Goal: Task Accomplishment & Management: Use online tool/utility

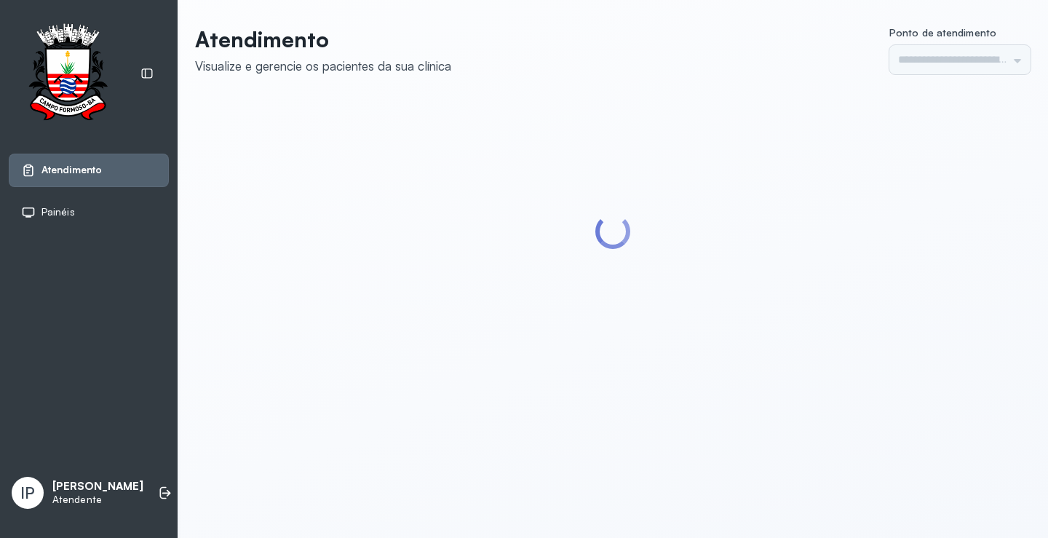
type input "*********"
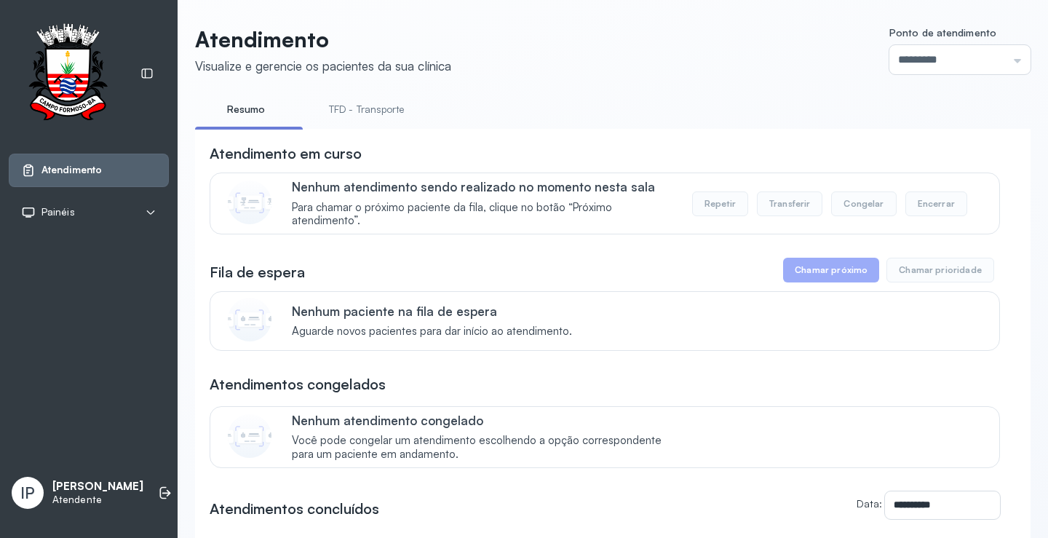
click at [344, 107] on link "TFD - Transporte" at bounding box center [366, 110] width 105 height 24
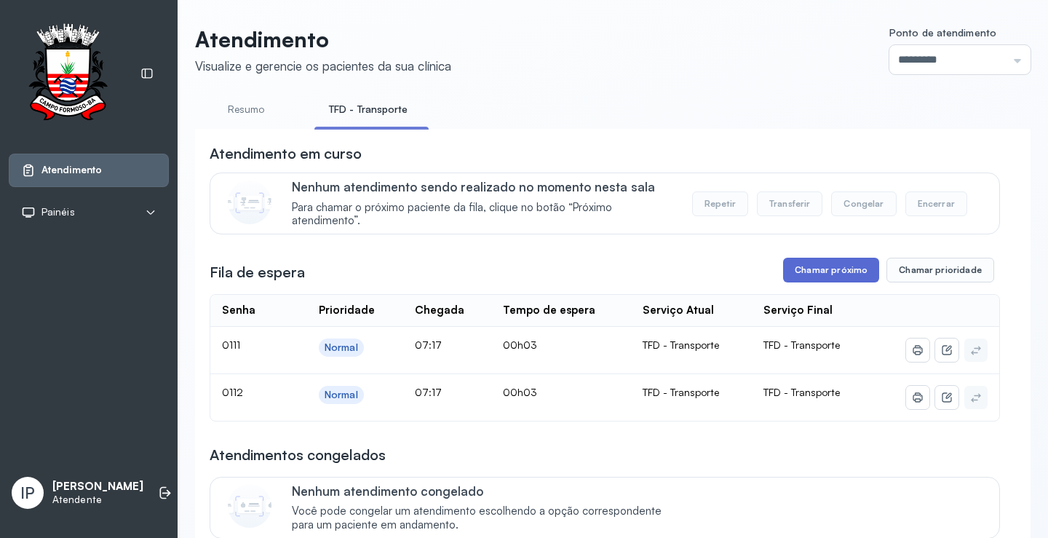
click at [858, 274] on button "Chamar próximo" at bounding box center [831, 270] width 96 height 25
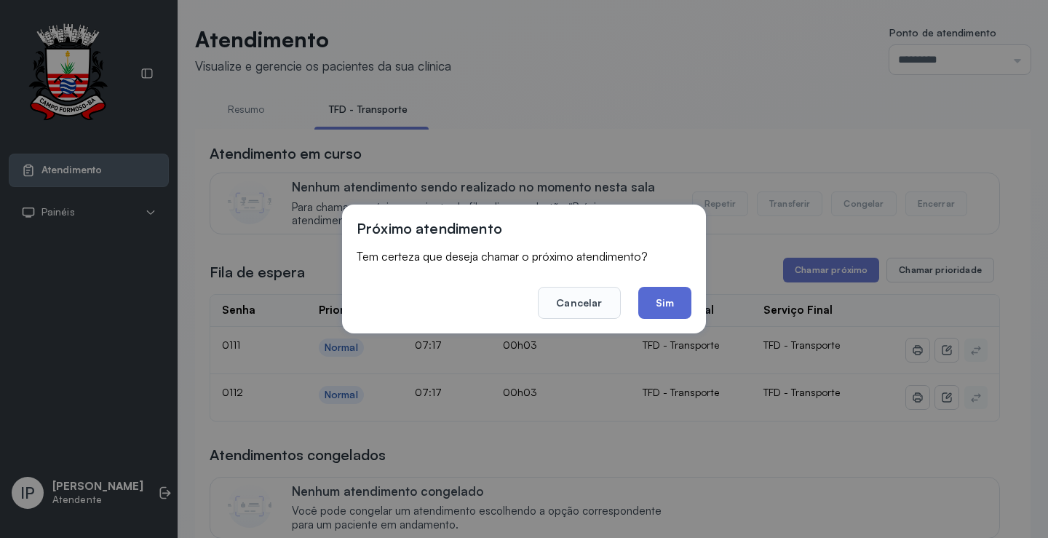
click at [673, 308] on button "Sim" at bounding box center [664, 303] width 53 height 32
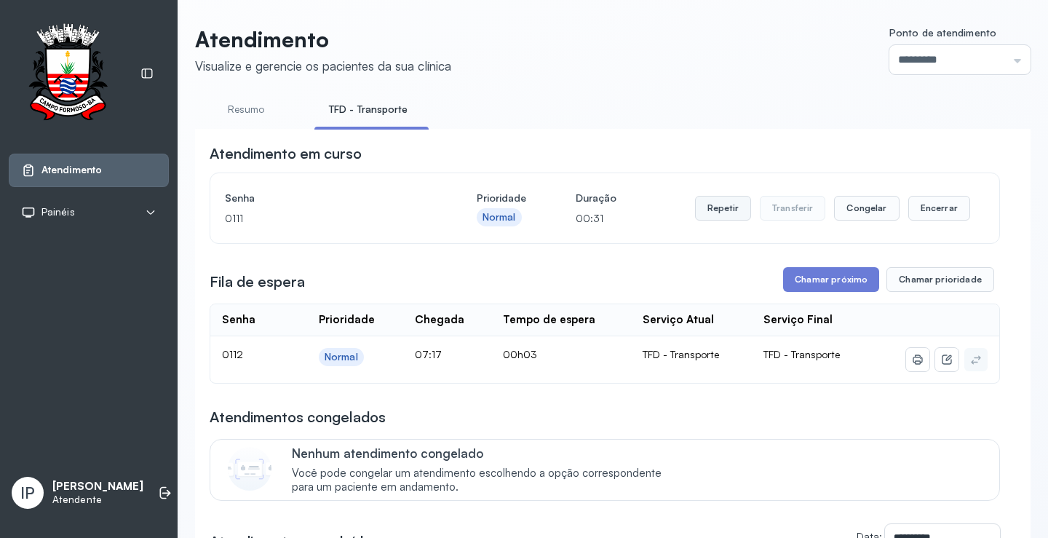
click at [724, 197] on div "Repetir Transferir Congelar Encerrar" at bounding box center [832, 208] width 275 height 41
click at [723, 208] on button "Repetir" at bounding box center [723, 208] width 56 height 25
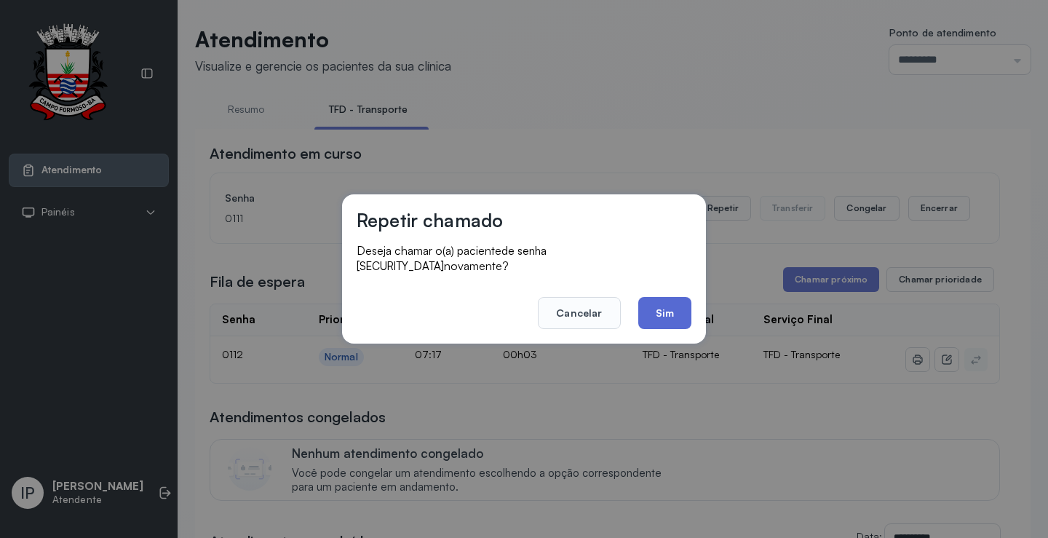
click at [648, 301] on button "Sim" at bounding box center [664, 313] width 53 height 32
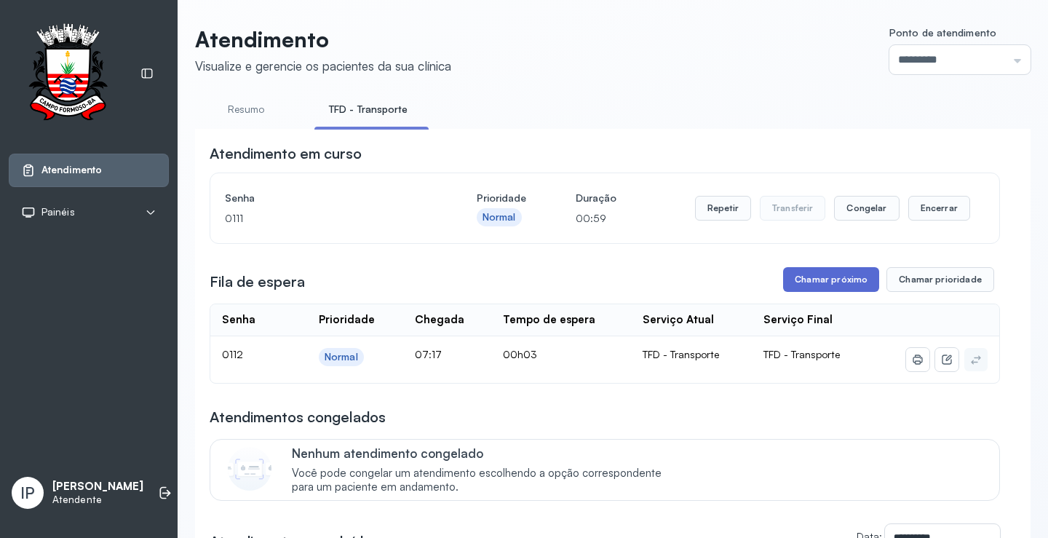
click at [840, 285] on button "Chamar próximo" at bounding box center [831, 279] width 96 height 25
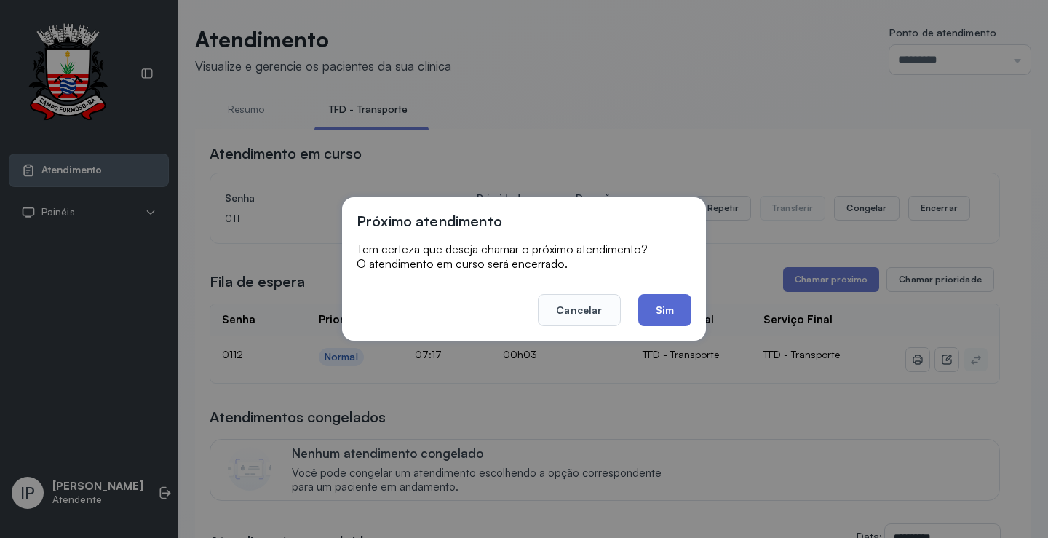
click at [677, 315] on button "Sim" at bounding box center [664, 310] width 53 height 32
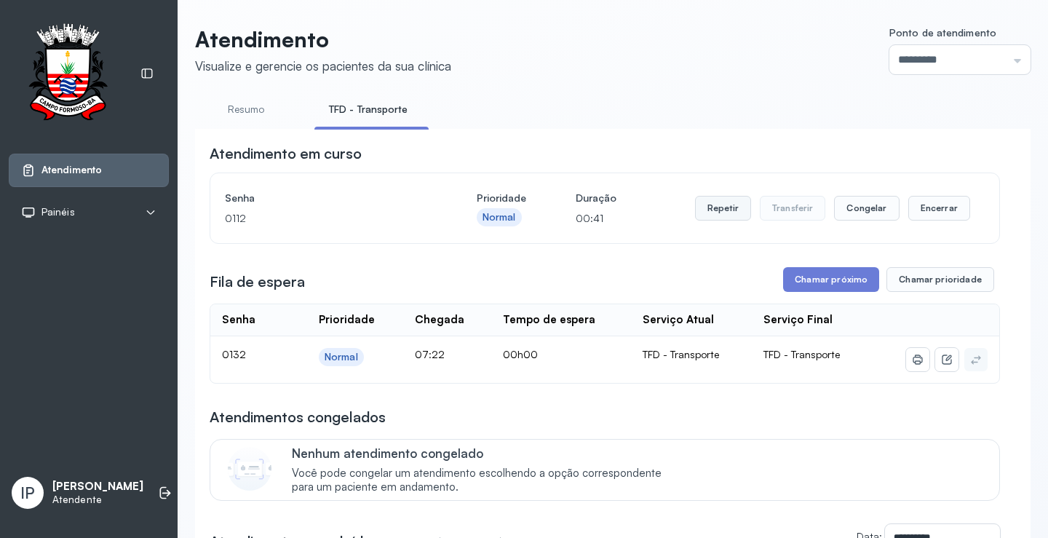
click at [711, 212] on button "Repetir" at bounding box center [723, 208] width 56 height 25
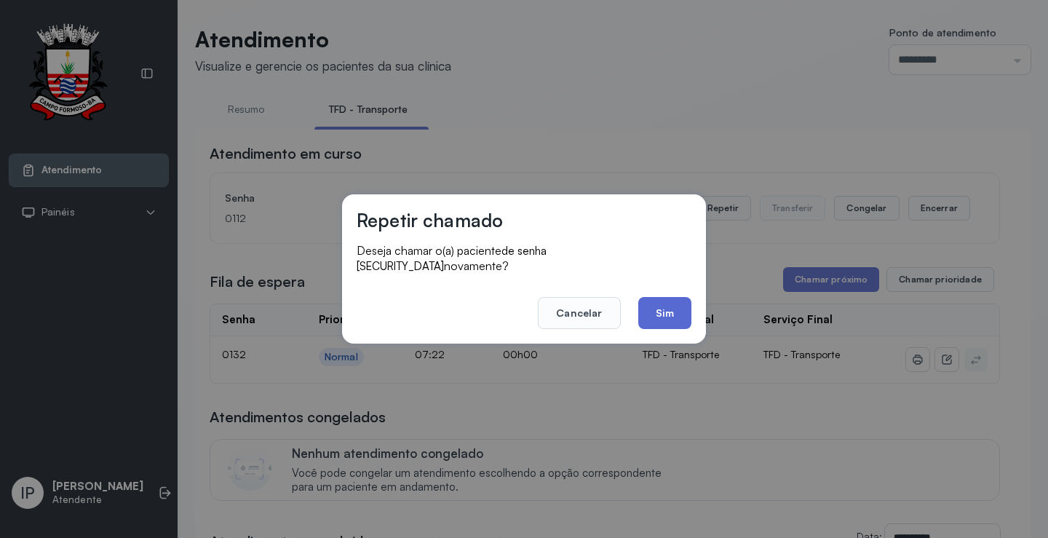
click at [652, 300] on button "Sim" at bounding box center [664, 313] width 53 height 32
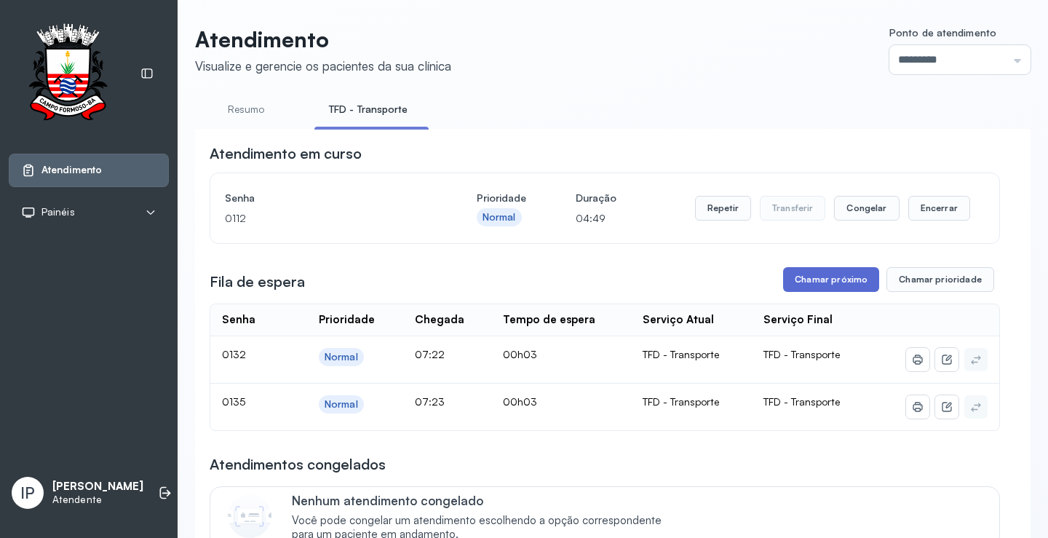
click at [812, 280] on button "Chamar próximo" at bounding box center [831, 279] width 96 height 25
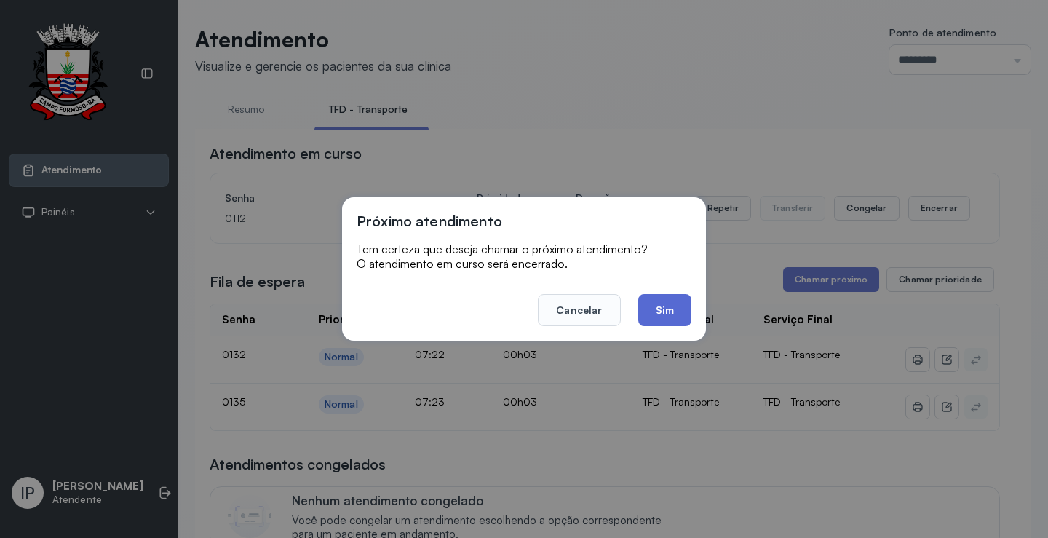
click at [662, 299] on button "Sim" at bounding box center [664, 310] width 53 height 32
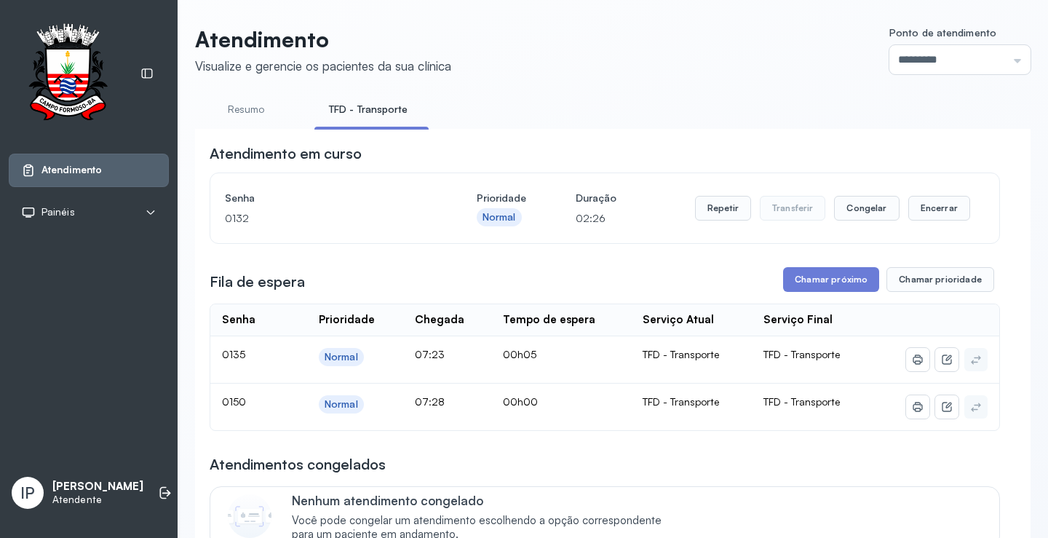
click at [841, 269] on div "**********" at bounding box center [605, 435] width 790 height 584
click at [832, 275] on button "Chamar próximo" at bounding box center [831, 279] width 96 height 25
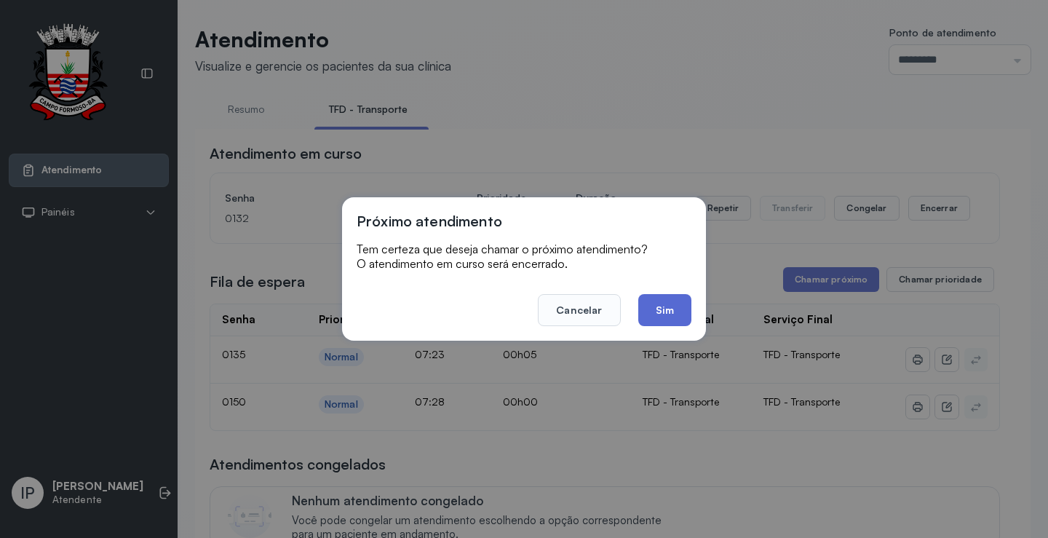
click at [654, 314] on button "Sim" at bounding box center [664, 310] width 53 height 32
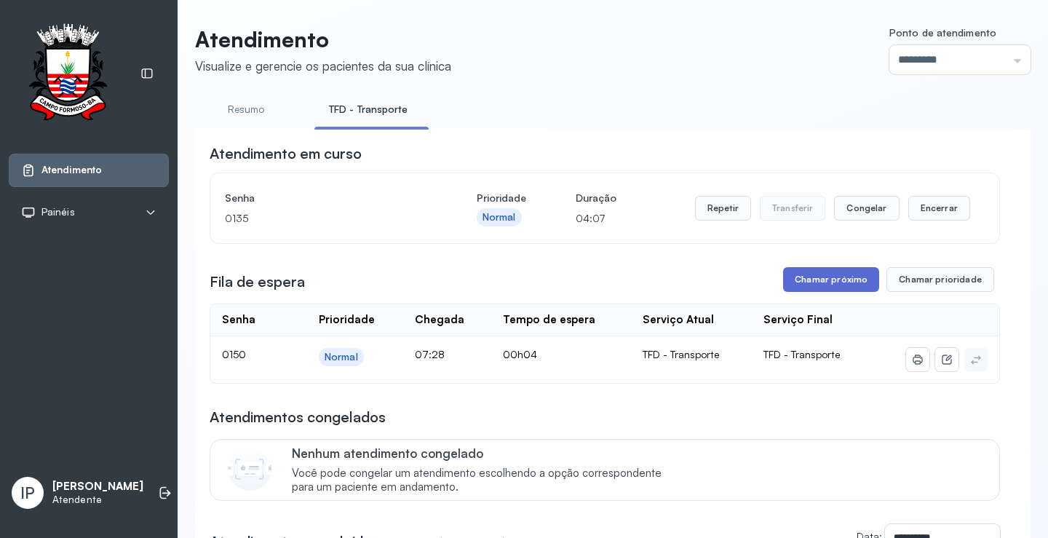
click at [808, 283] on button "Chamar próximo" at bounding box center [831, 279] width 96 height 25
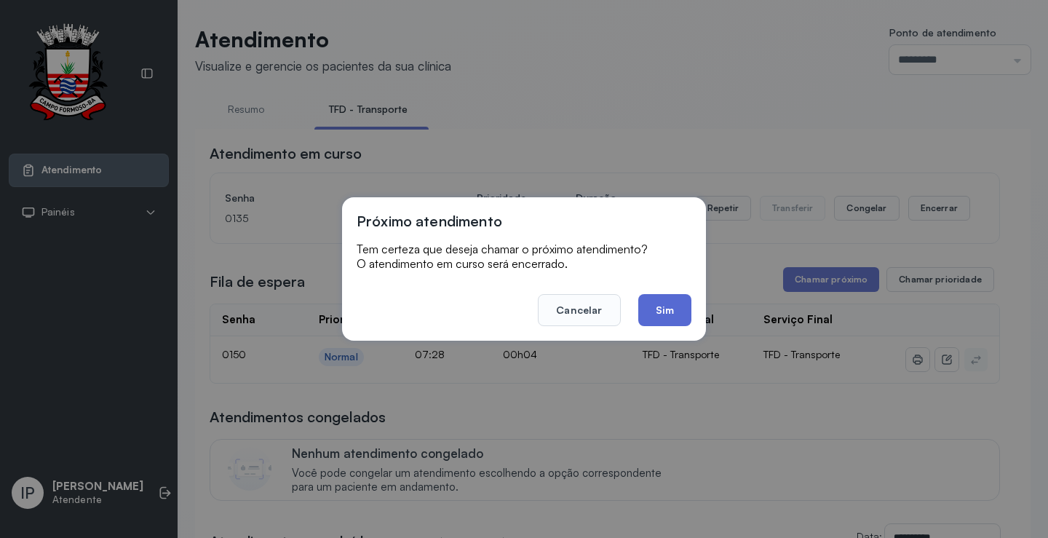
click at [662, 314] on button "Sim" at bounding box center [664, 310] width 53 height 32
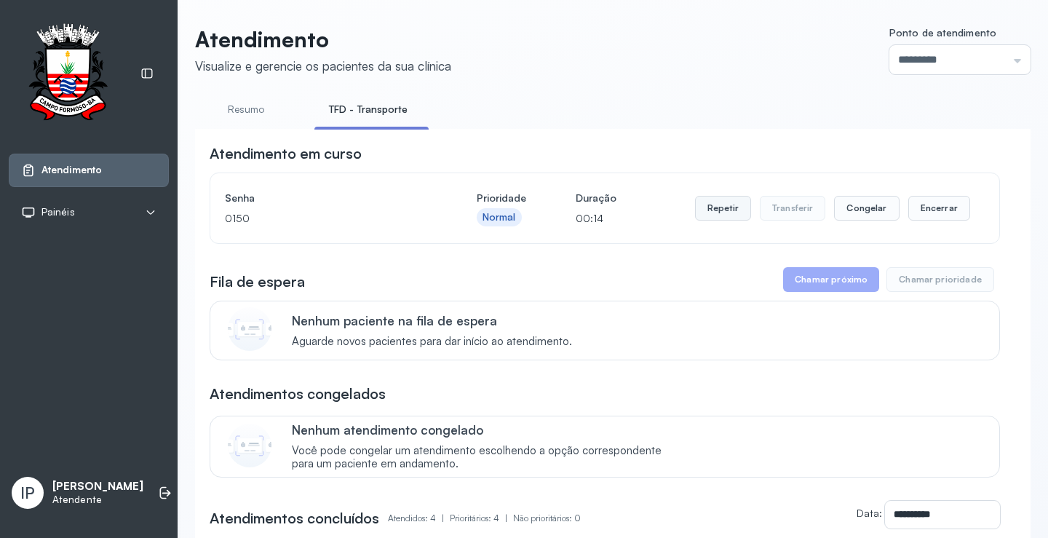
click at [725, 214] on button "Repetir" at bounding box center [723, 208] width 56 height 25
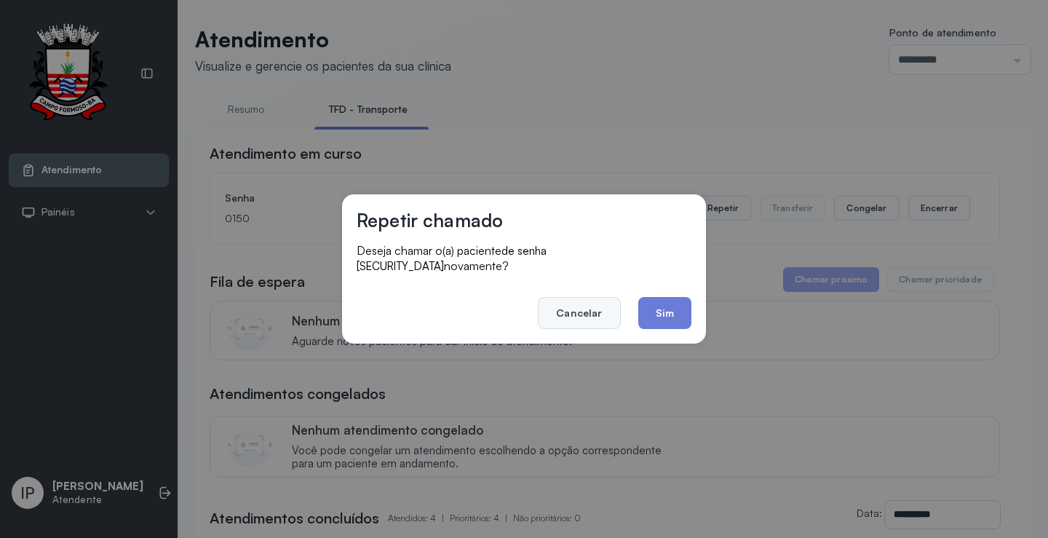
click at [574, 304] on button "Cancelar" at bounding box center [579, 313] width 82 height 32
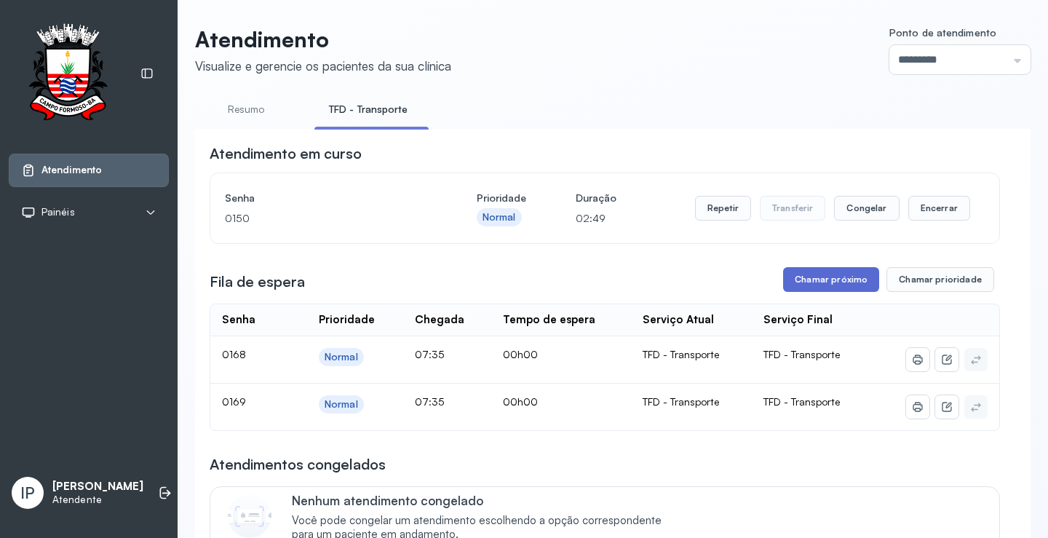
click at [865, 278] on button "Chamar próximo" at bounding box center [831, 279] width 96 height 25
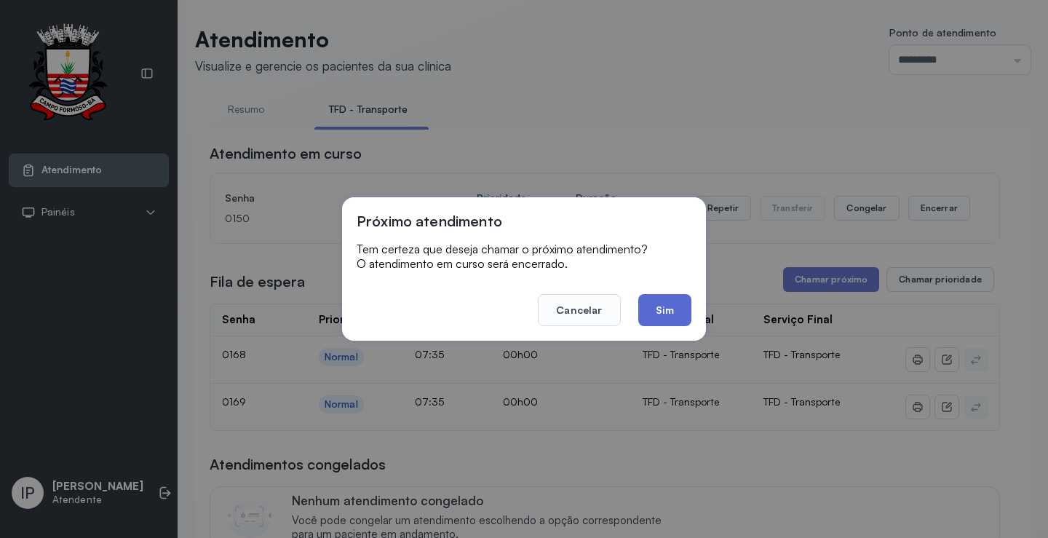
click at [645, 312] on button "Sim" at bounding box center [664, 310] width 53 height 32
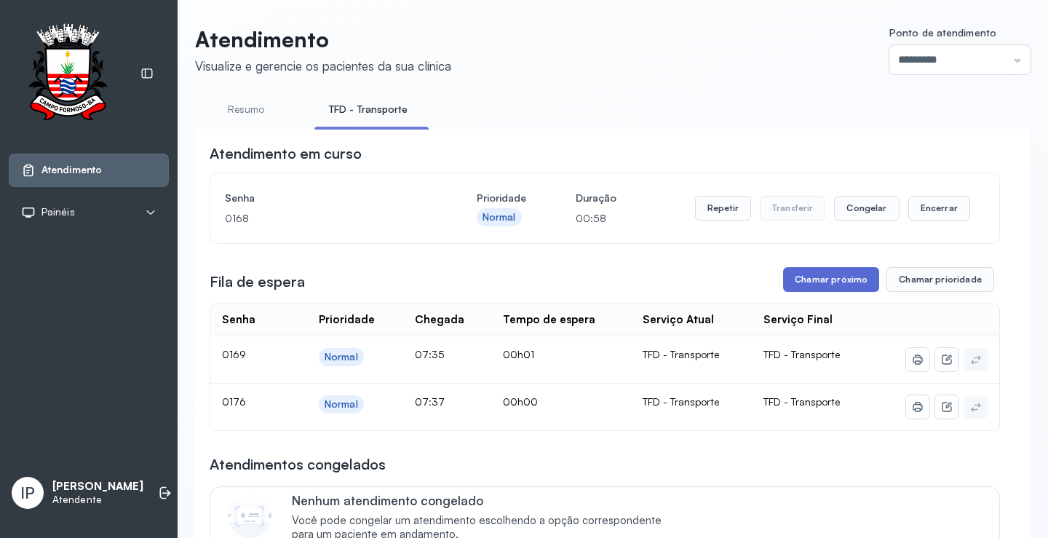
click at [809, 285] on button "Chamar próximo" at bounding box center [831, 279] width 96 height 25
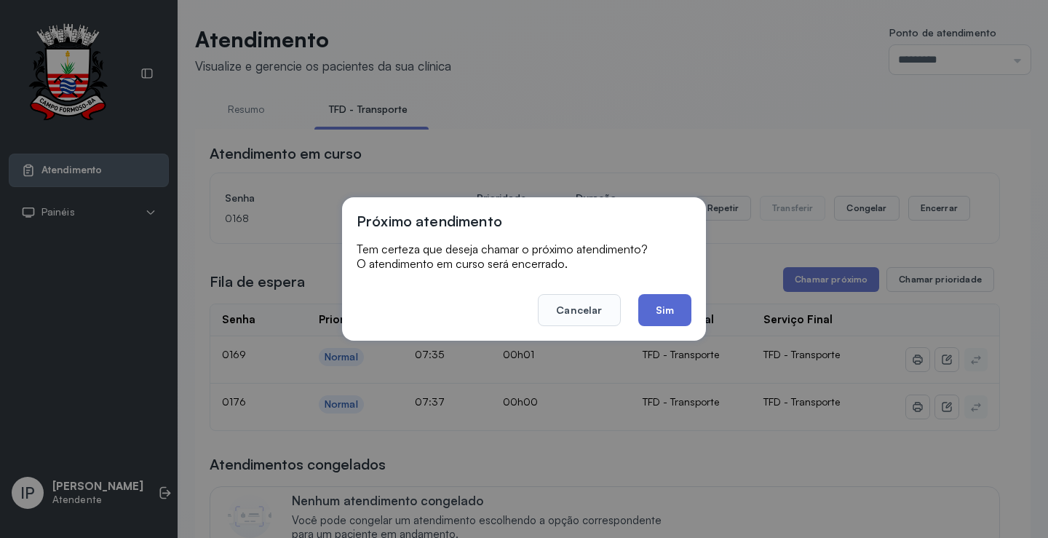
click at [659, 298] on button "Sim" at bounding box center [664, 310] width 53 height 32
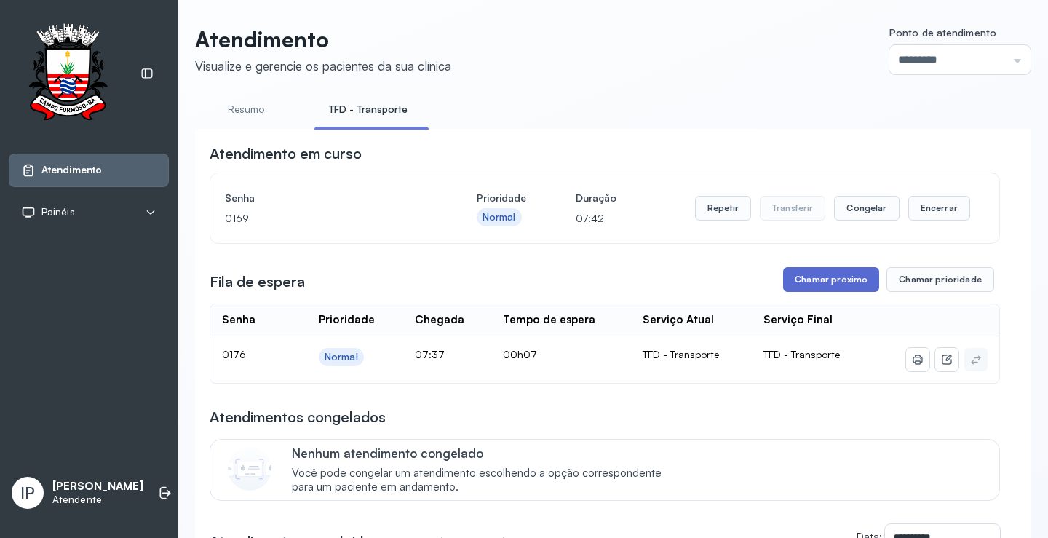
click at [822, 278] on button "Chamar próximo" at bounding box center [831, 279] width 96 height 25
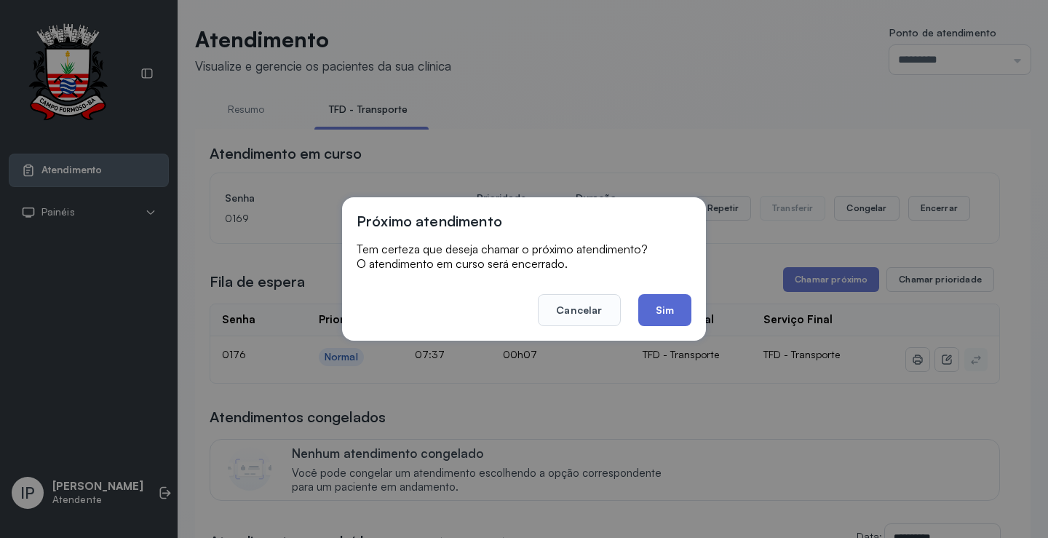
click at [665, 301] on button "Sim" at bounding box center [664, 310] width 53 height 32
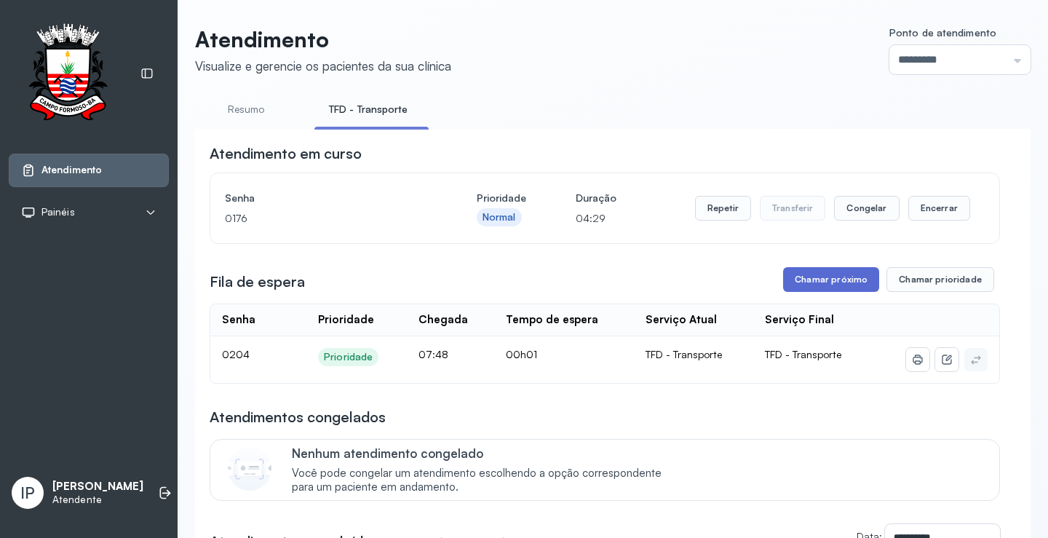
click at [790, 285] on button "Chamar próximo" at bounding box center [831, 279] width 96 height 25
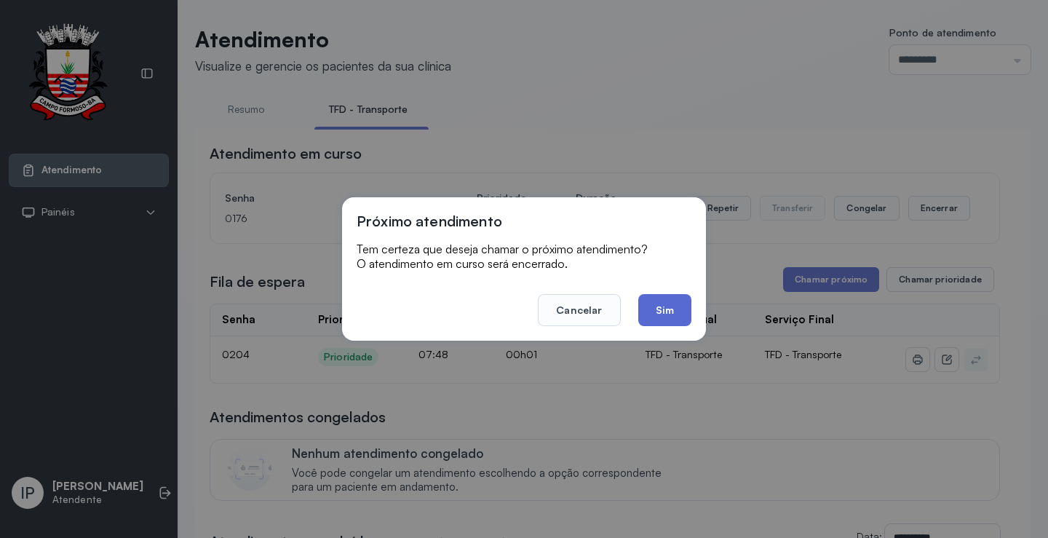
click at [663, 308] on button "Sim" at bounding box center [664, 310] width 53 height 32
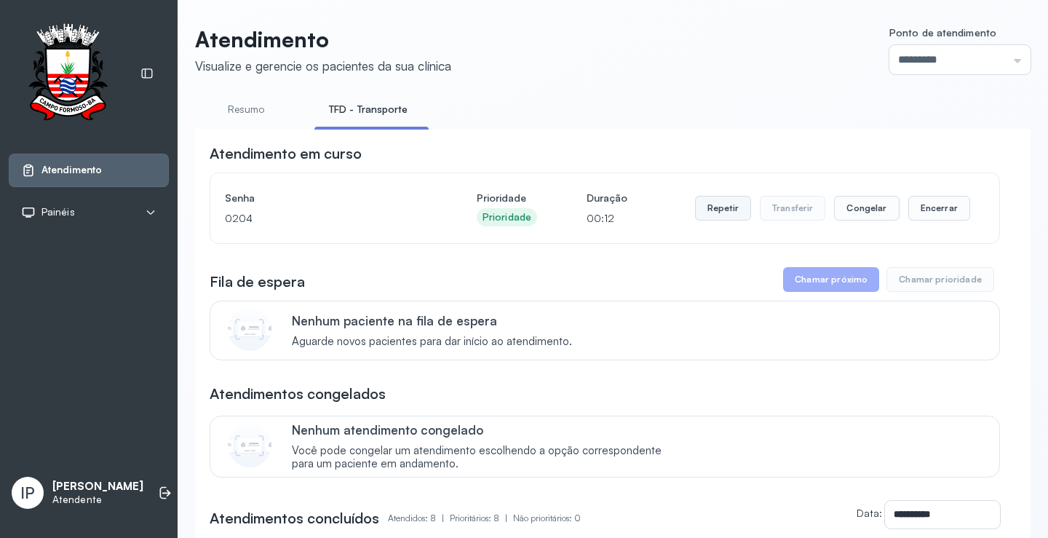
click at [724, 214] on button "Repetir" at bounding box center [723, 208] width 56 height 25
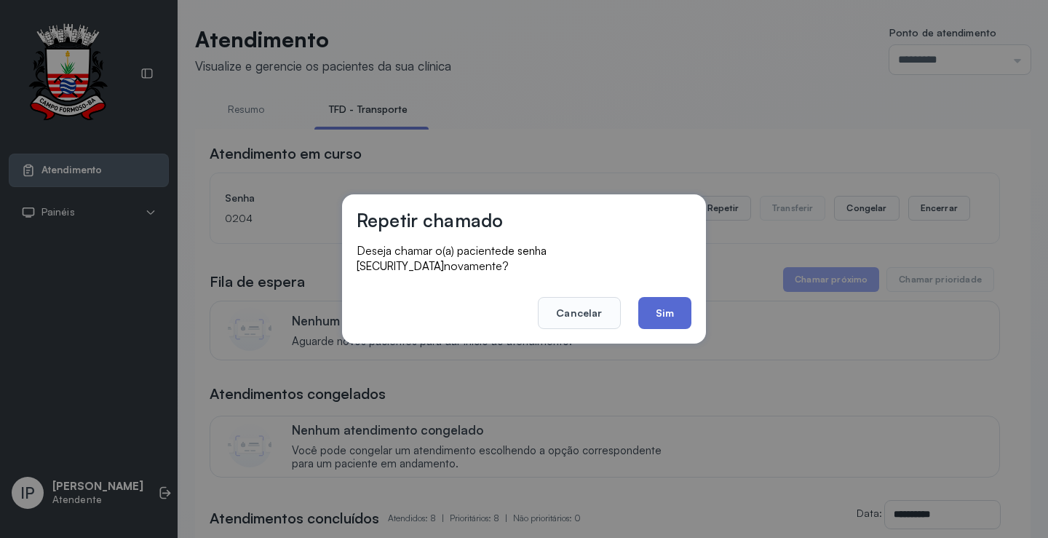
click at [659, 299] on button "Sim" at bounding box center [664, 313] width 53 height 32
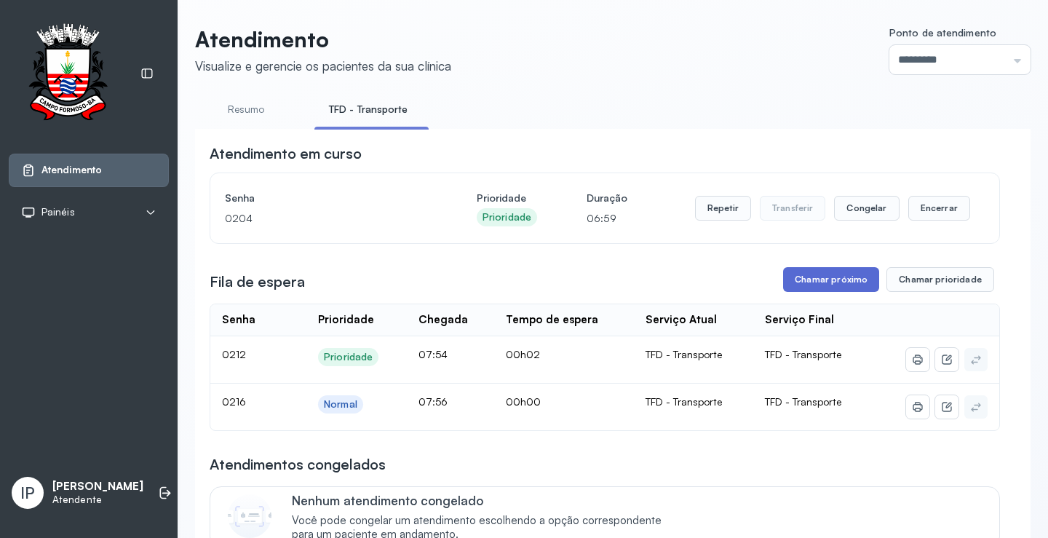
click at [826, 280] on button "Chamar próximo" at bounding box center [831, 279] width 96 height 25
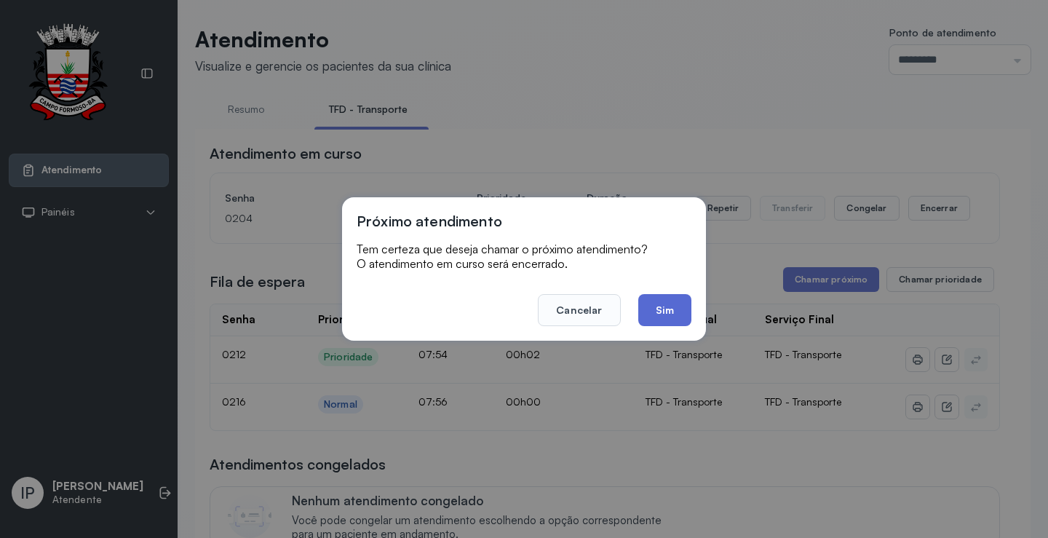
click at [654, 309] on button "Sim" at bounding box center [664, 310] width 53 height 32
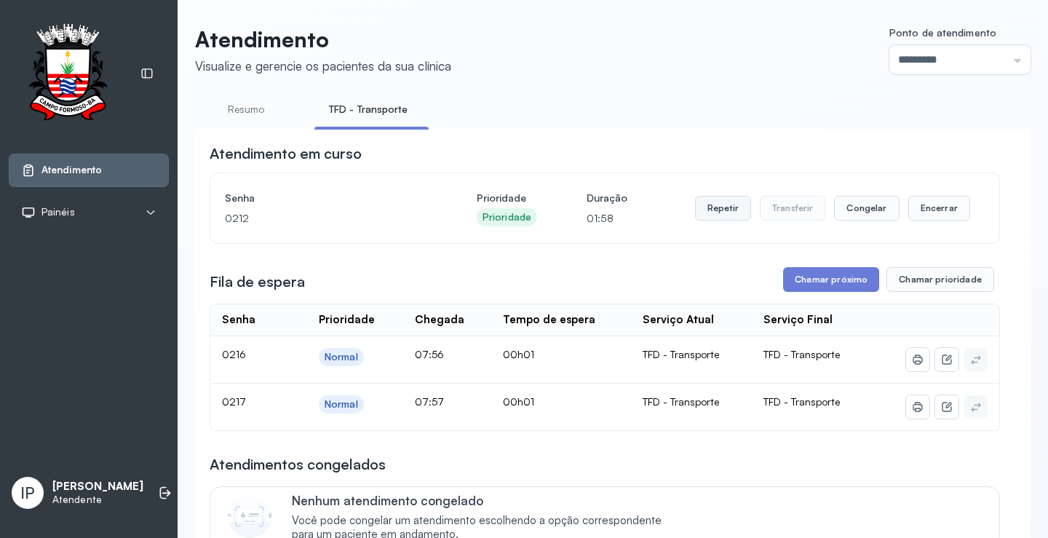
click at [710, 216] on button "Repetir" at bounding box center [723, 208] width 56 height 25
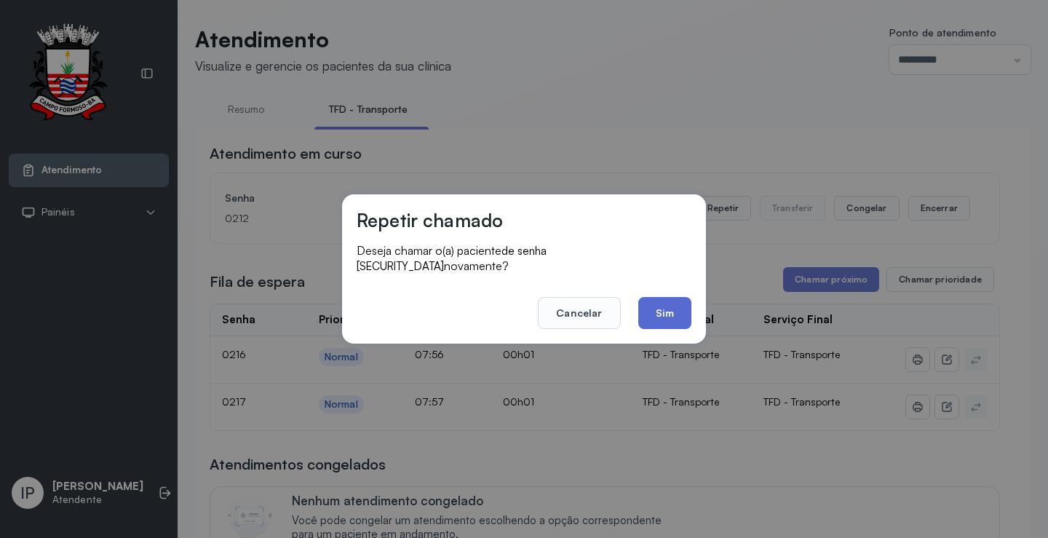
click at [686, 307] on button "Sim" at bounding box center [664, 313] width 53 height 32
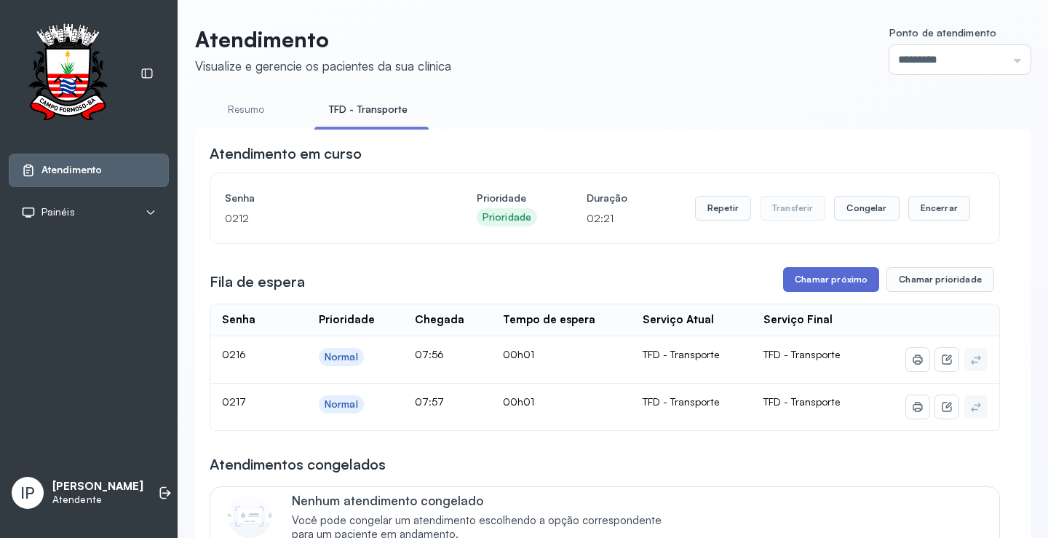
click at [839, 280] on button "Chamar próximo" at bounding box center [831, 279] width 96 height 25
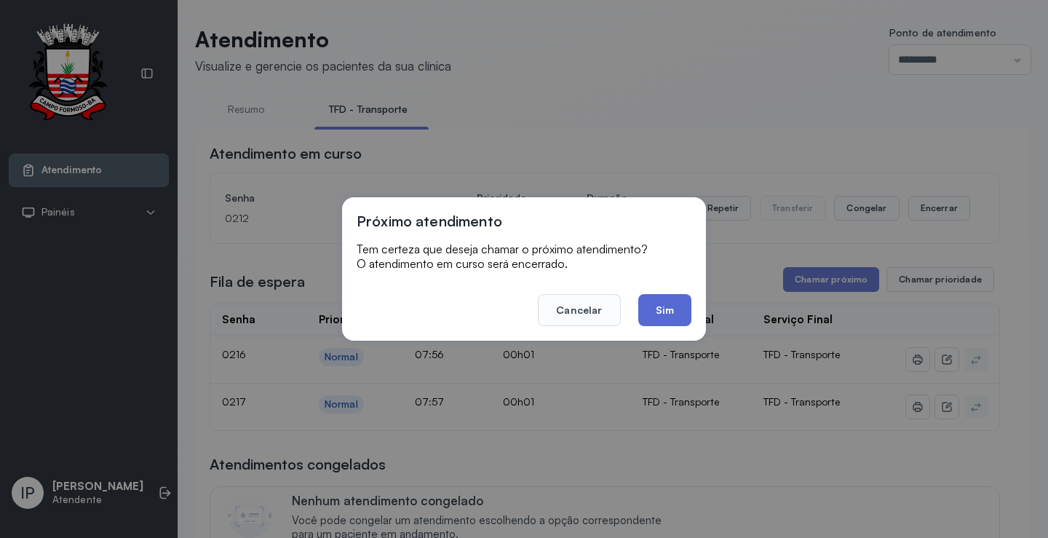
click at [644, 308] on button "Sim" at bounding box center [664, 310] width 53 height 32
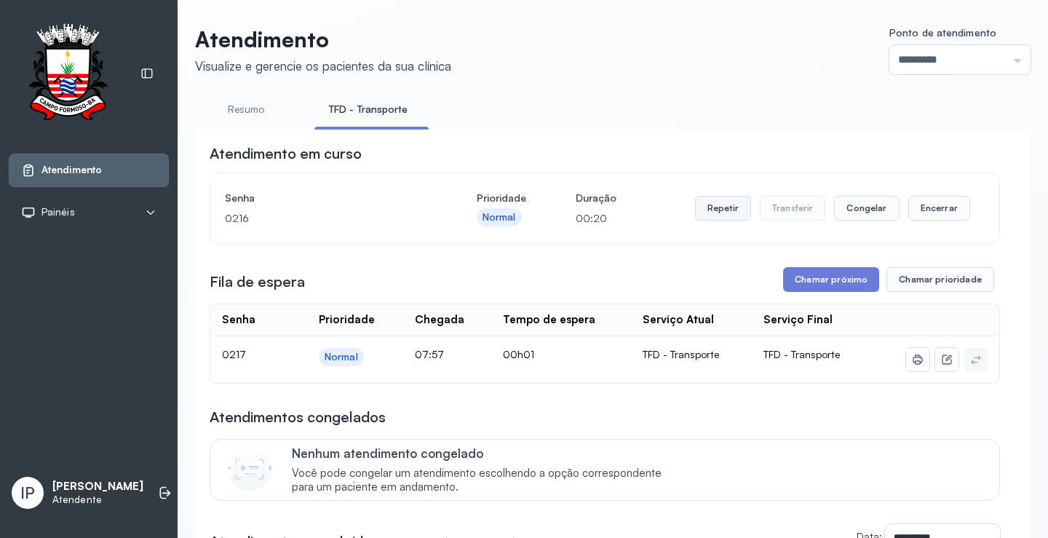
click at [716, 213] on button "Repetir" at bounding box center [723, 208] width 56 height 25
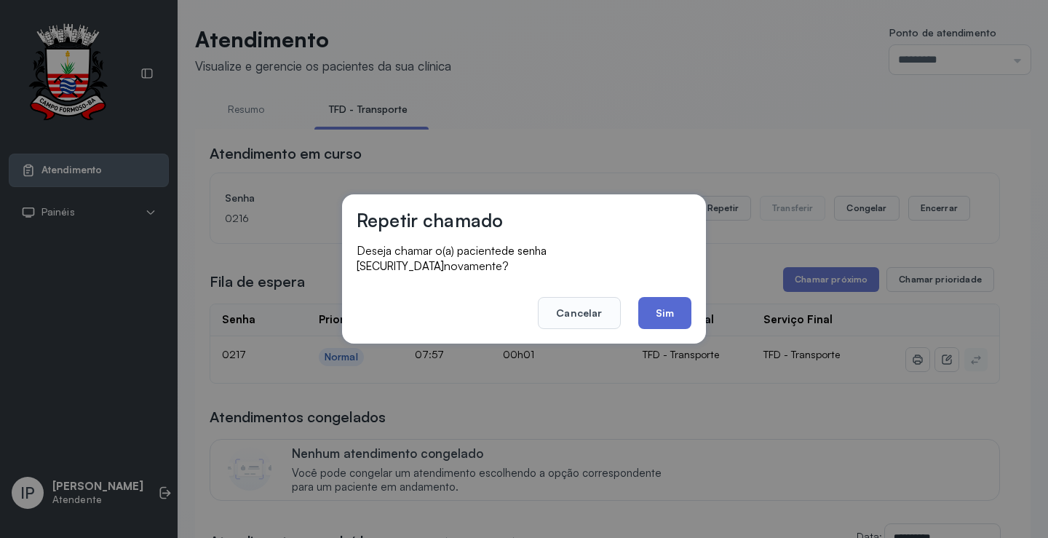
click at [660, 305] on button "Sim" at bounding box center [664, 313] width 53 height 32
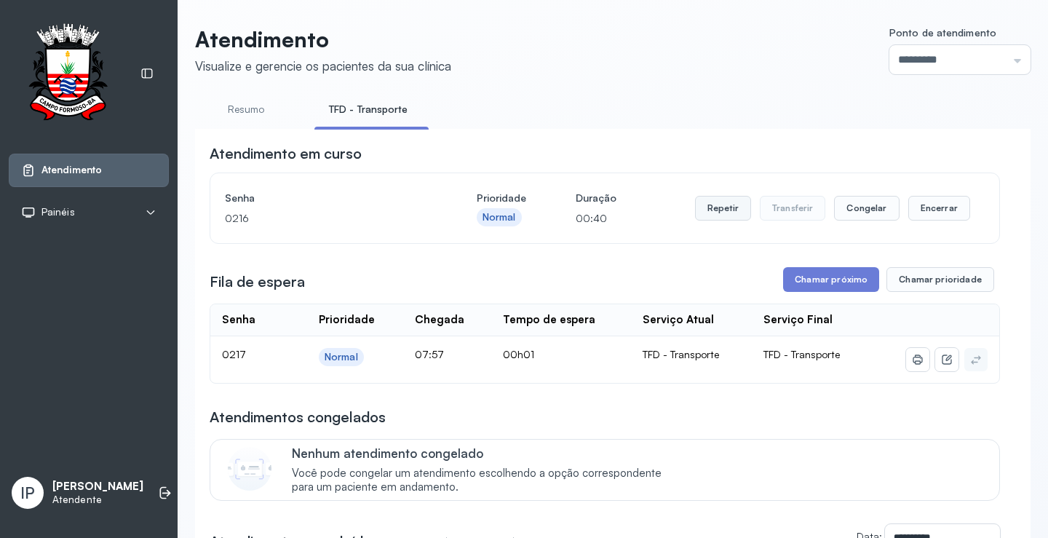
click at [726, 215] on button "Repetir" at bounding box center [723, 208] width 56 height 25
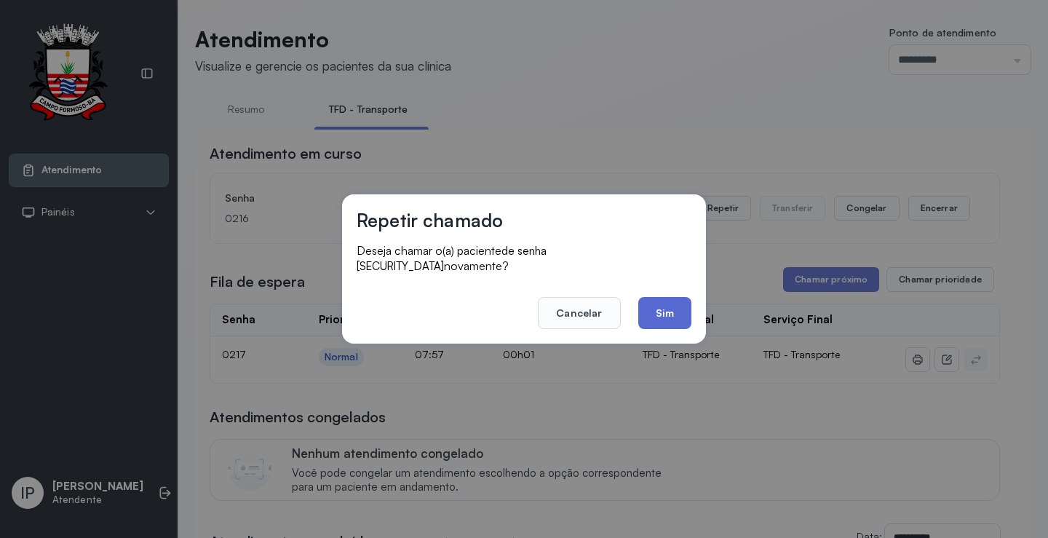
click at [665, 301] on button "Sim" at bounding box center [664, 313] width 53 height 32
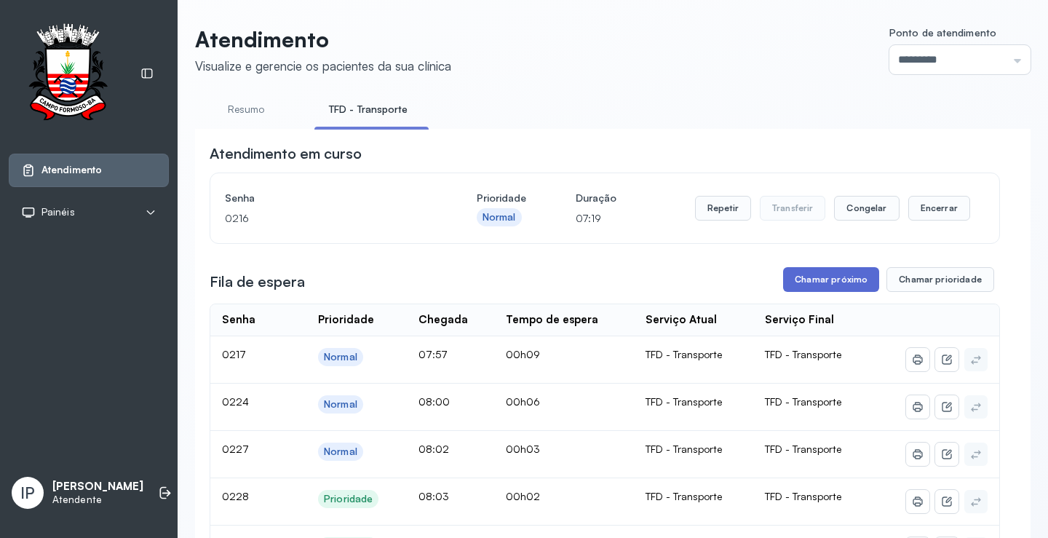
click at [796, 281] on button "Chamar próximo" at bounding box center [831, 279] width 96 height 25
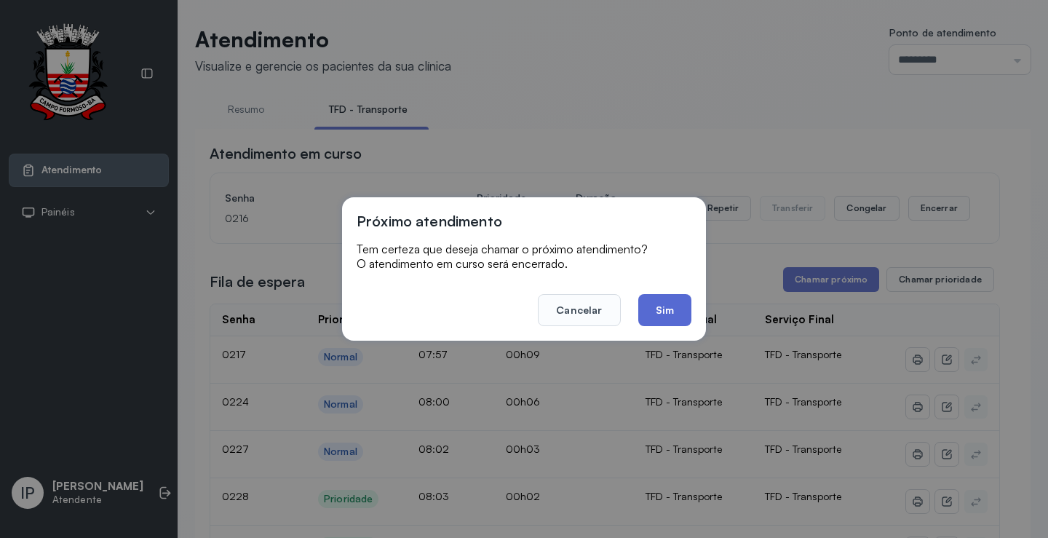
click at [651, 305] on button "Sim" at bounding box center [664, 310] width 53 height 32
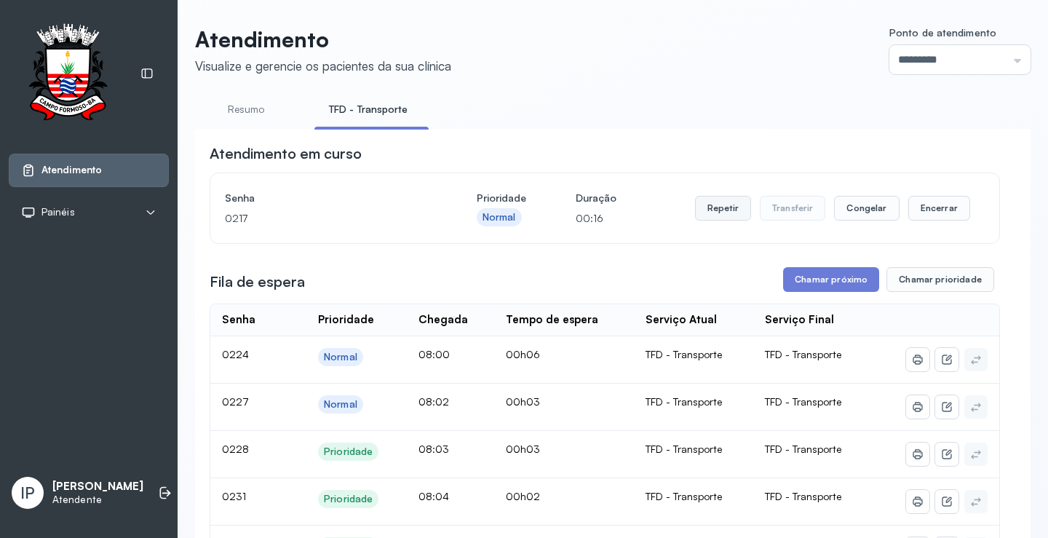
click at [734, 205] on button "Repetir" at bounding box center [723, 208] width 56 height 25
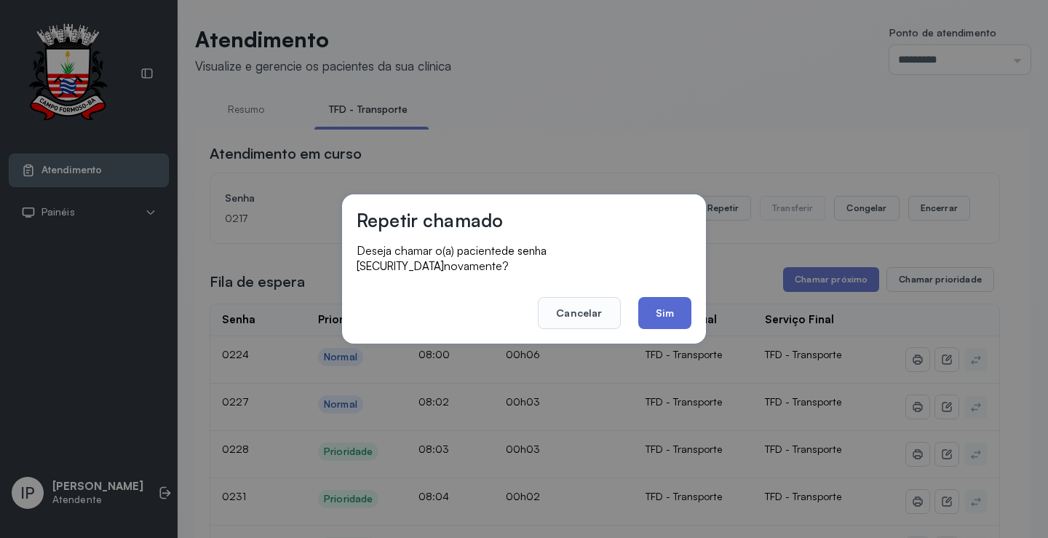
click at [670, 301] on button "Sim" at bounding box center [664, 313] width 53 height 32
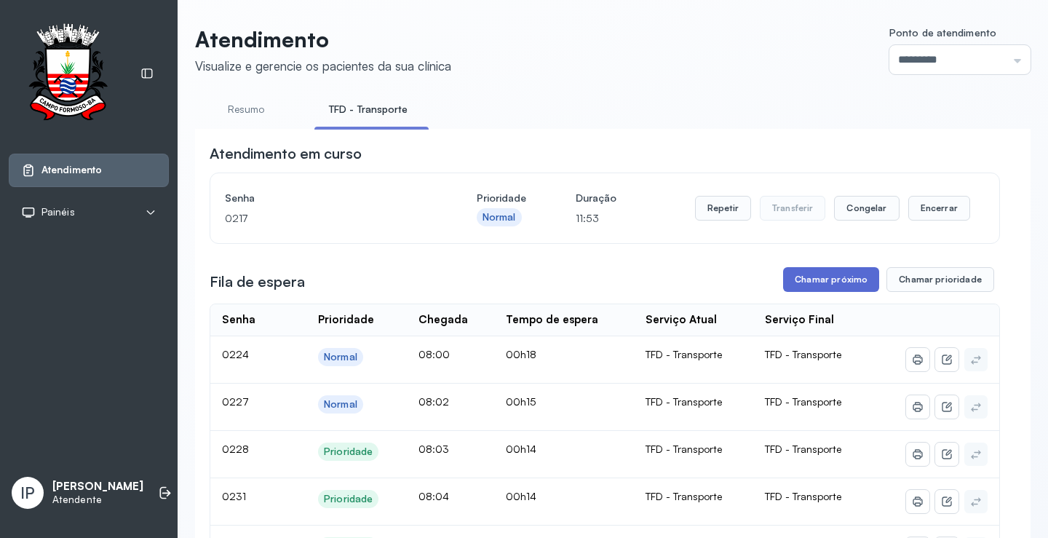
click at [833, 274] on button "Chamar próximo" at bounding box center [831, 279] width 96 height 25
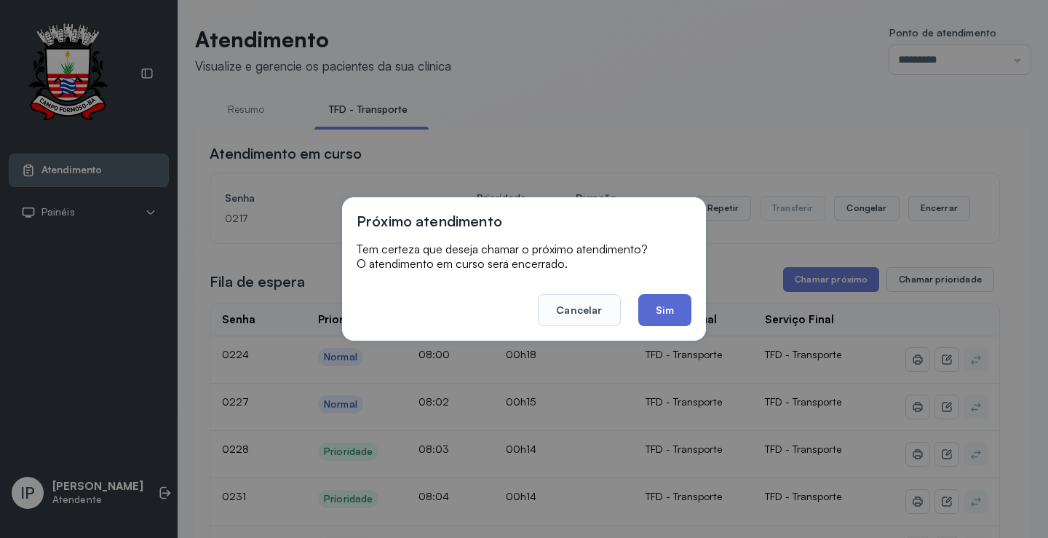
click at [659, 298] on button "Sim" at bounding box center [664, 310] width 53 height 32
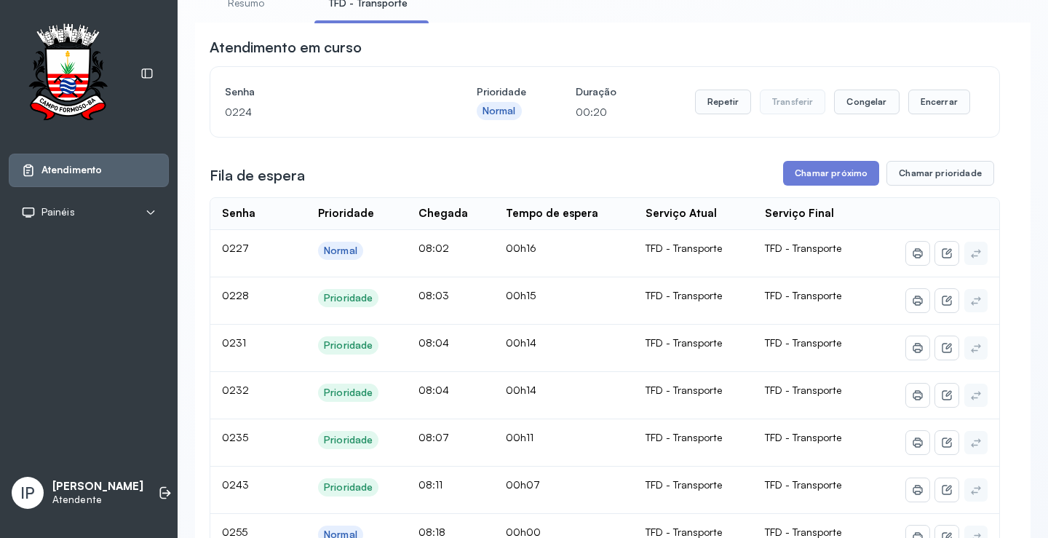
scroll to position [73, 0]
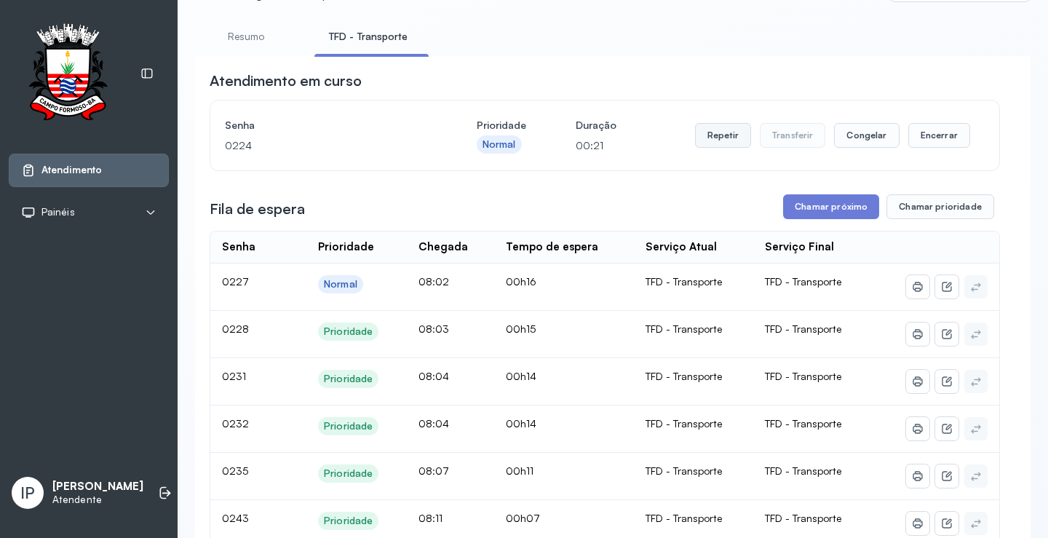
click at [721, 132] on button "Repetir" at bounding box center [723, 135] width 56 height 25
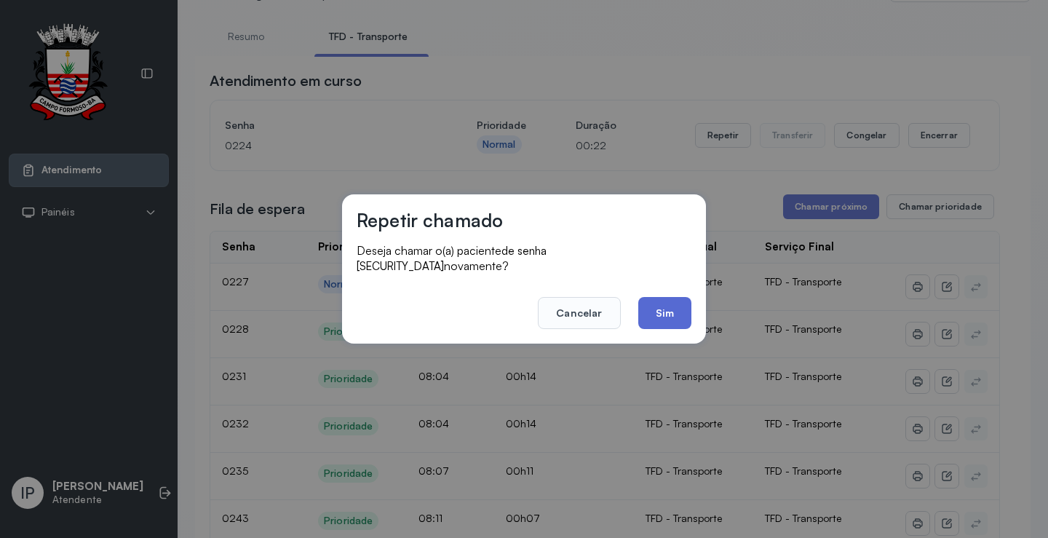
click at [649, 310] on button "Sim" at bounding box center [664, 313] width 53 height 32
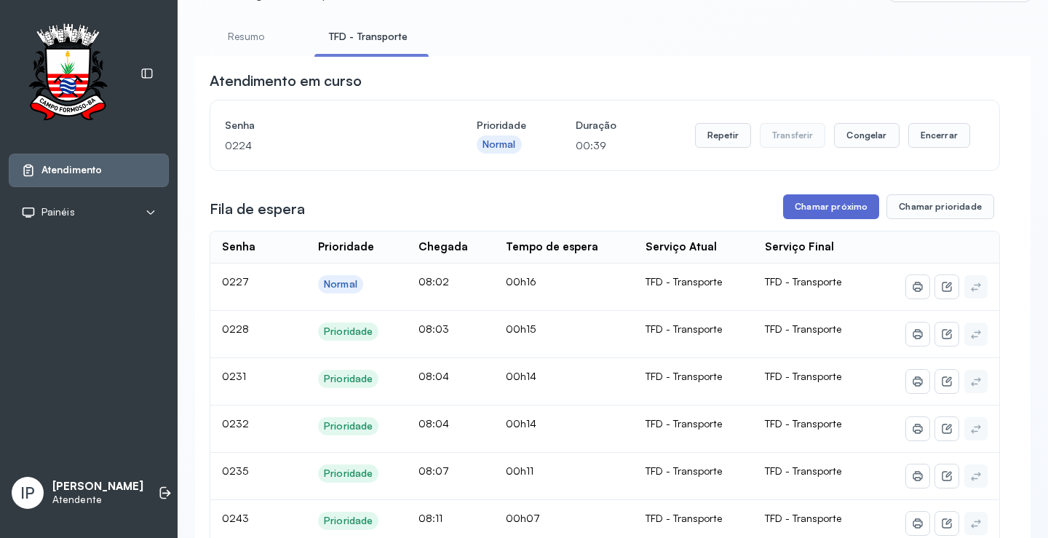
click at [792, 207] on button "Chamar próximo" at bounding box center [831, 206] width 96 height 25
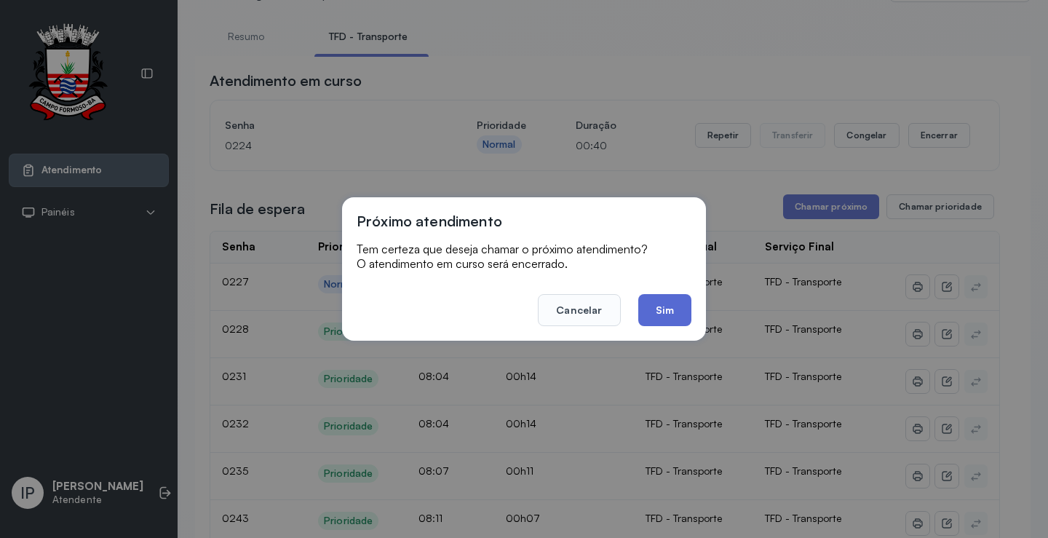
click at [655, 300] on button "Sim" at bounding box center [664, 310] width 53 height 32
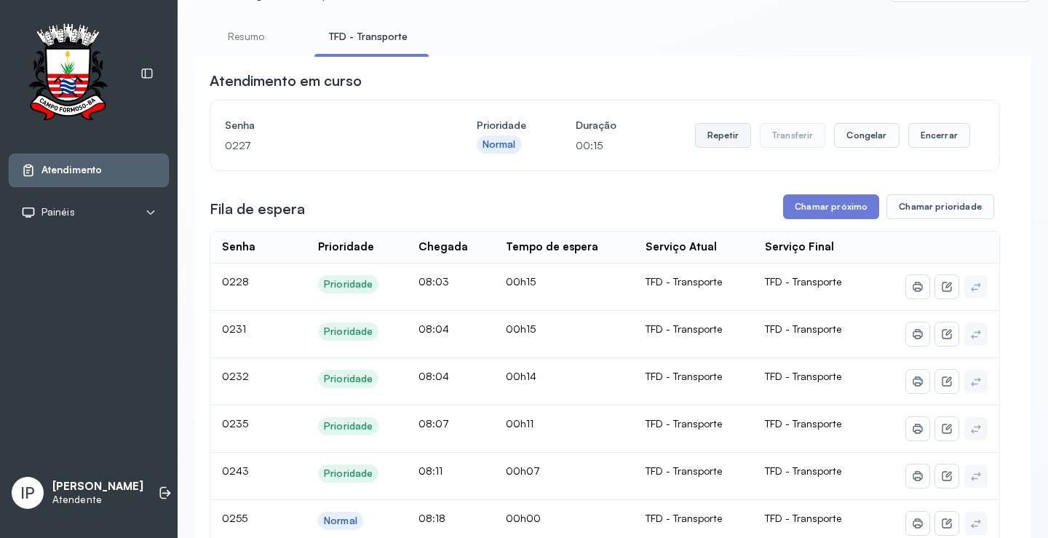
click at [732, 140] on button "Repetir" at bounding box center [723, 135] width 56 height 25
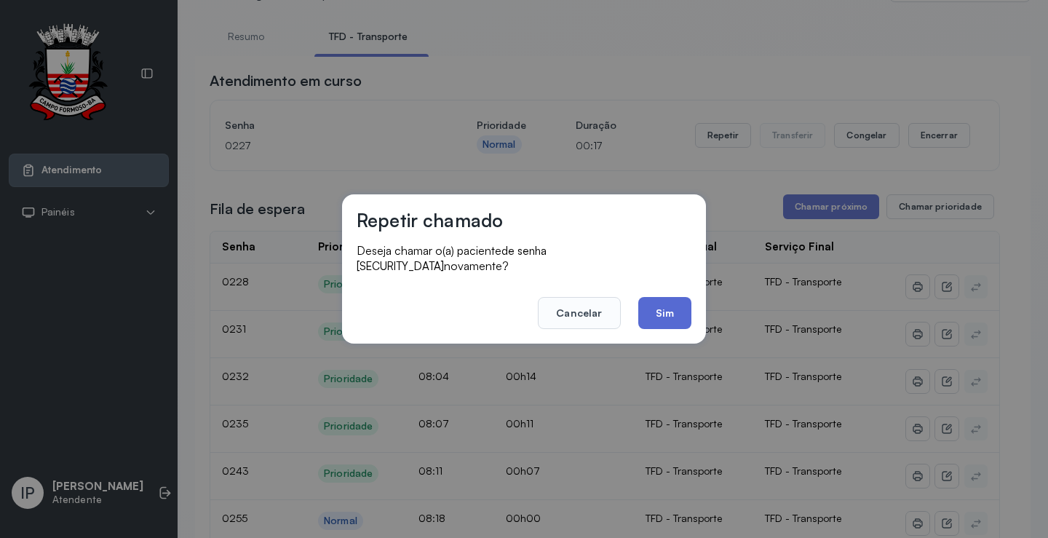
click at [678, 306] on button "Sim" at bounding box center [664, 313] width 53 height 32
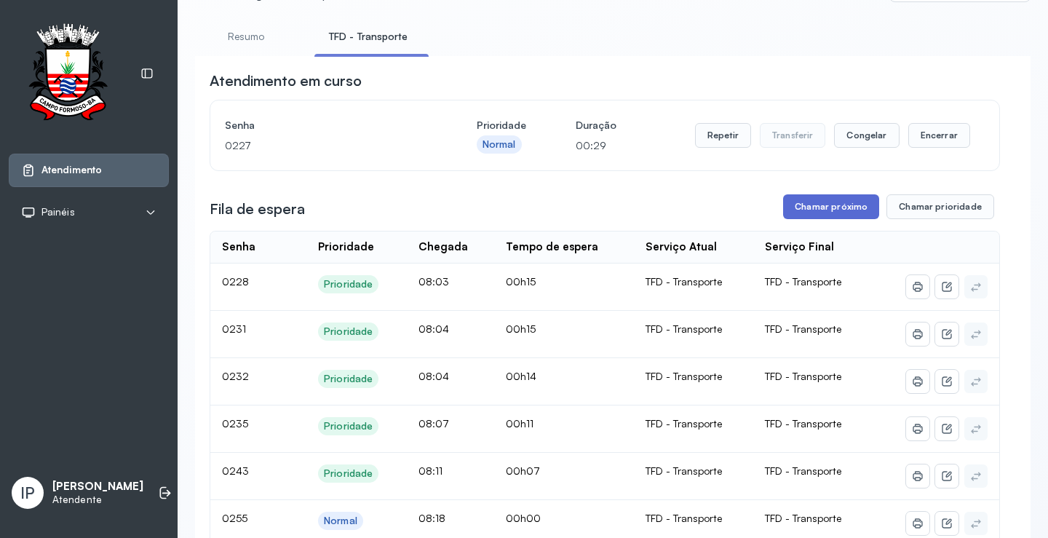
click at [831, 205] on button "Chamar próximo" at bounding box center [831, 206] width 96 height 25
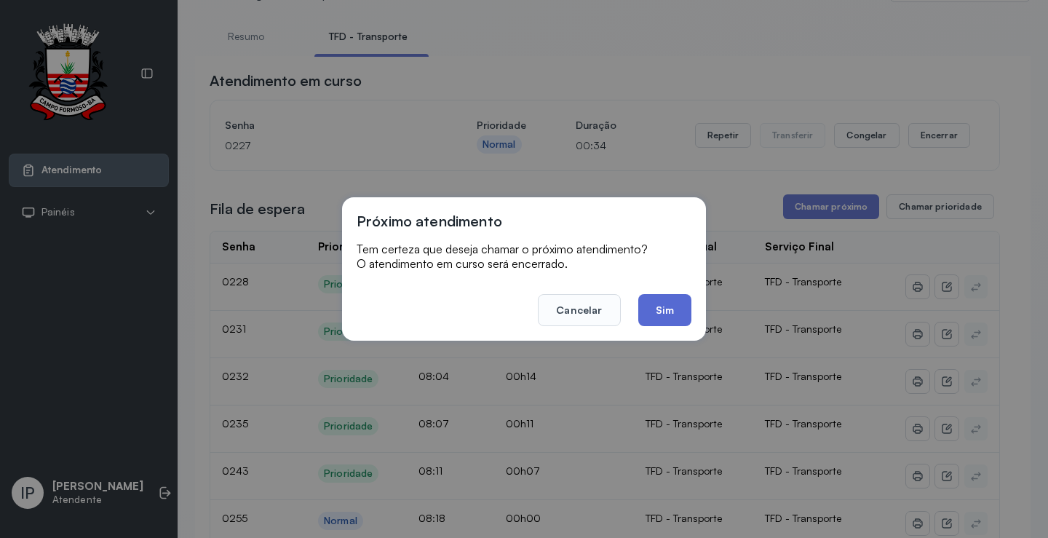
click at [667, 306] on button "Sim" at bounding box center [664, 310] width 53 height 32
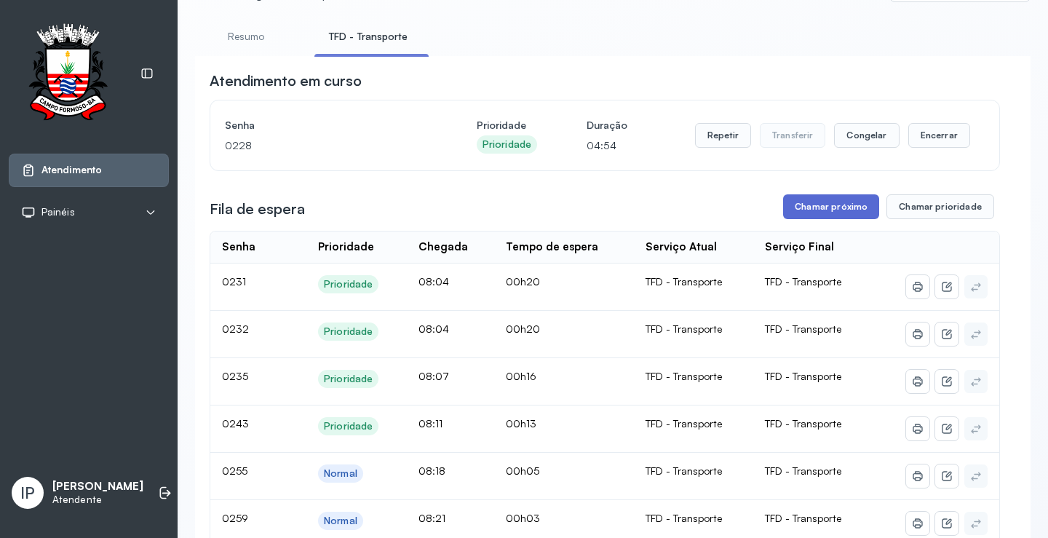
click at [793, 208] on button "Chamar próximo" at bounding box center [831, 206] width 96 height 25
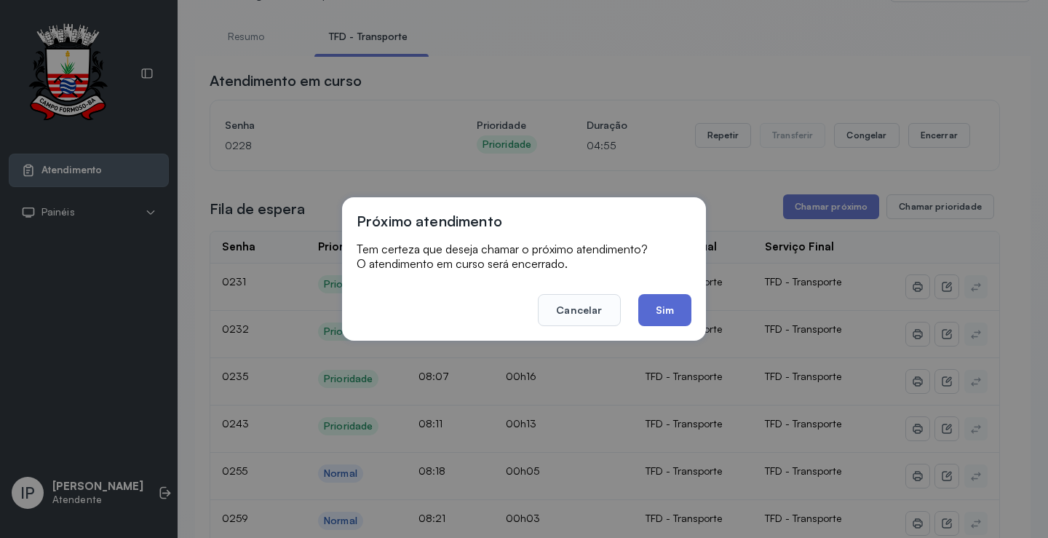
click at [680, 303] on button "Sim" at bounding box center [664, 310] width 53 height 32
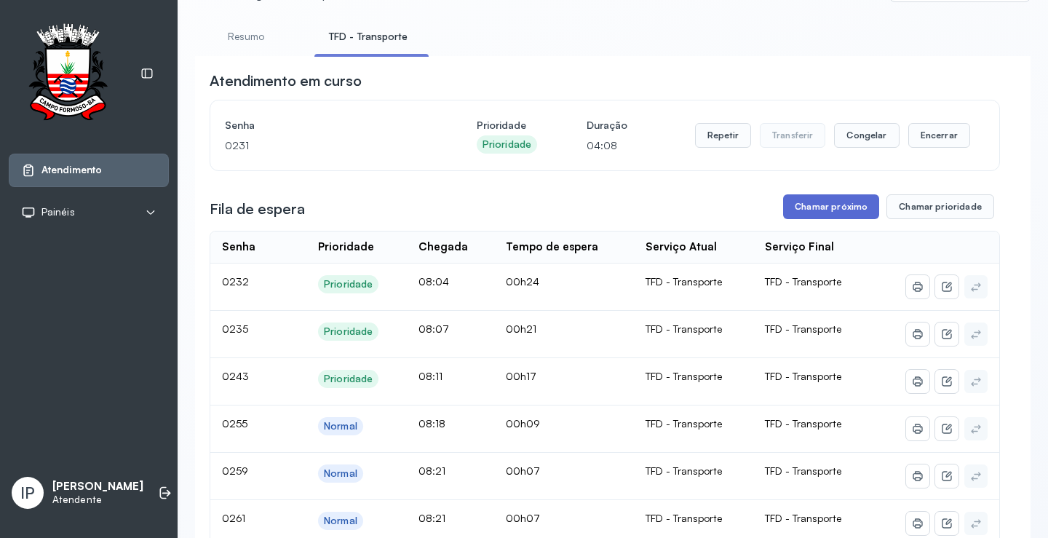
click at [799, 204] on button "Chamar próximo" at bounding box center [831, 206] width 96 height 25
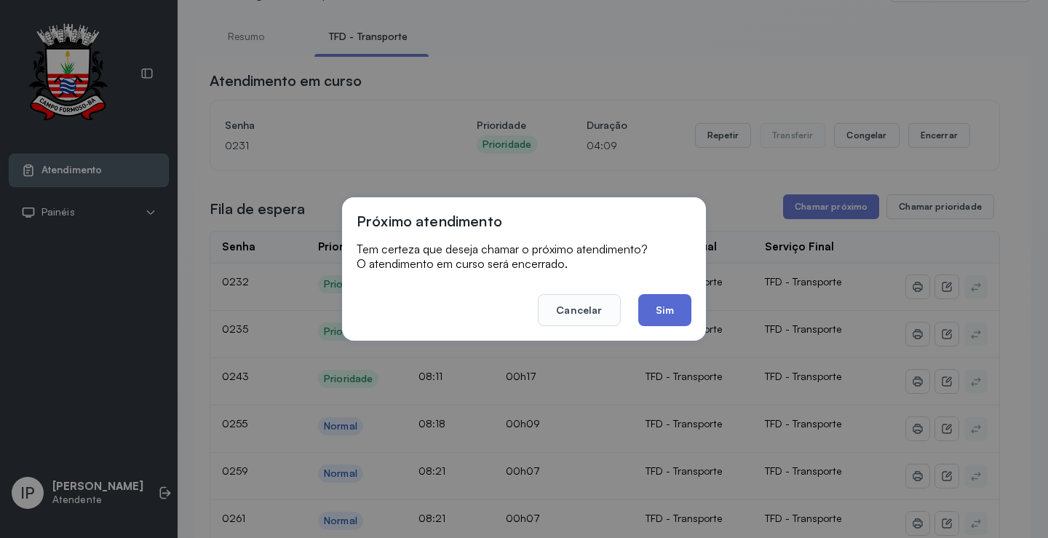
click at [657, 314] on button "Sim" at bounding box center [664, 310] width 53 height 32
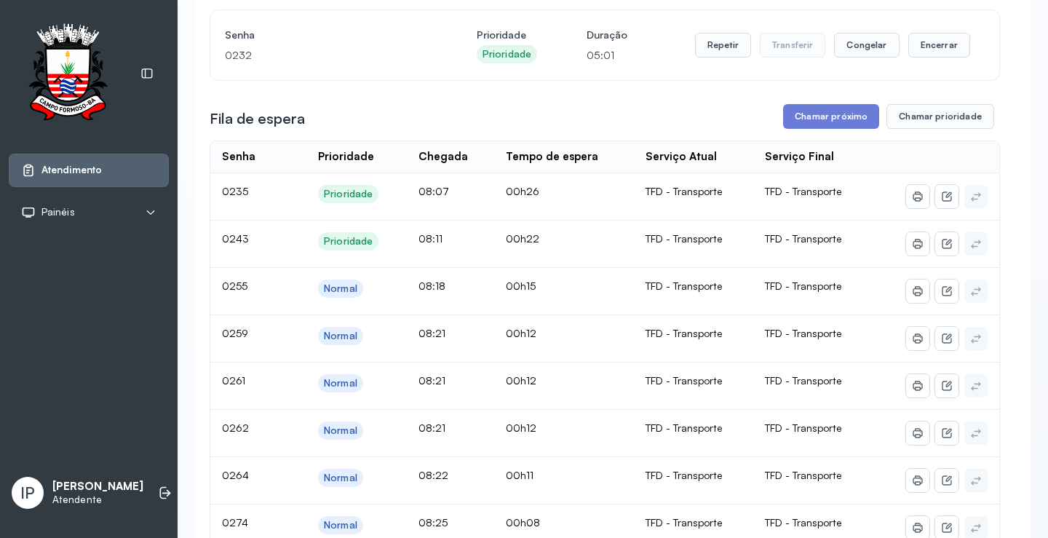
scroll to position [146, 0]
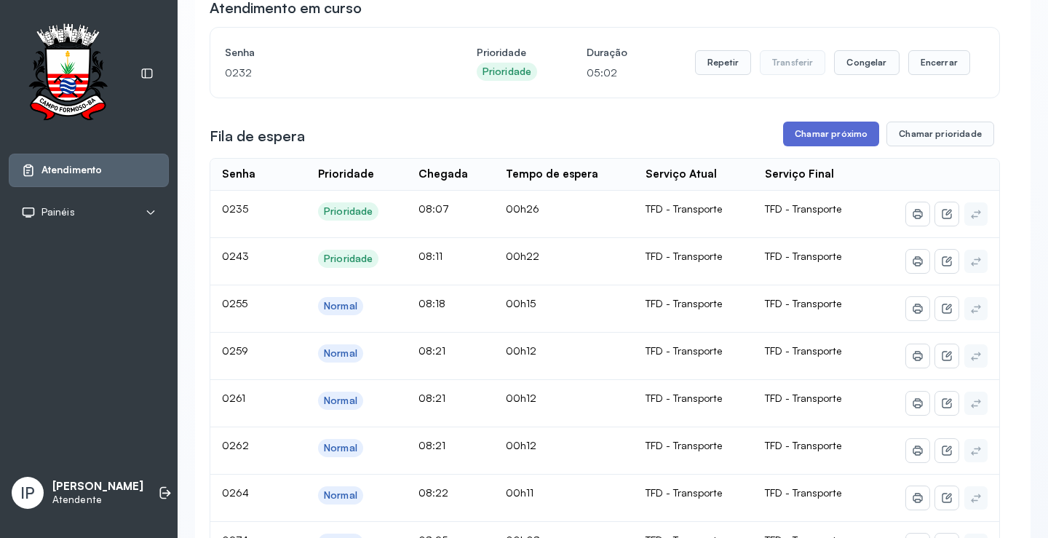
click at [815, 138] on button "Chamar próximo" at bounding box center [831, 134] width 96 height 25
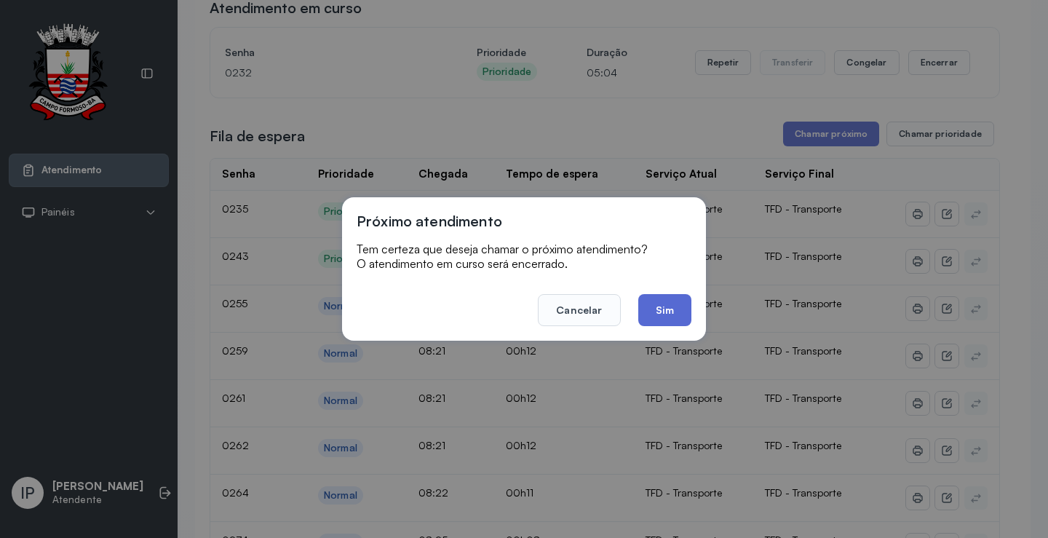
click at [670, 304] on button "Sim" at bounding box center [664, 310] width 53 height 32
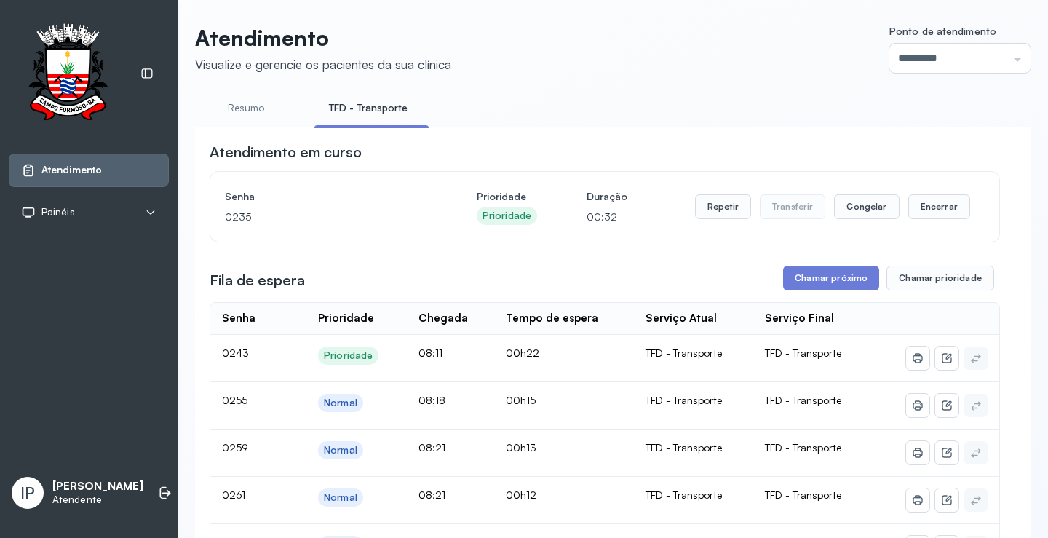
scroll to position [0, 0]
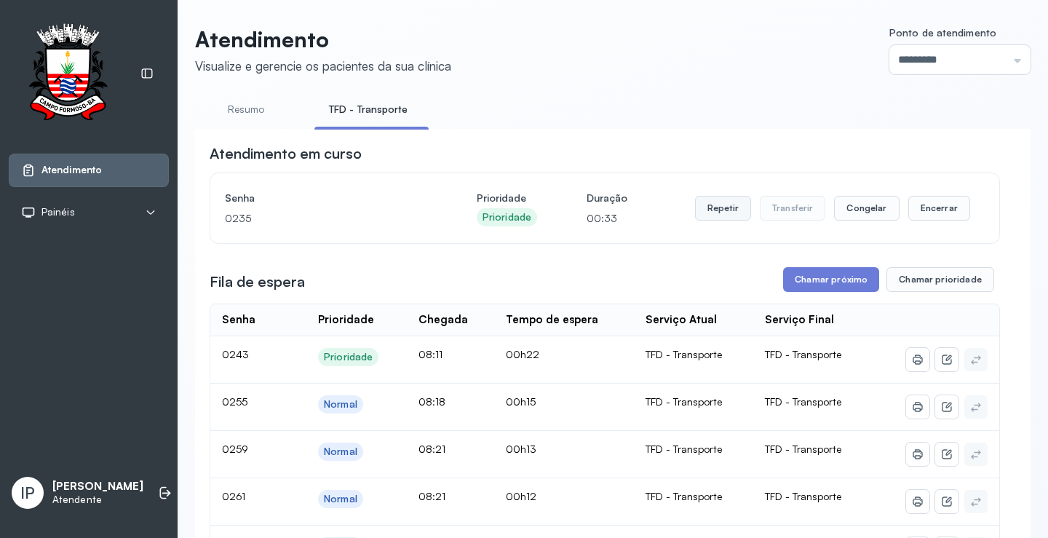
click at [737, 210] on button "Repetir" at bounding box center [723, 208] width 56 height 25
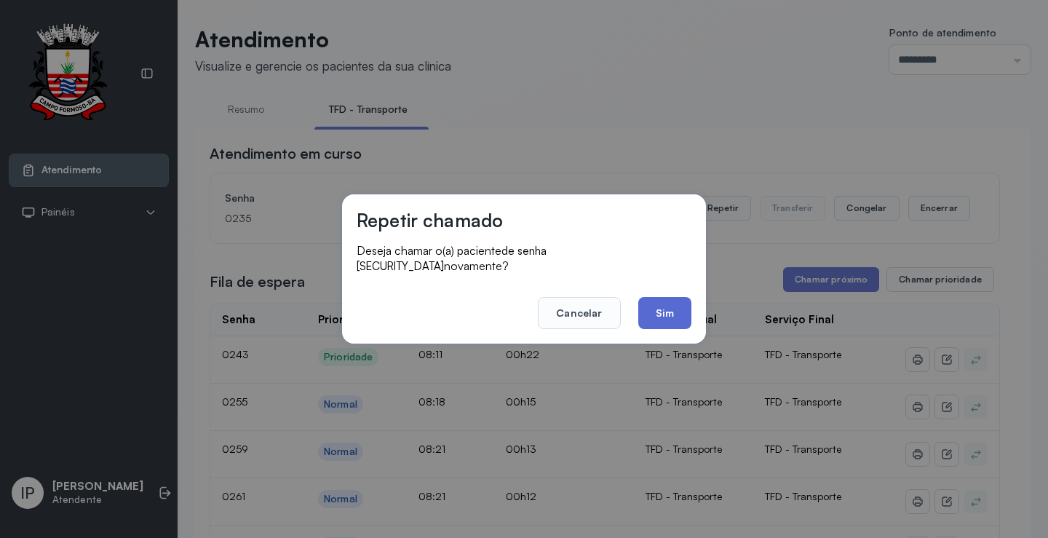
click at [670, 298] on button "Sim" at bounding box center [664, 313] width 53 height 32
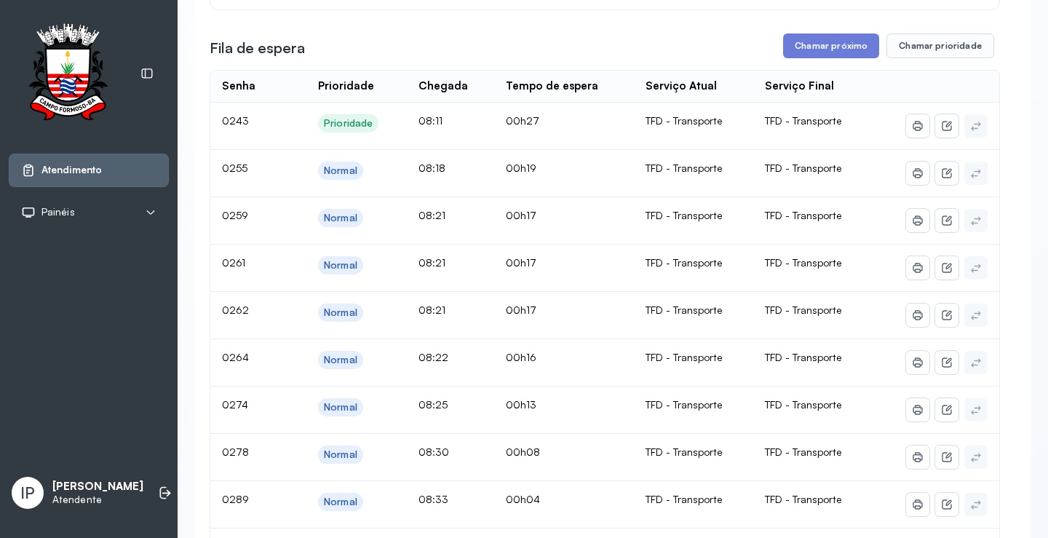
scroll to position [218, 0]
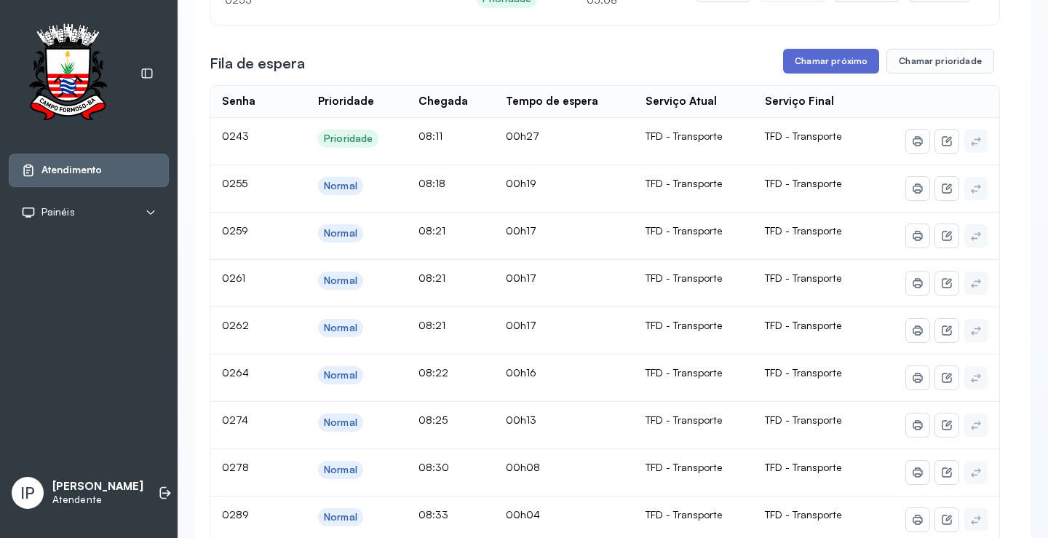
click at [811, 54] on button "Chamar próximo" at bounding box center [831, 61] width 96 height 25
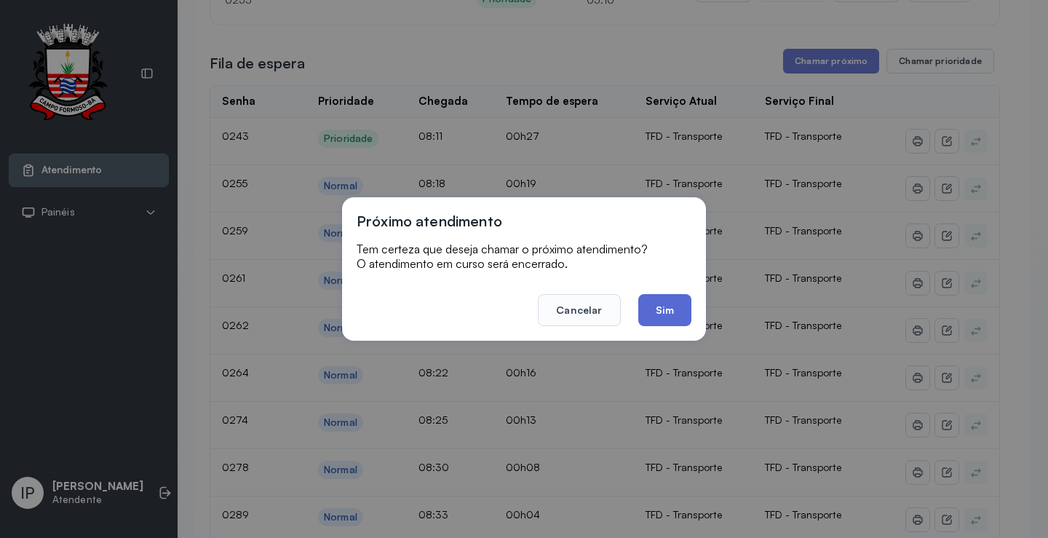
click at [645, 309] on button "Sim" at bounding box center [664, 310] width 53 height 32
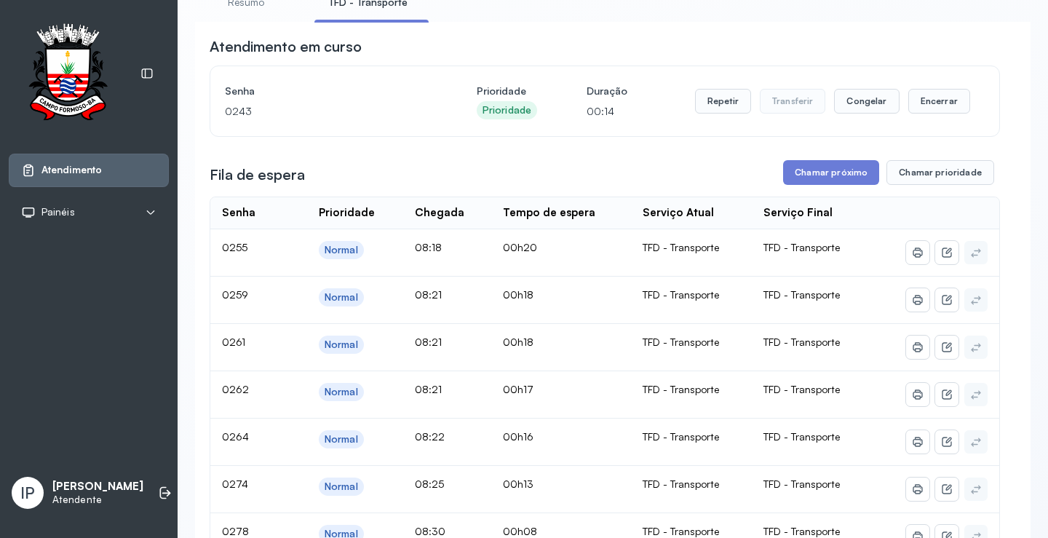
scroll to position [0, 0]
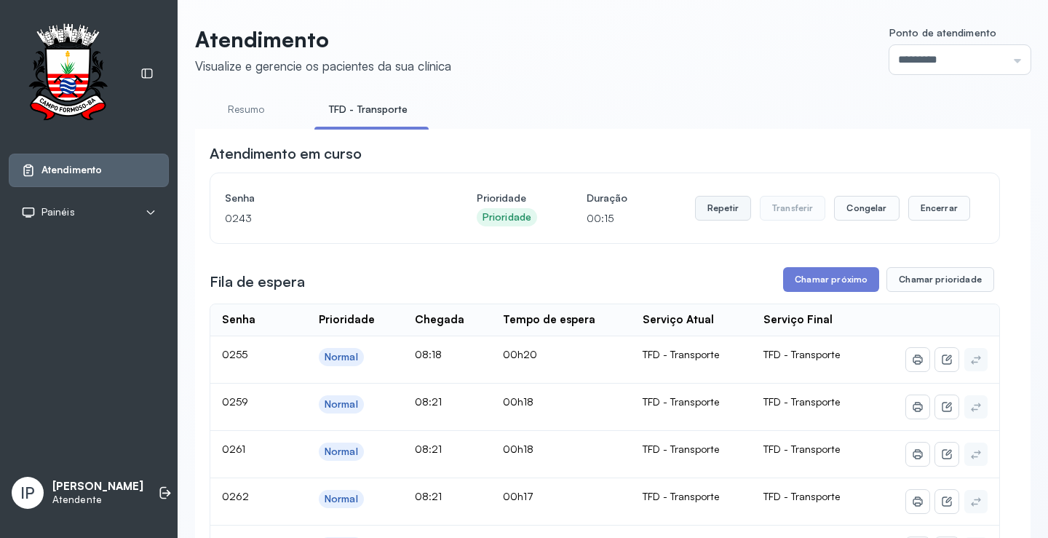
click at [722, 209] on button "Repetir" at bounding box center [723, 208] width 56 height 25
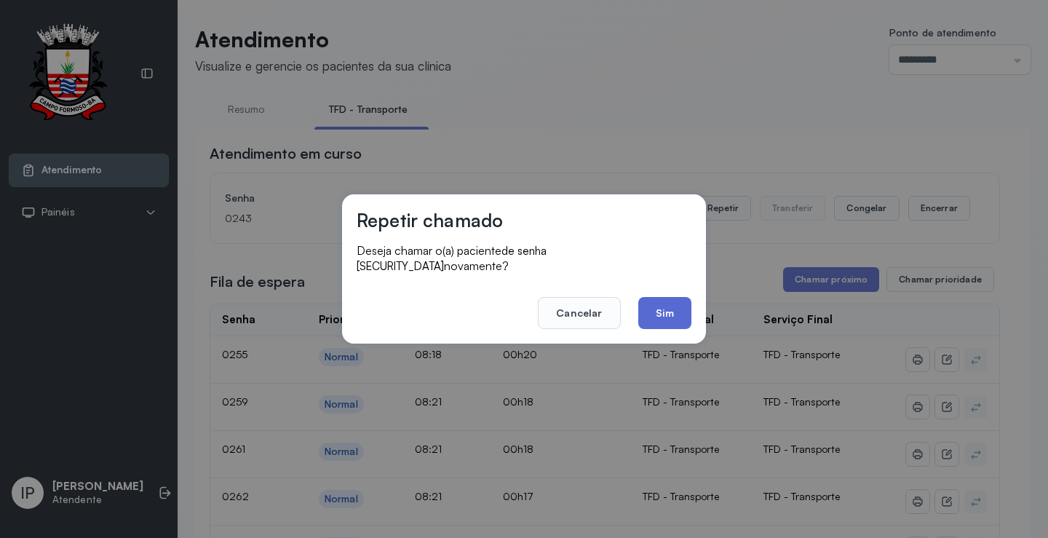
click at [643, 301] on button "Sim" at bounding box center [664, 313] width 53 height 32
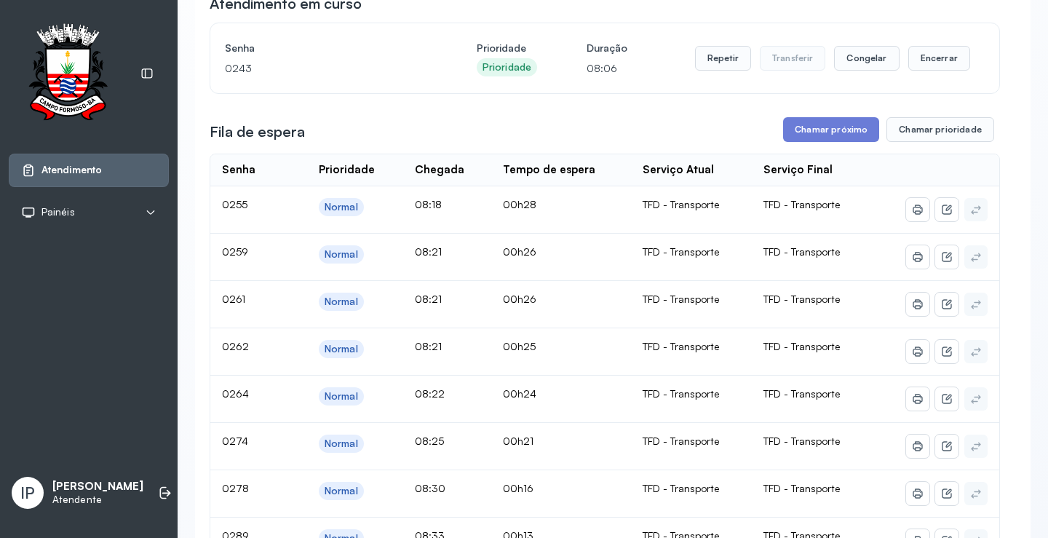
scroll to position [73, 0]
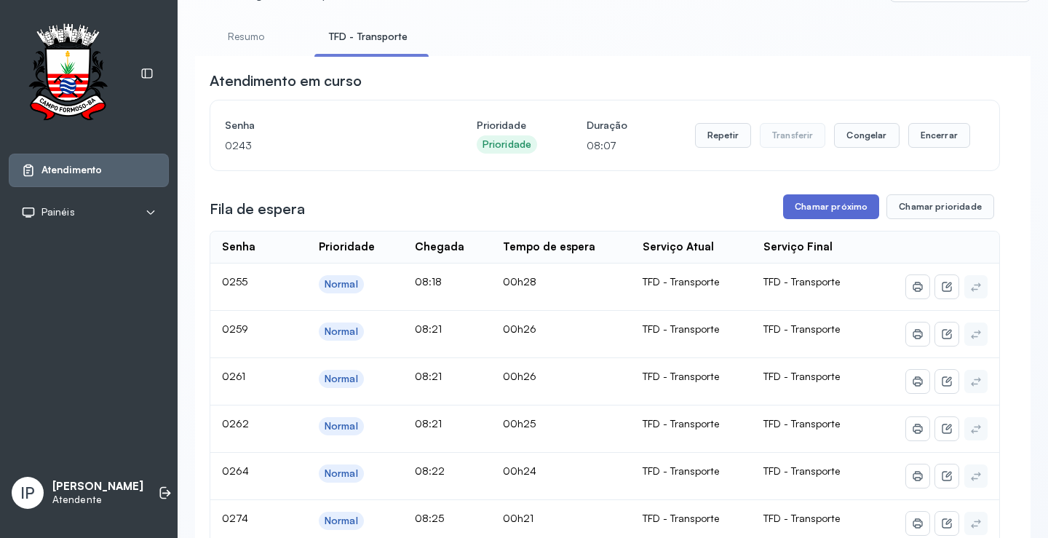
click at [806, 211] on button "Chamar próximo" at bounding box center [831, 206] width 96 height 25
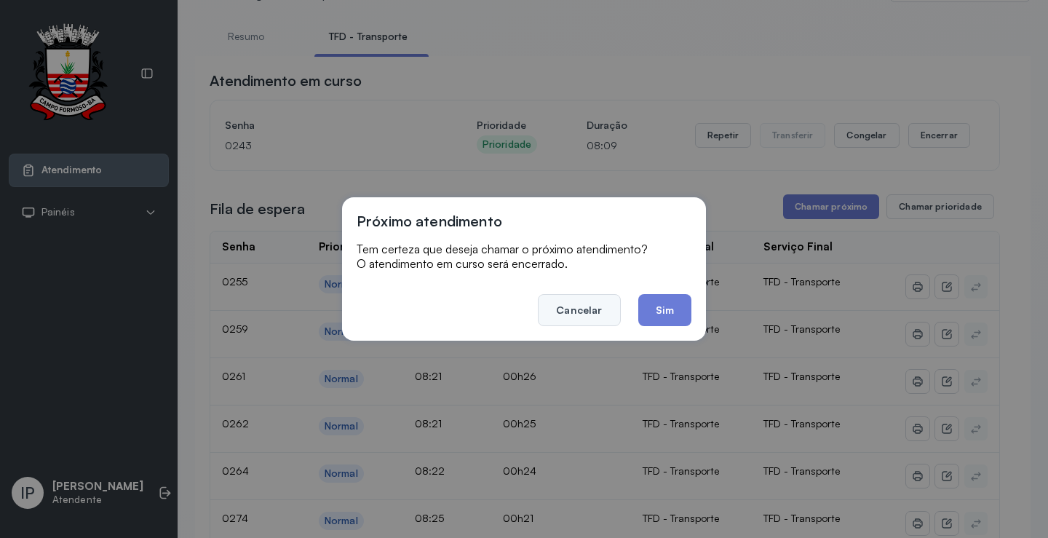
click at [585, 305] on button "Cancelar" at bounding box center [579, 310] width 82 height 32
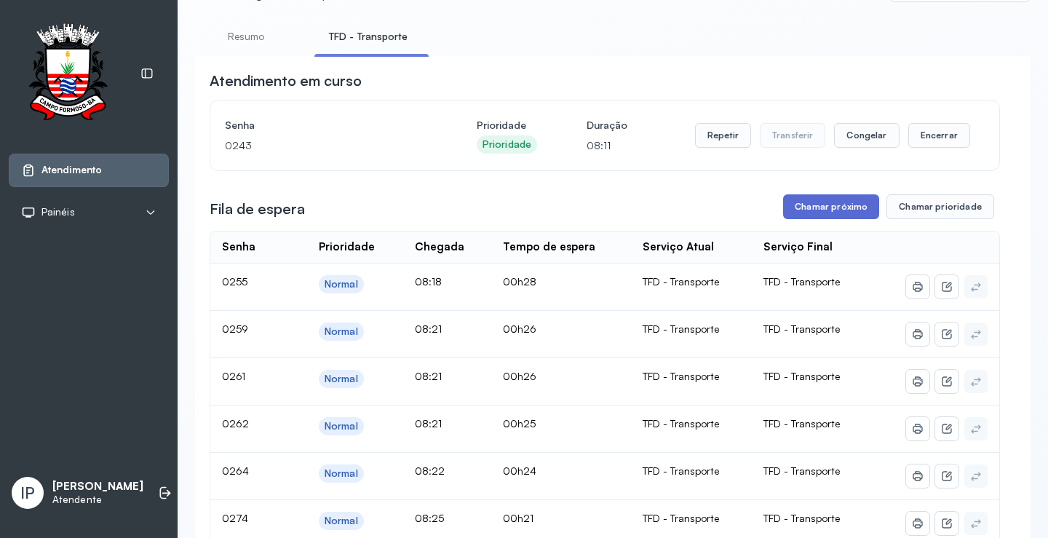
click at [801, 203] on button "Chamar próximo" at bounding box center [831, 206] width 96 height 25
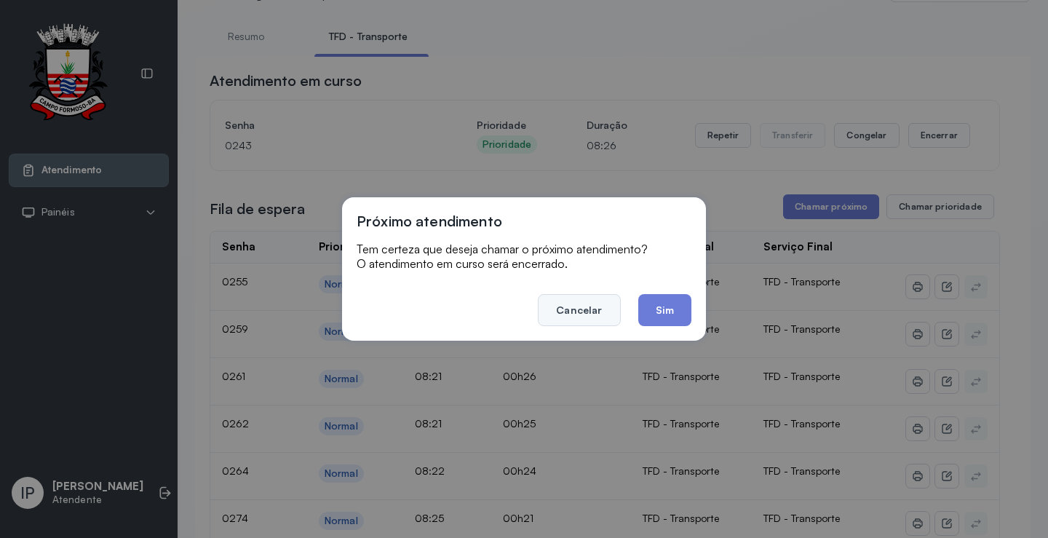
click at [607, 314] on button "Cancelar" at bounding box center [579, 310] width 82 height 32
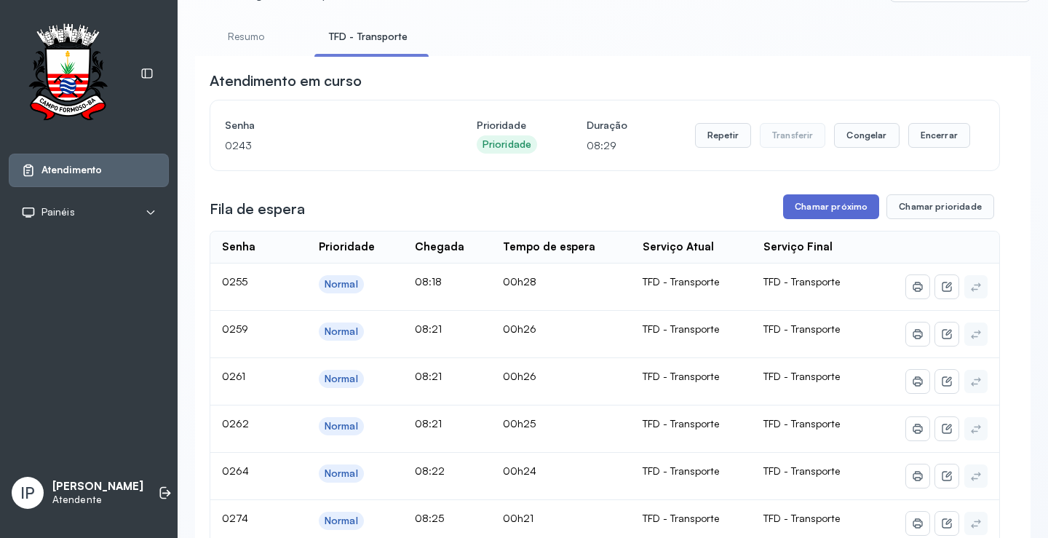
click at [796, 202] on button "Chamar próximo" at bounding box center [831, 206] width 96 height 25
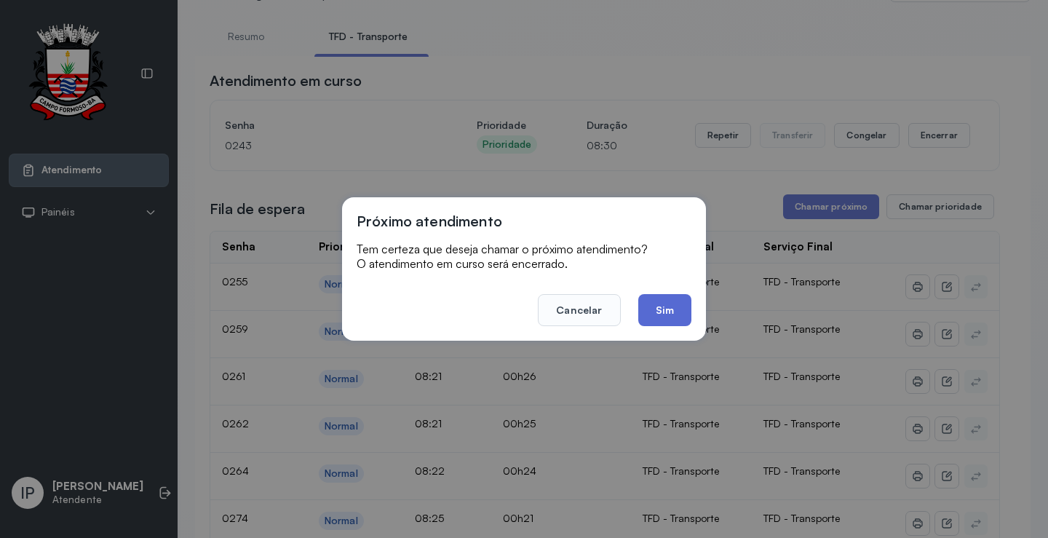
click at [674, 299] on button "Sim" at bounding box center [664, 310] width 53 height 32
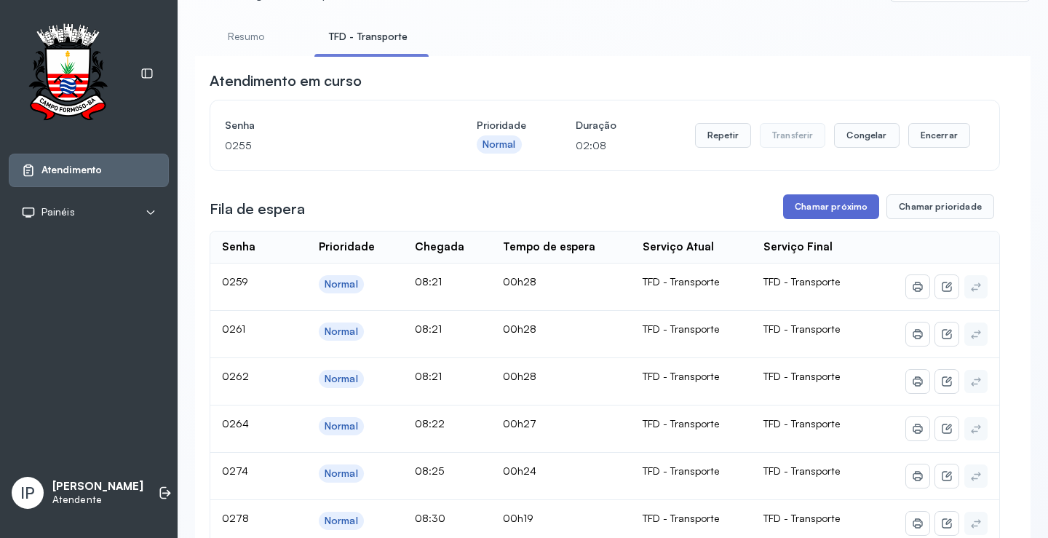
click at [832, 202] on button "Chamar próximo" at bounding box center [831, 206] width 96 height 25
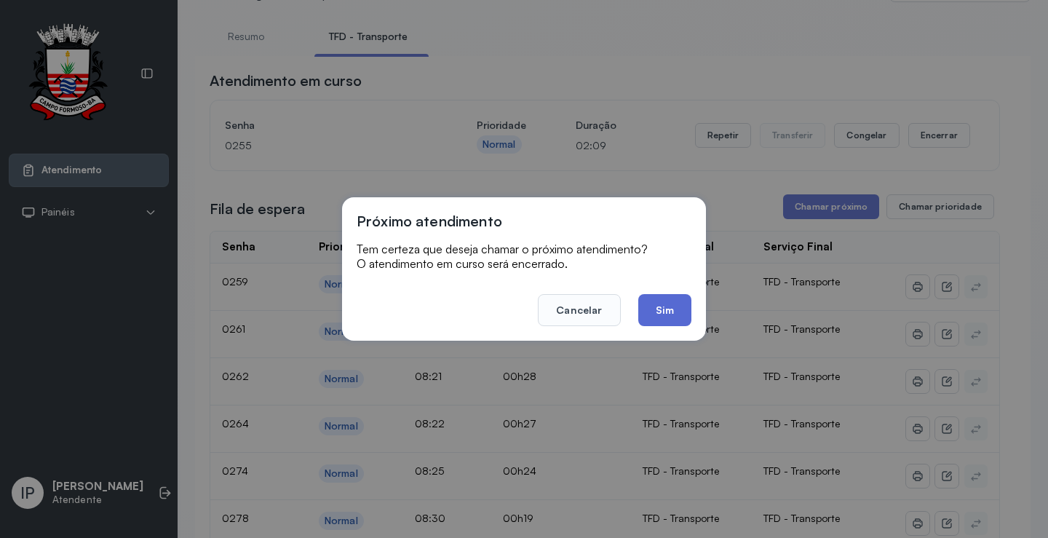
click at [681, 300] on button "Sim" at bounding box center [664, 310] width 53 height 32
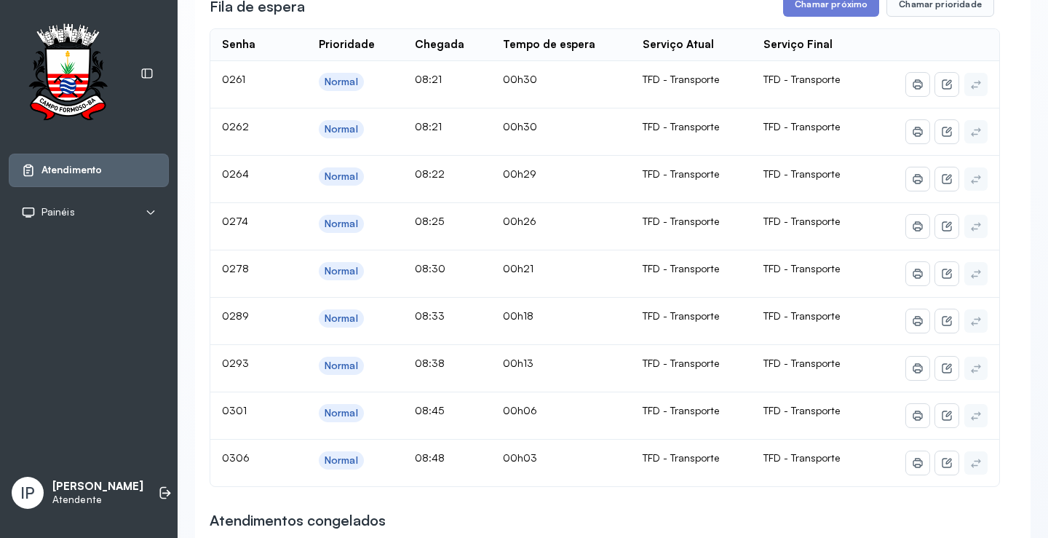
scroll to position [146, 0]
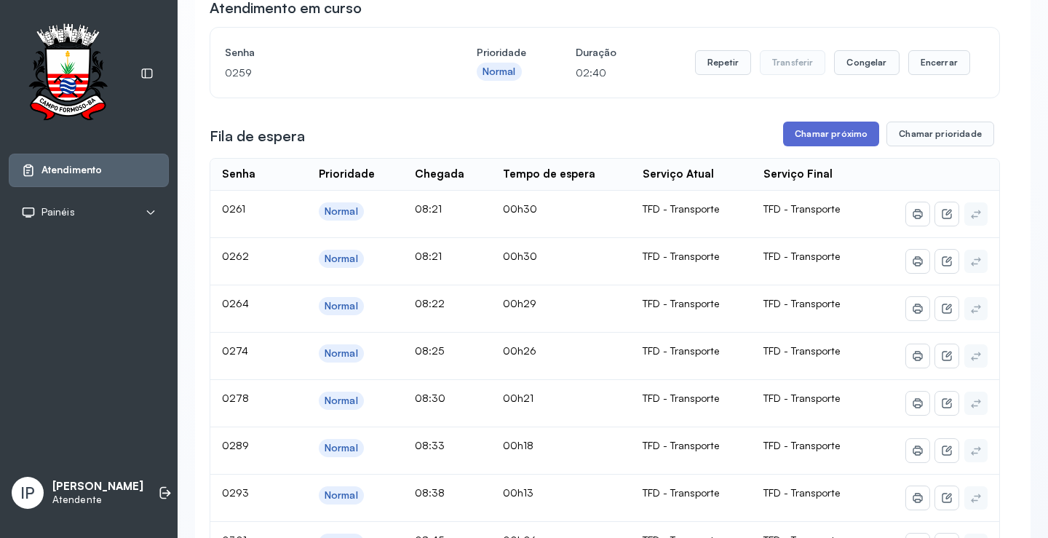
click at [820, 146] on button "Chamar próximo" at bounding box center [831, 134] width 96 height 25
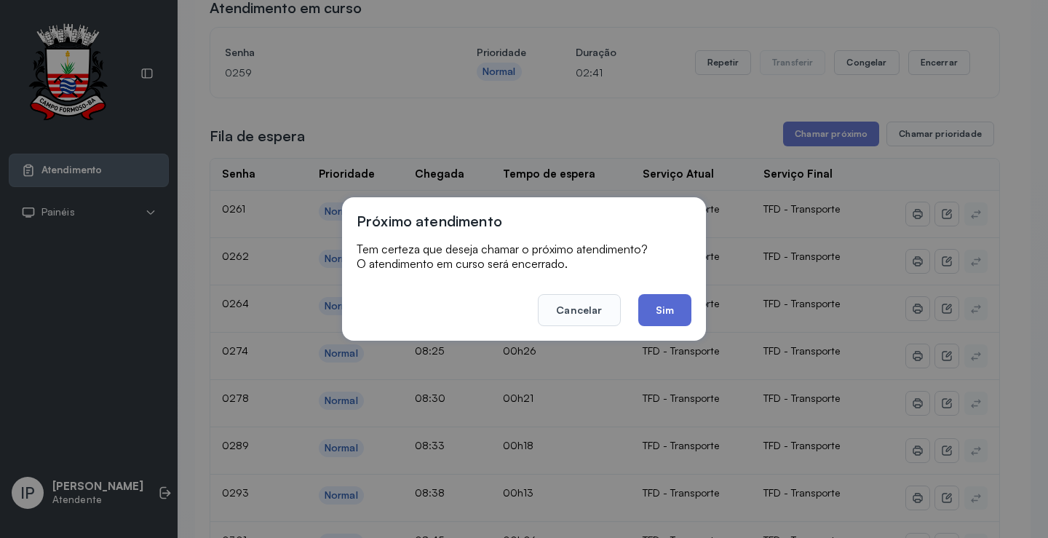
click at [665, 304] on button "Sim" at bounding box center [664, 310] width 53 height 32
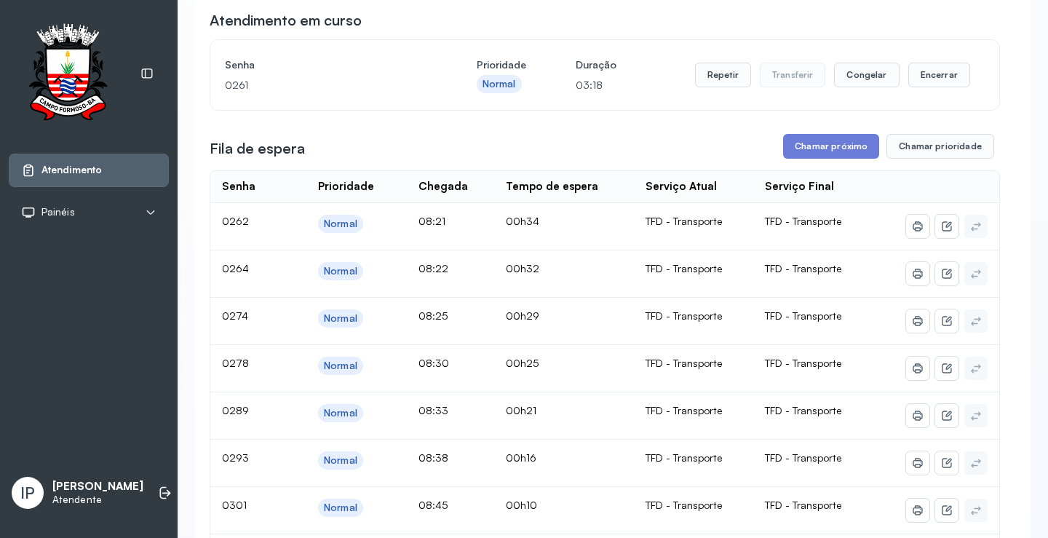
scroll to position [0, 0]
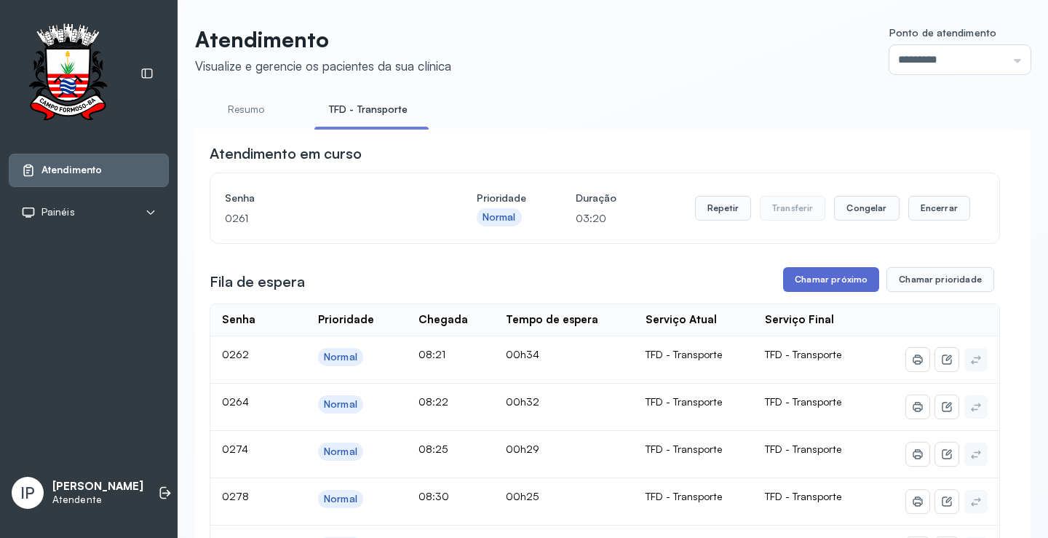
click at [813, 275] on button "Chamar próximo" at bounding box center [831, 279] width 96 height 25
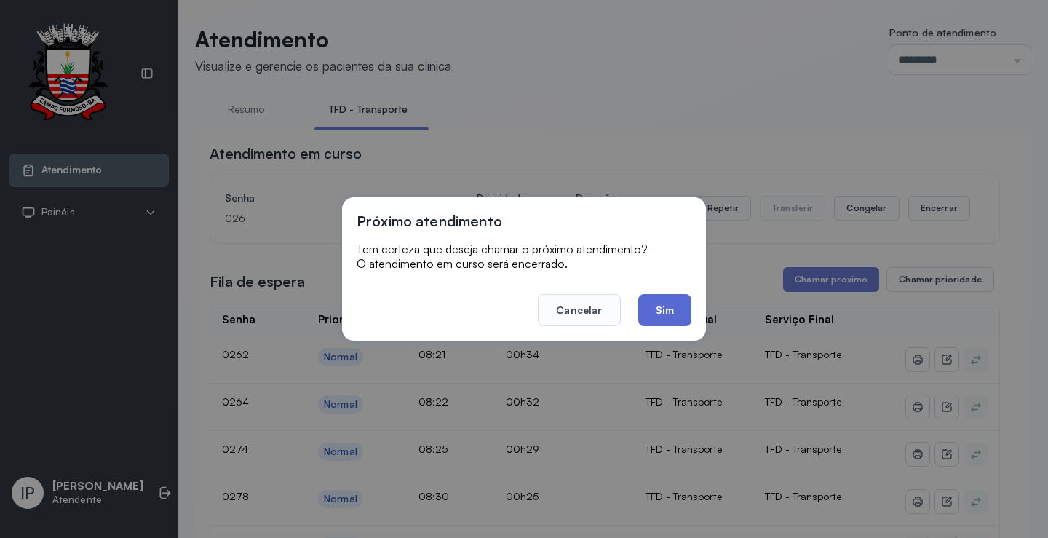
click at [642, 313] on button "Sim" at bounding box center [664, 310] width 53 height 32
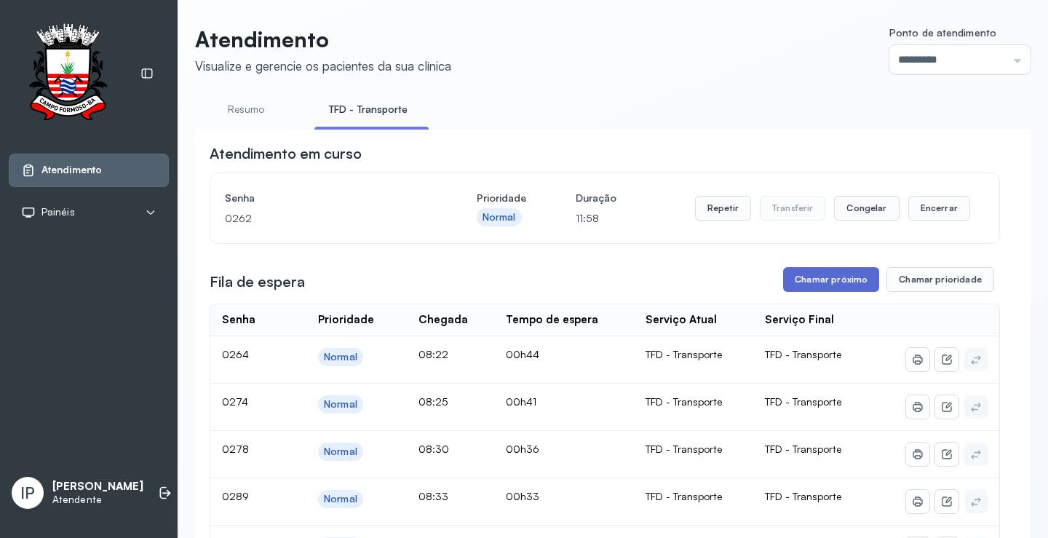
click at [808, 280] on button "Chamar próximo" at bounding box center [831, 279] width 96 height 25
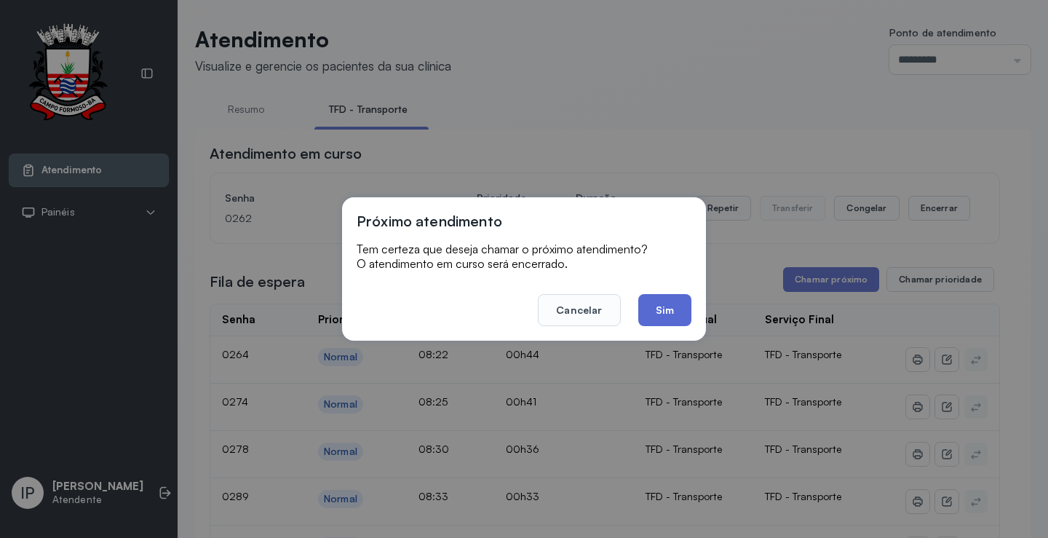
click at [665, 302] on button "Sim" at bounding box center [664, 310] width 53 height 32
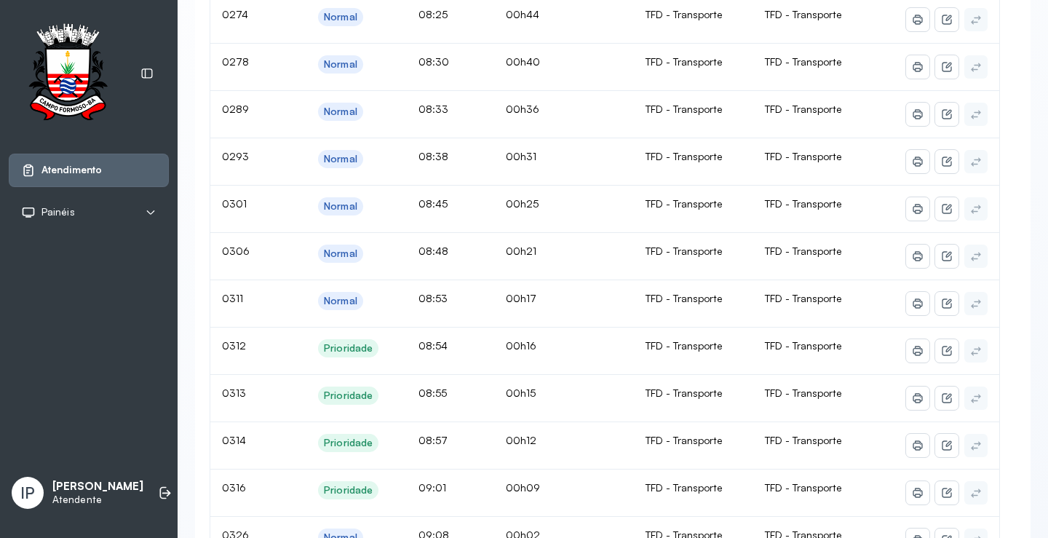
scroll to position [218, 0]
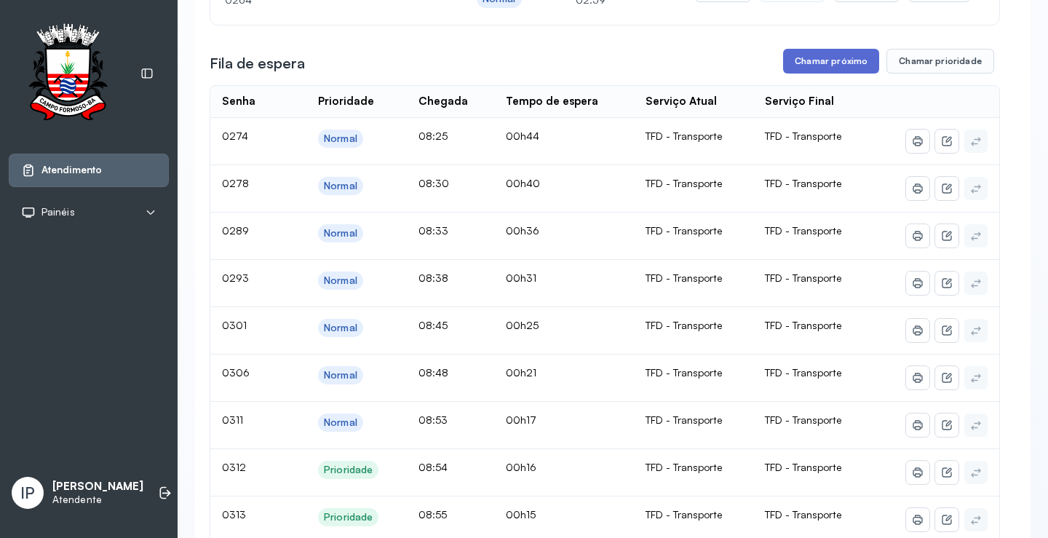
click at [810, 59] on button "Chamar próximo" at bounding box center [831, 61] width 96 height 25
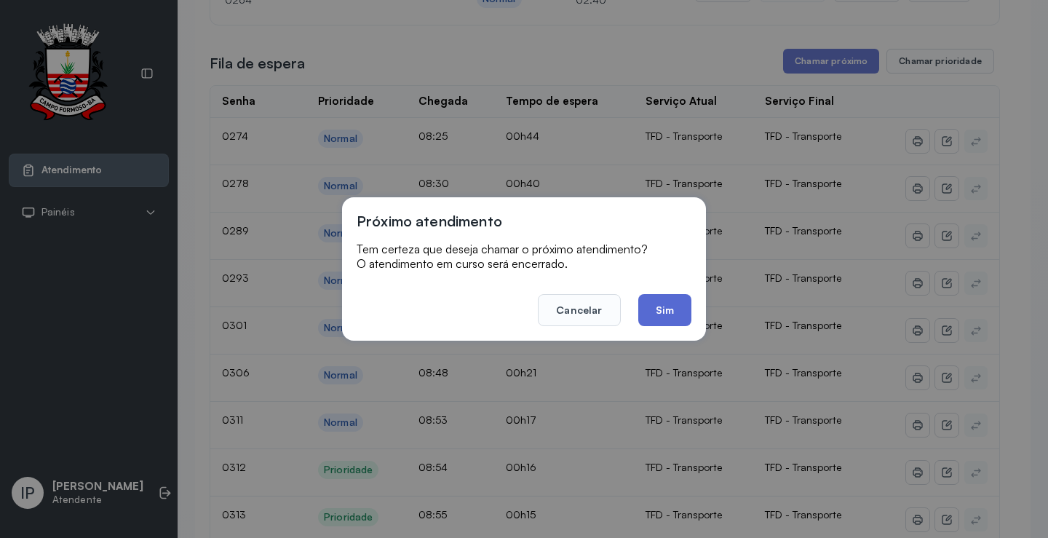
click at [671, 306] on button "Sim" at bounding box center [664, 310] width 53 height 32
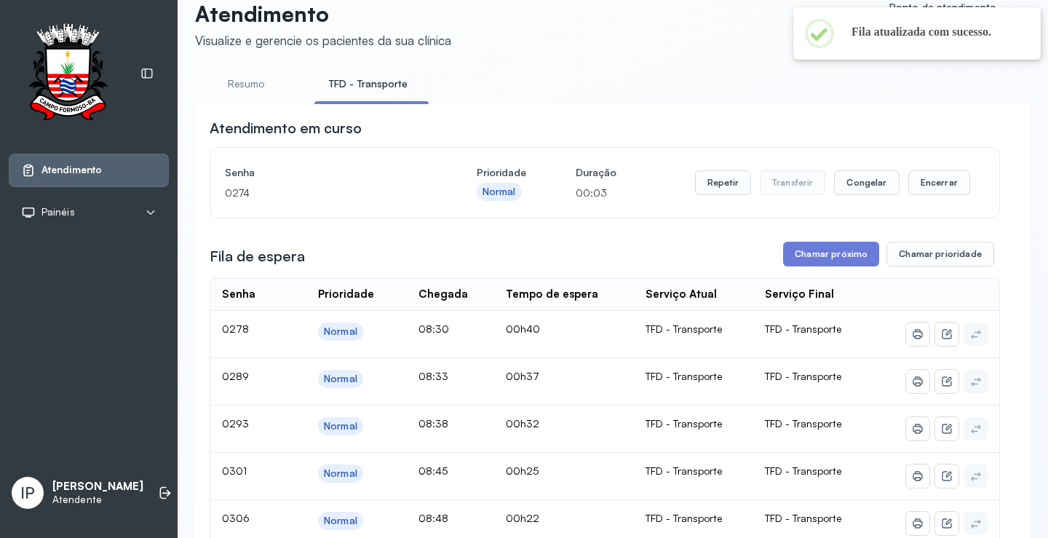
scroll to position [0, 0]
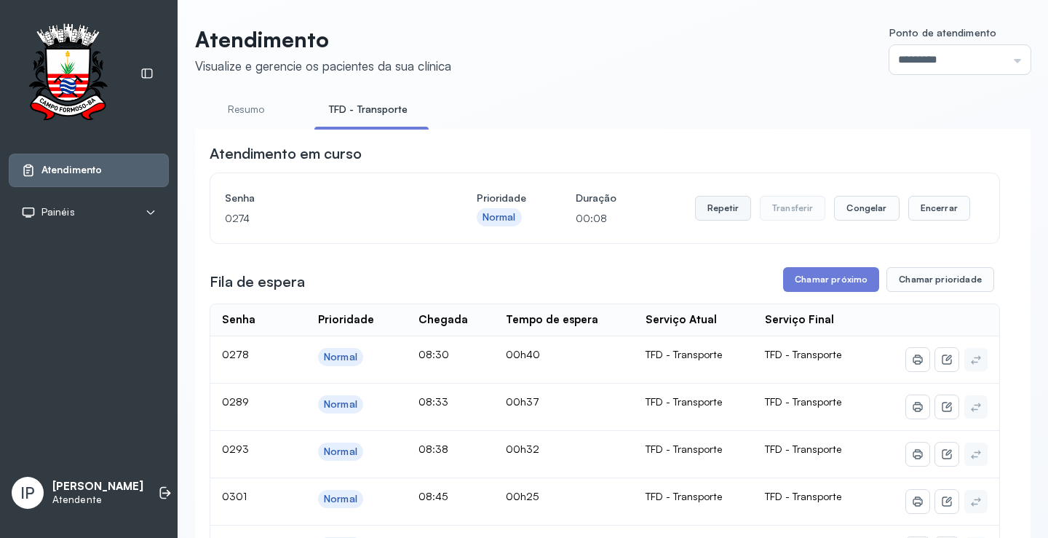
click at [708, 213] on button "Repetir" at bounding box center [723, 208] width 56 height 25
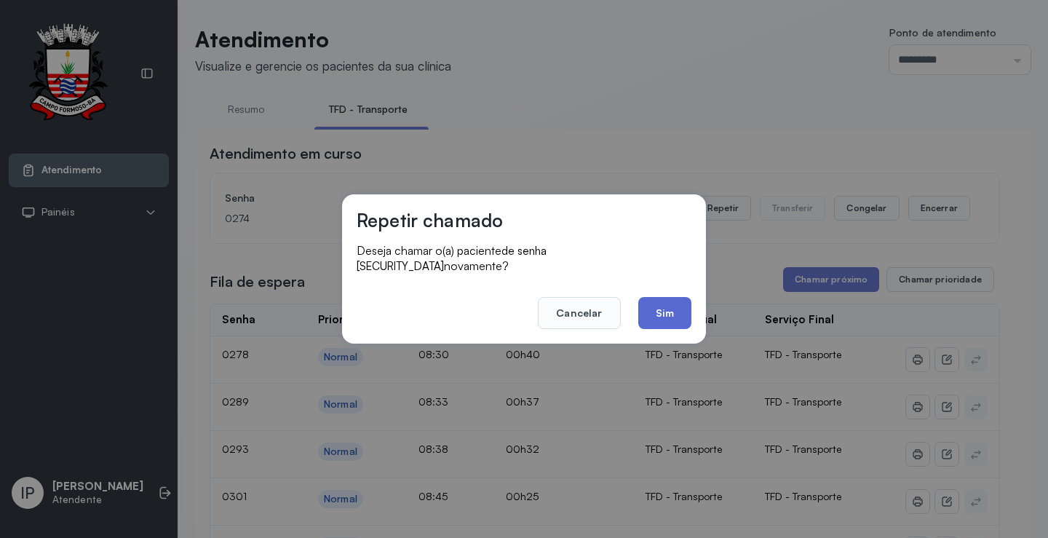
click at [654, 297] on button "Sim" at bounding box center [664, 313] width 53 height 32
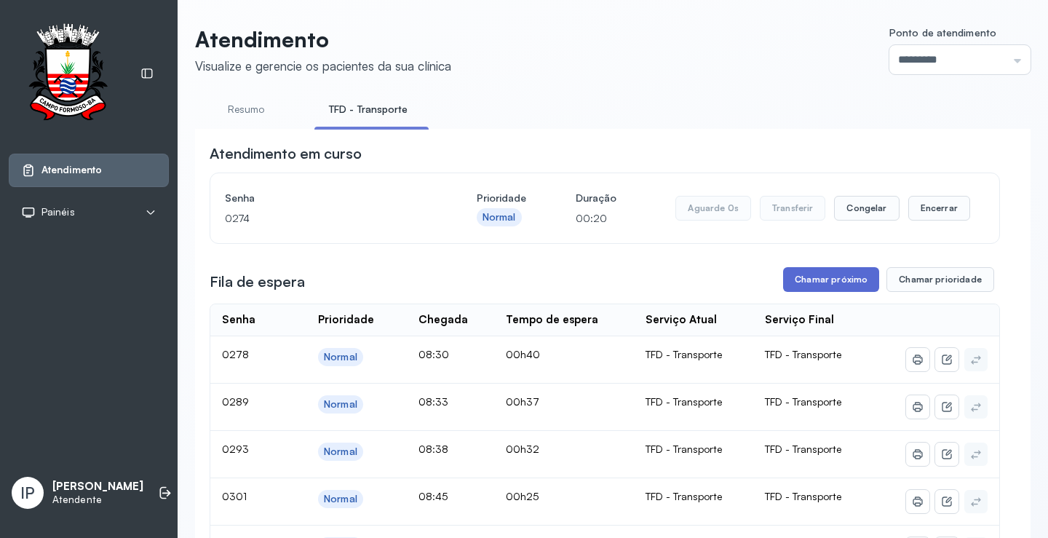
click at [807, 277] on button "Chamar próximo" at bounding box center [831, 279] width 96 height 25
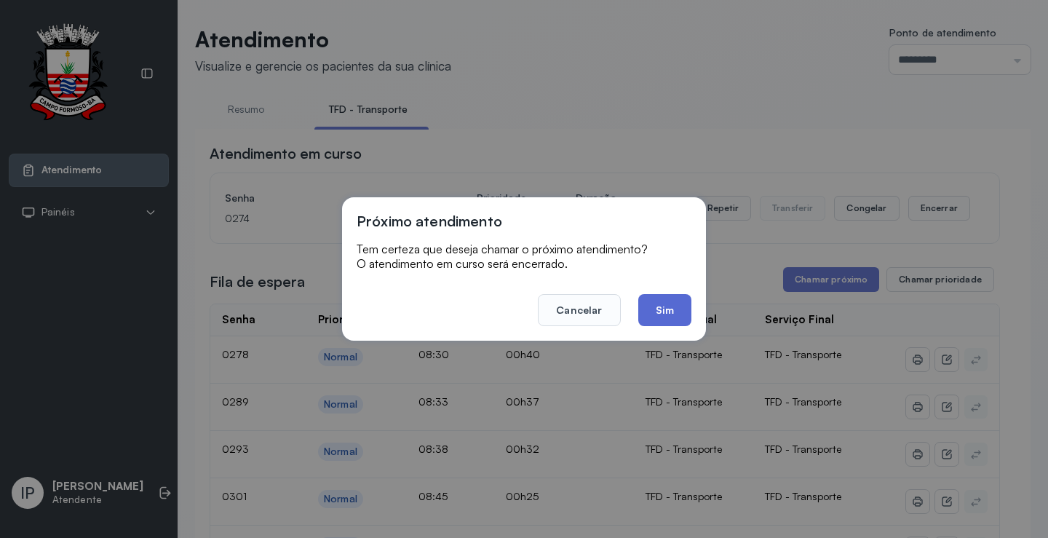
click at [689, 309] on button "Sim" at bounding box center [664, 310] width 53 height 32
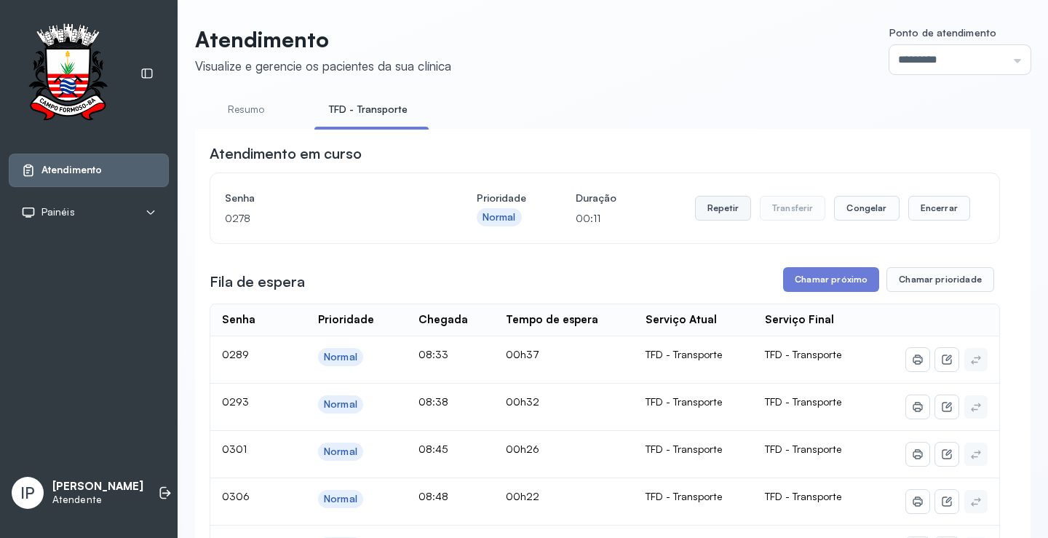
click at [710, 206] on button "Repetir" at bounding box center [723, 208] width 56 height 25
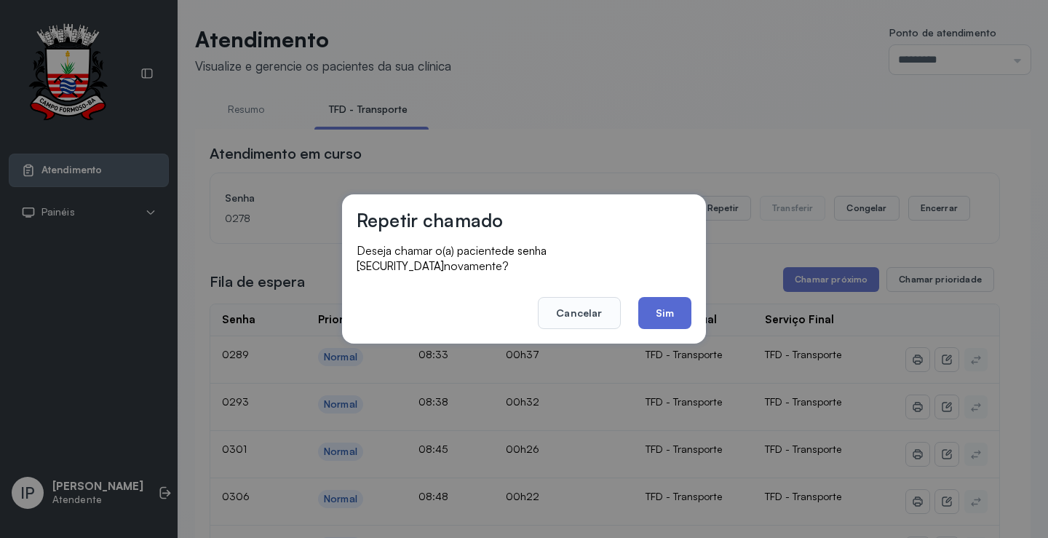
click at [649, 298] on button "Sim" at bounding box center [664, 313] width 53 height 32
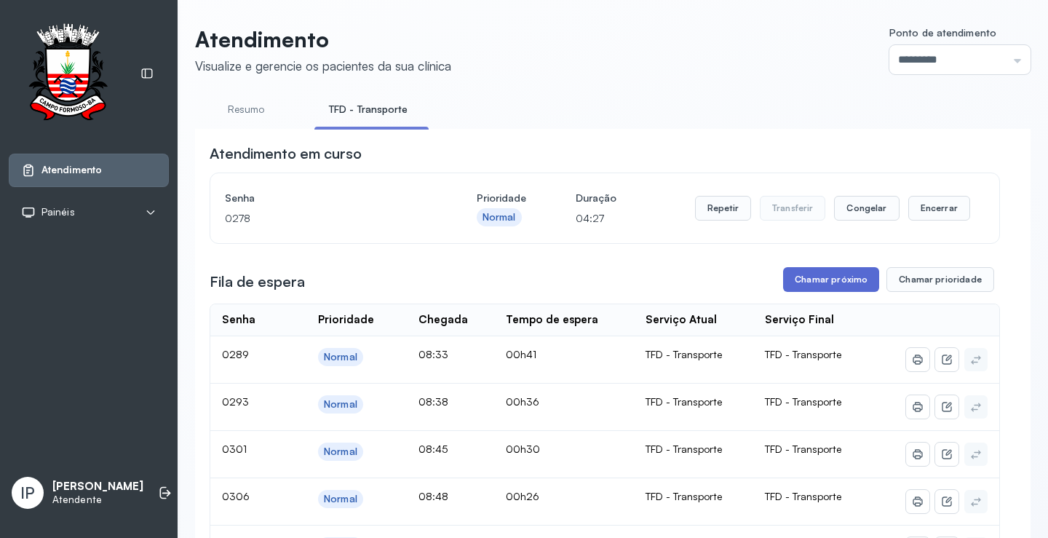
click at [813, 276] on button "Chamar próximo" at bounding box center [831, 279] width 96 height 25
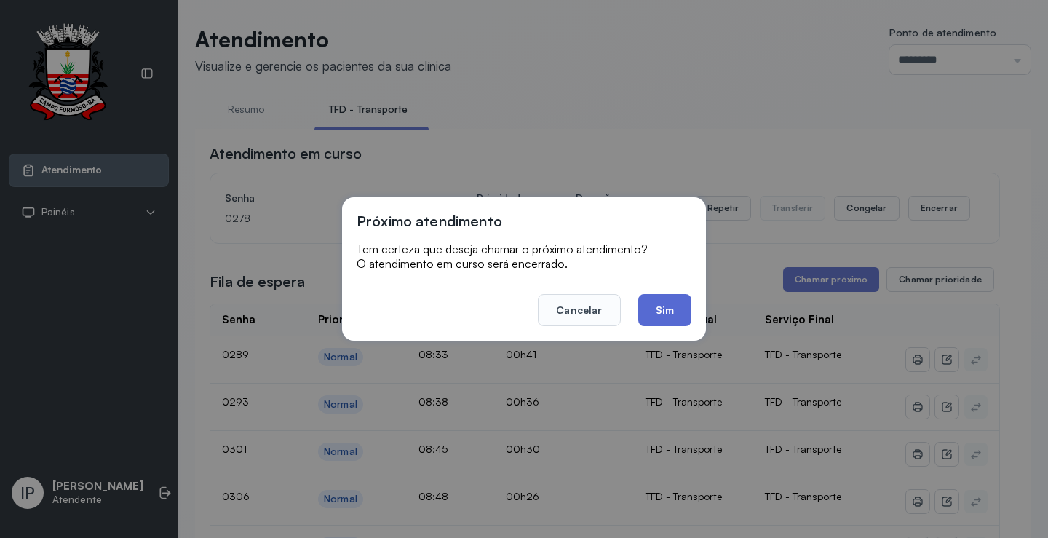
click at [660, 303] on button "Sim" at bounding box center [664, 310] width 53 height 32
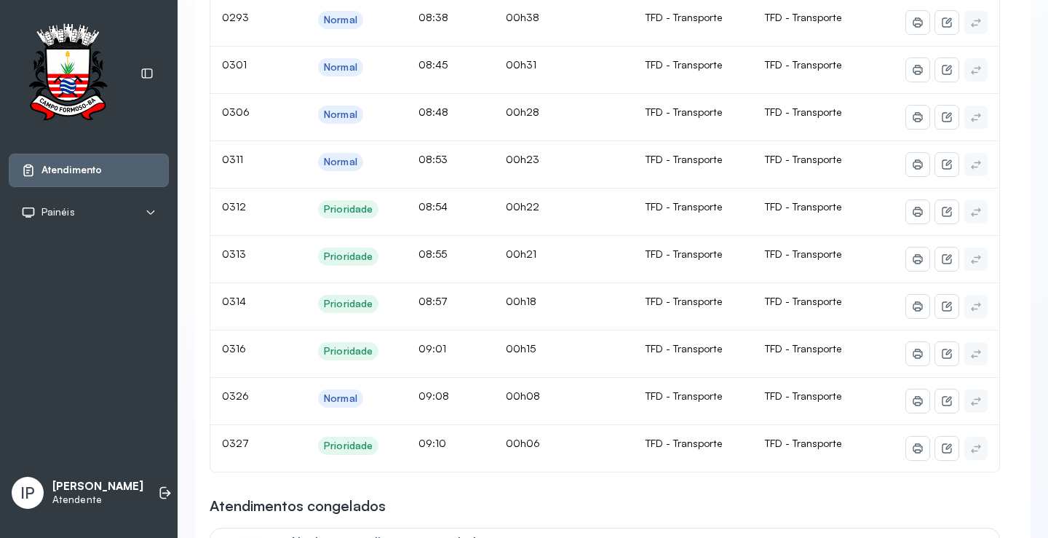
scroll to position [146, 0]
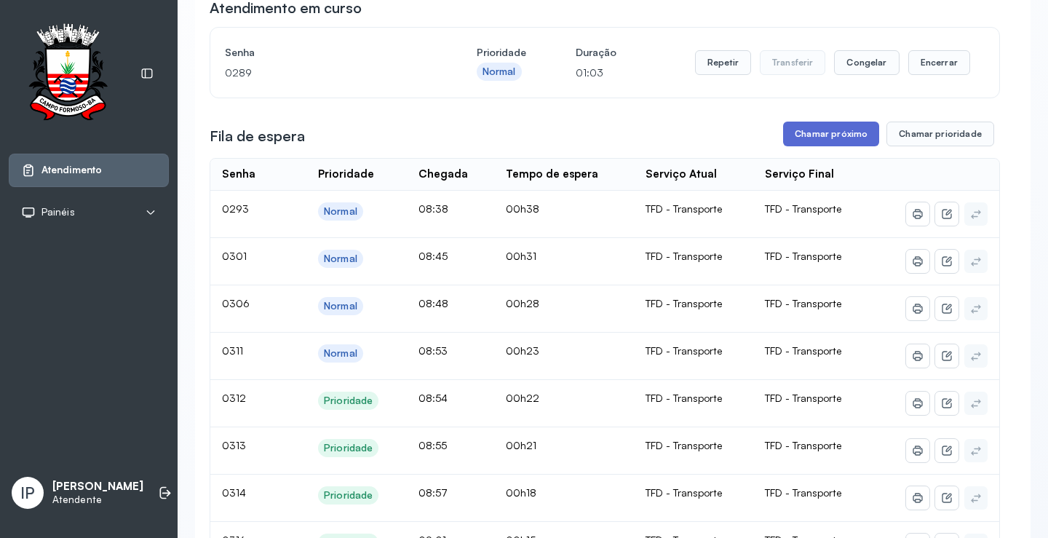
click at [812, 137] on button "Chamar próximo" at bounding box center [831, 134] width 96 height 25
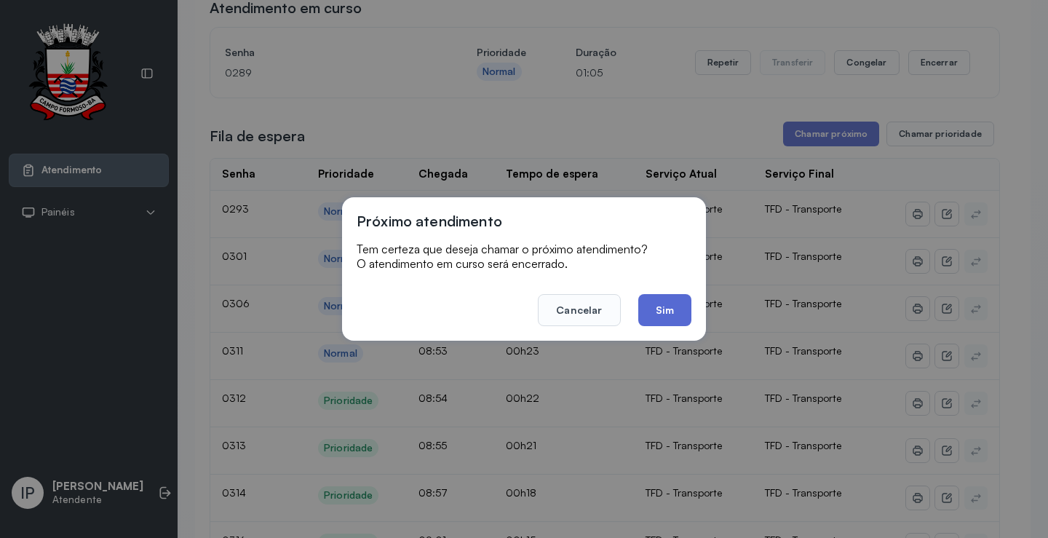
click at [683, 307] on button "Sim" at bounding box center [664, 310] width 53 height 32
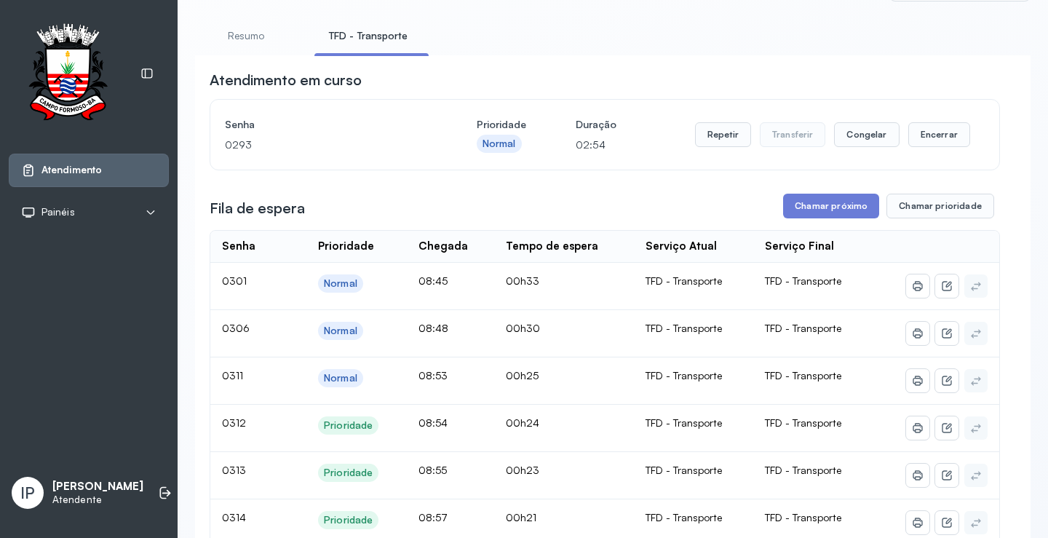
scroll to position [73, 0]
click at [823, 209] on button "Chamar próximo" at bounding box center [831, 206] width 96 height 25
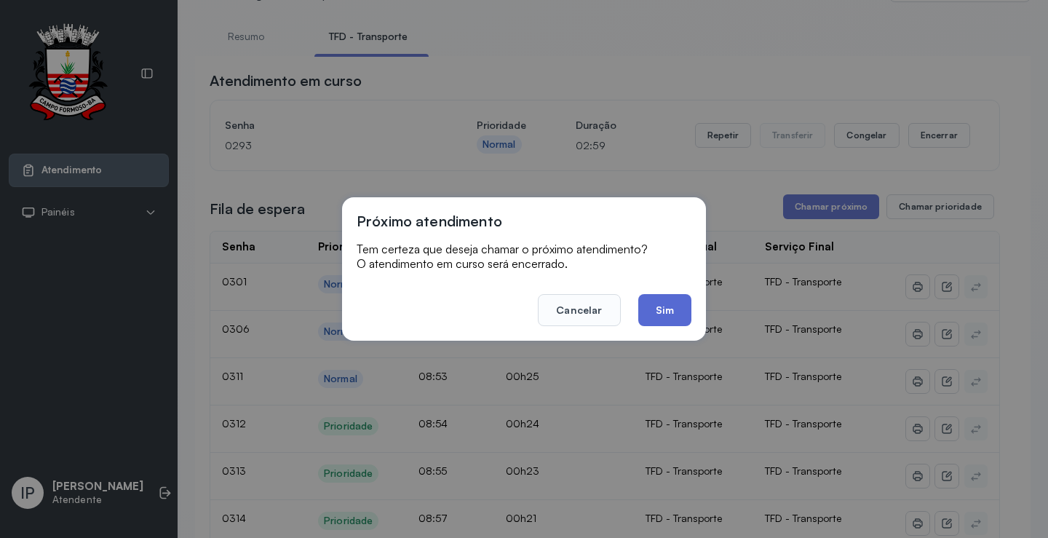
click at [667, 304] on button "Sim" at bounding box center [664, 310] width 53 height 32
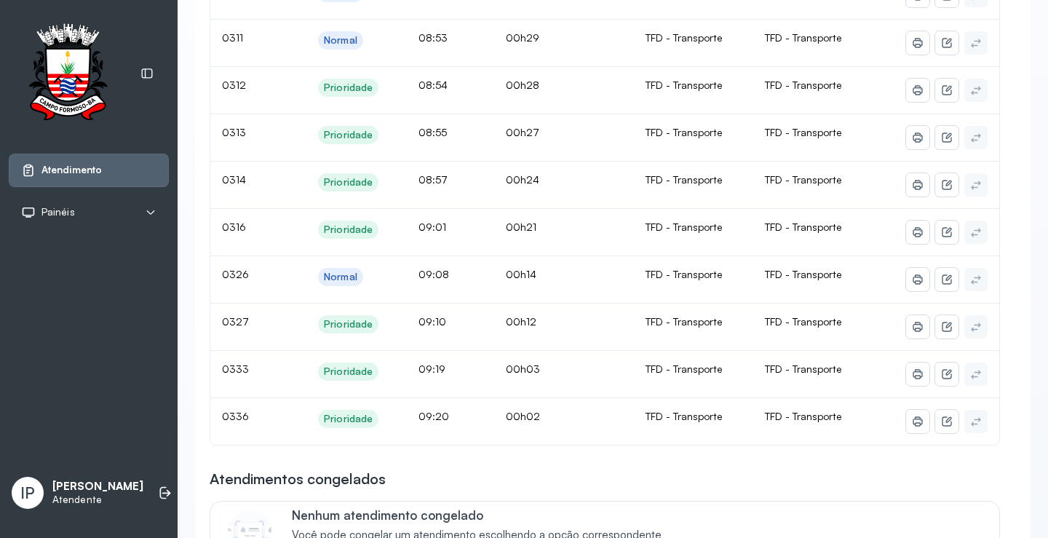
scroll to position [218, 0]
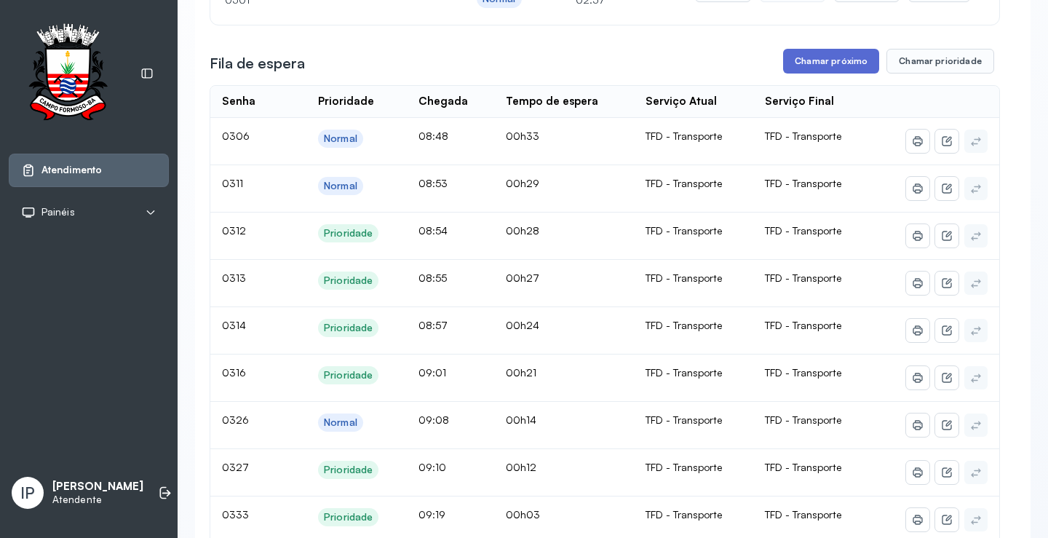
click at [811, 69] on button "Chamar próximo" at bounding box center [831, 61] width 96 height 25
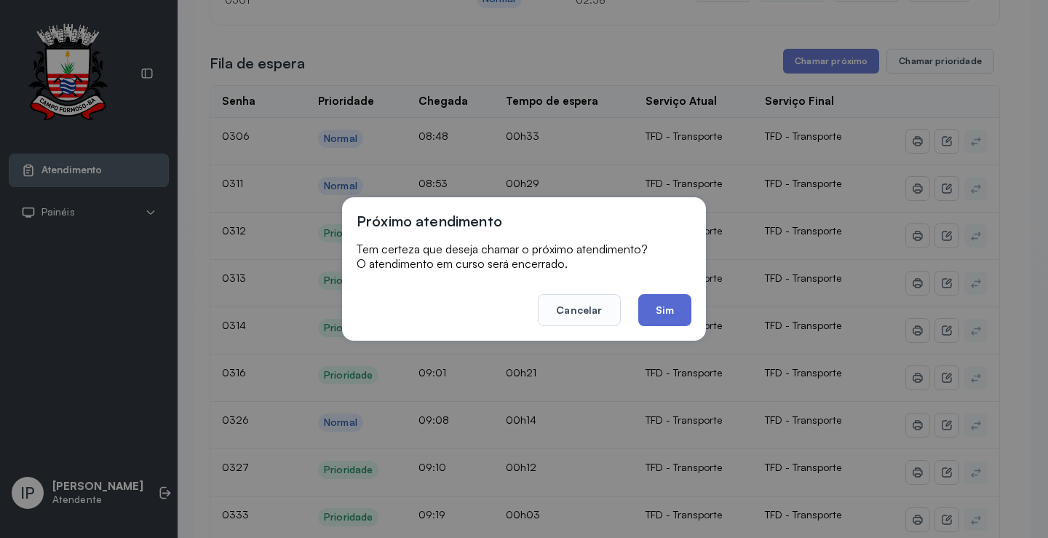
click at [653, 311] on button "Sim" at bounding box center [664, 310] width 53 height 32
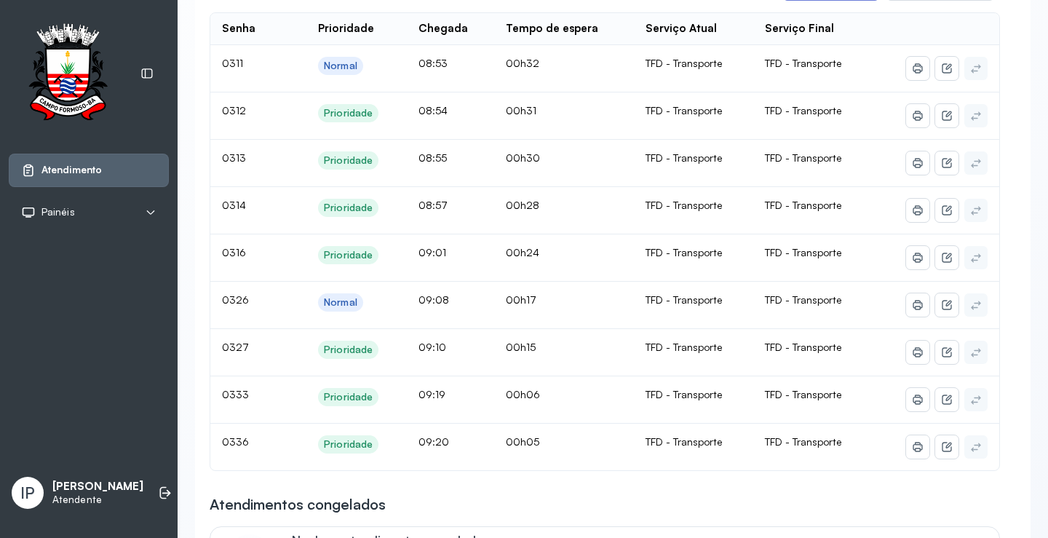
scroll to position [0, 0]
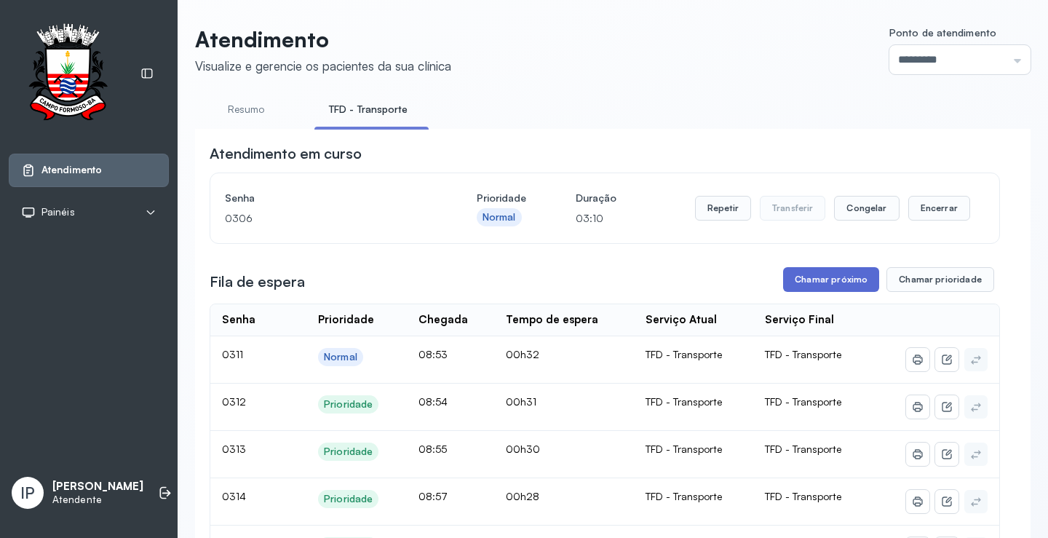
click at [845, 281] on button "Chamar próximo" at bounding box center [831, 279] width 96 height 25
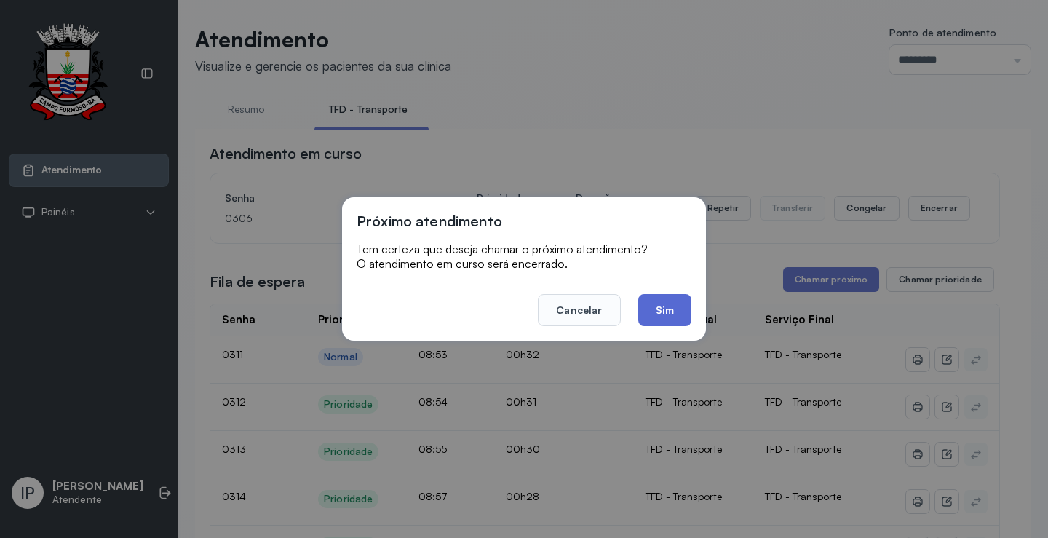
click at [668, 301] on button "Sim" at bounding box center [664, 310] width 53 height 32
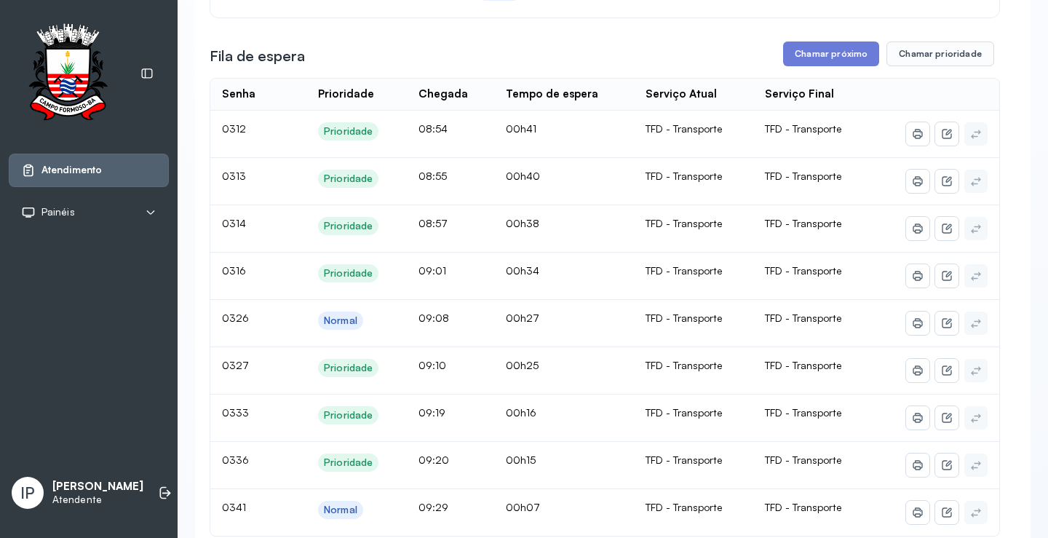
scroll to position [218, 0]
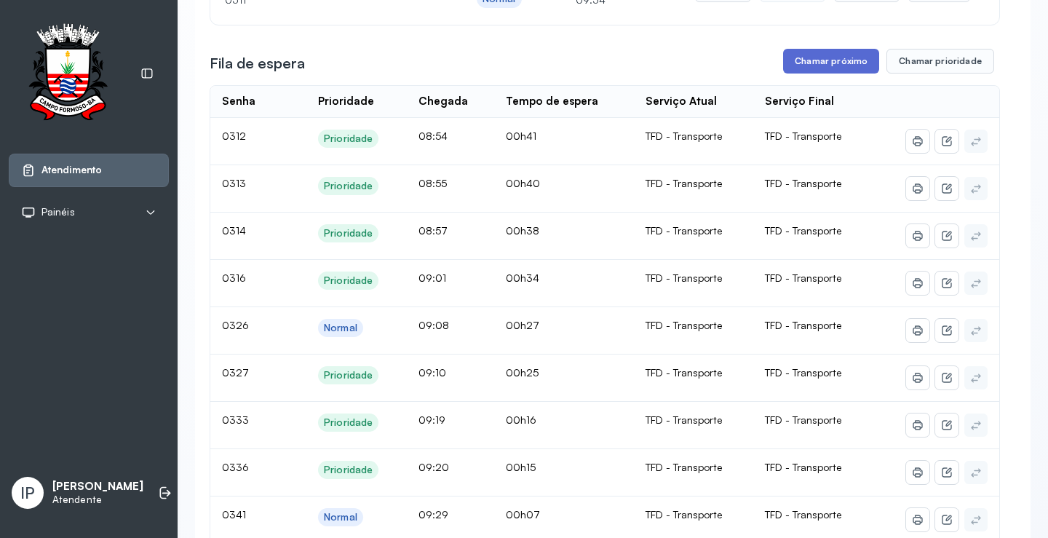
click at [850, 62] on button "Chamar próximo" at bounding box center [831, 61] width 96 height 25
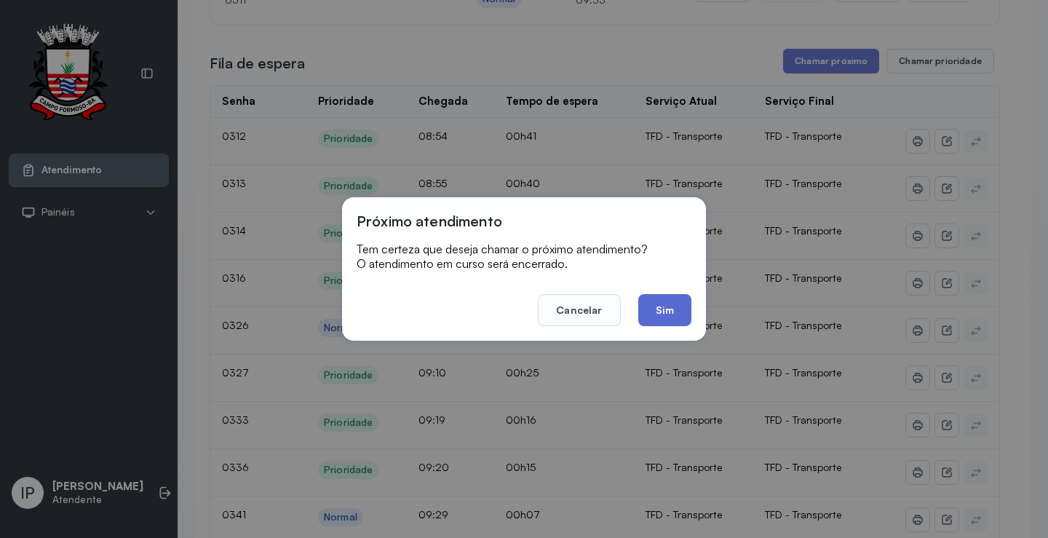
click at [654, 306] on button "Sim" at bounding box center [664, 310] width 53 height 32
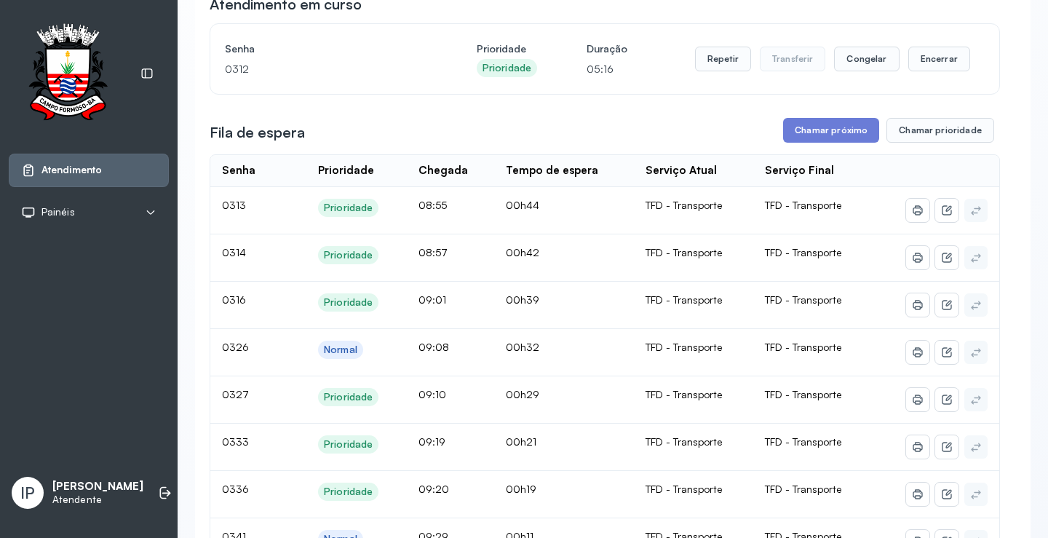
scroll to position [146, 0]
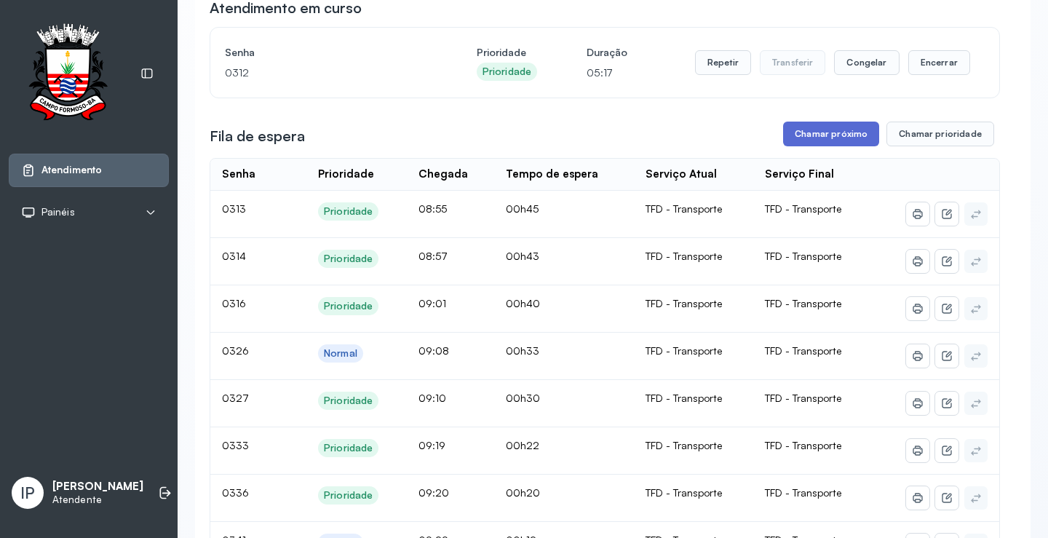
click at [820, 143] on button "Chamar próximo" at bounding box center [831, 134] width 96 height 25
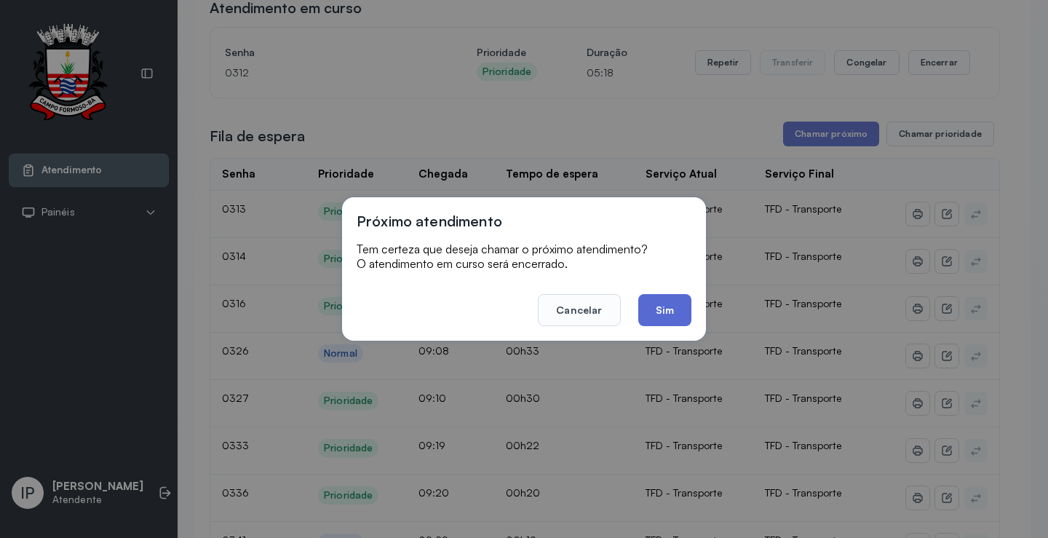
click at [653, 307] on button "Sim" at bounding box center [664, 310] width 53 height 32
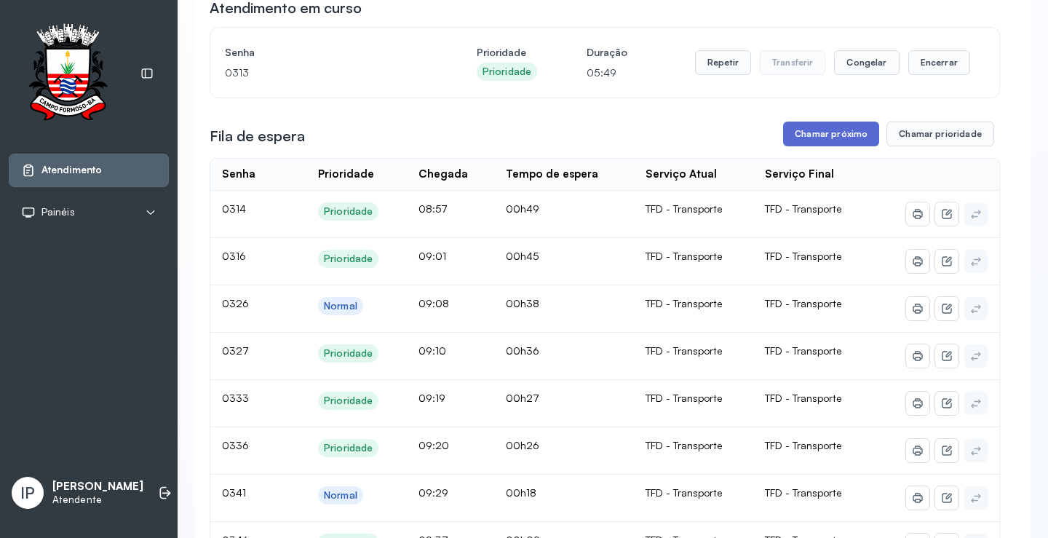
click at [804, 129] on button "Chamar próximo" at bounding box center [831, 134] width 96 height 25
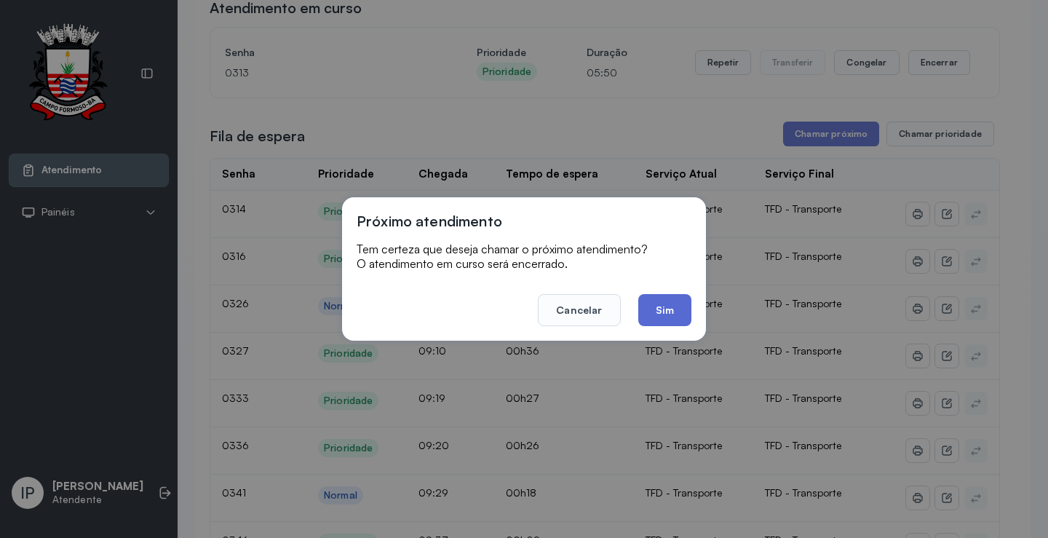
click at [675, 301] on button "Sim" at bounding box center [664, 310] width 53 height 32
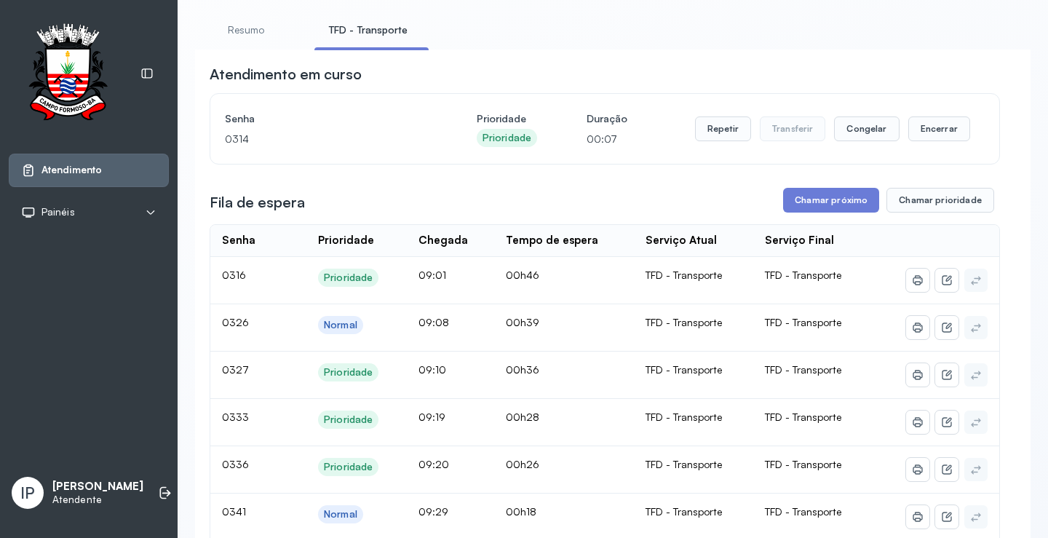
scroll to position [0, 0]
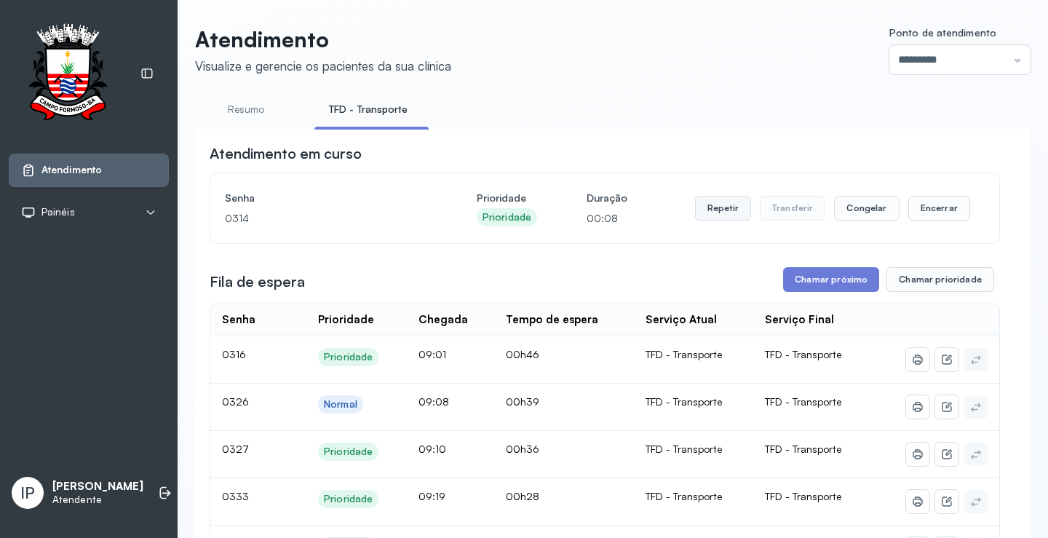
click at [712, 215] on button "Repetir" at bounding box center [723, 208] width 56 height 25
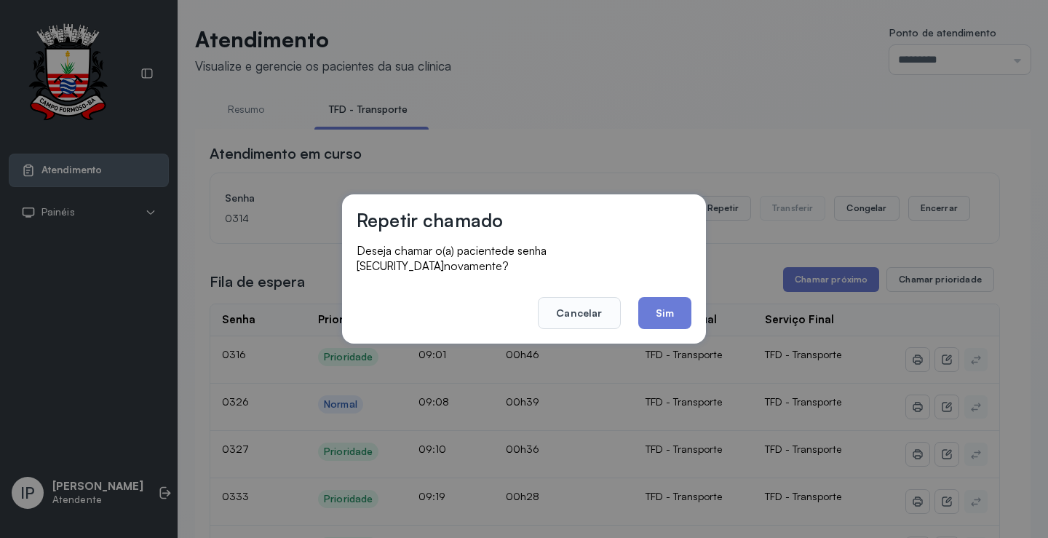
click at [665, 307] on button "Sim" at bounding box center [664, 313] width 53 height 32
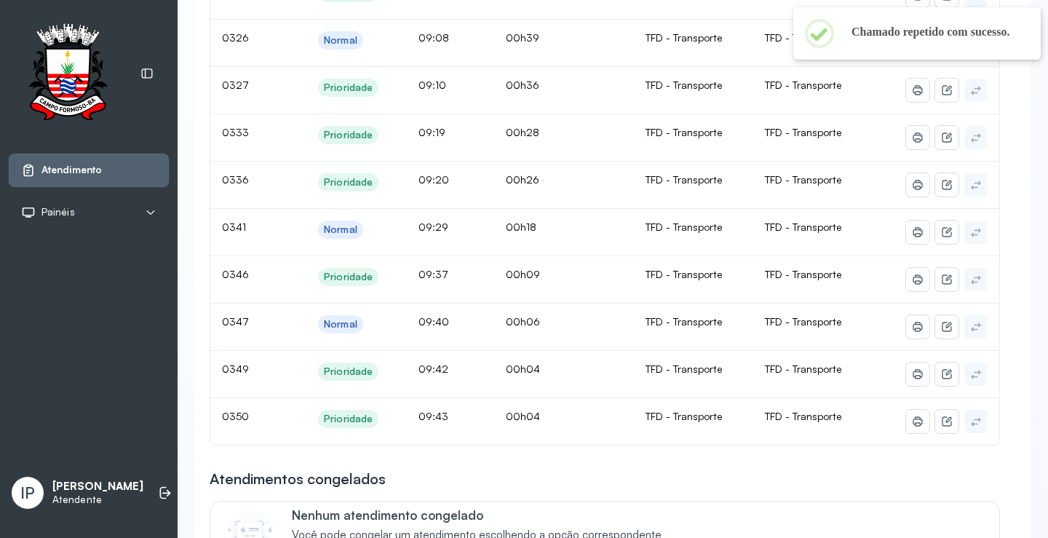
scroll to position [218, 0]
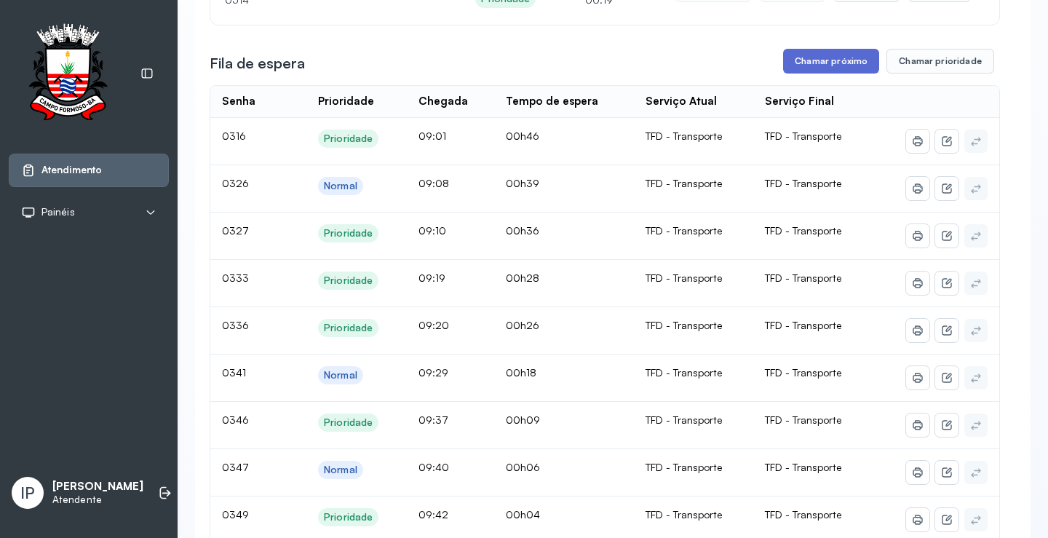
click at [847, 66] on button "Chamar próximo" at bounding box center [831, 61] width 96 height 25
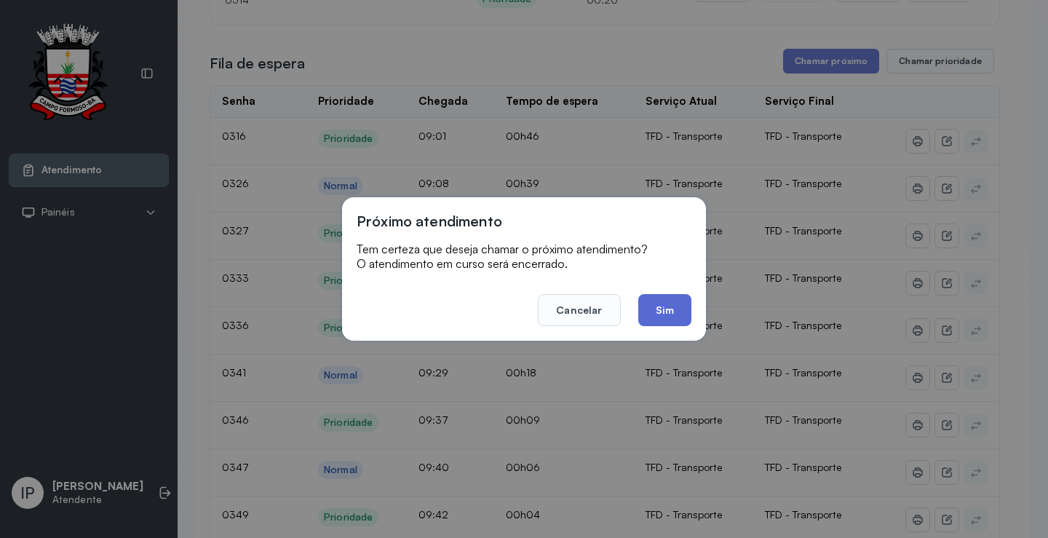
click at [671, 304] on button "Sim" at bounding box center [664, 310] width 53 height 32
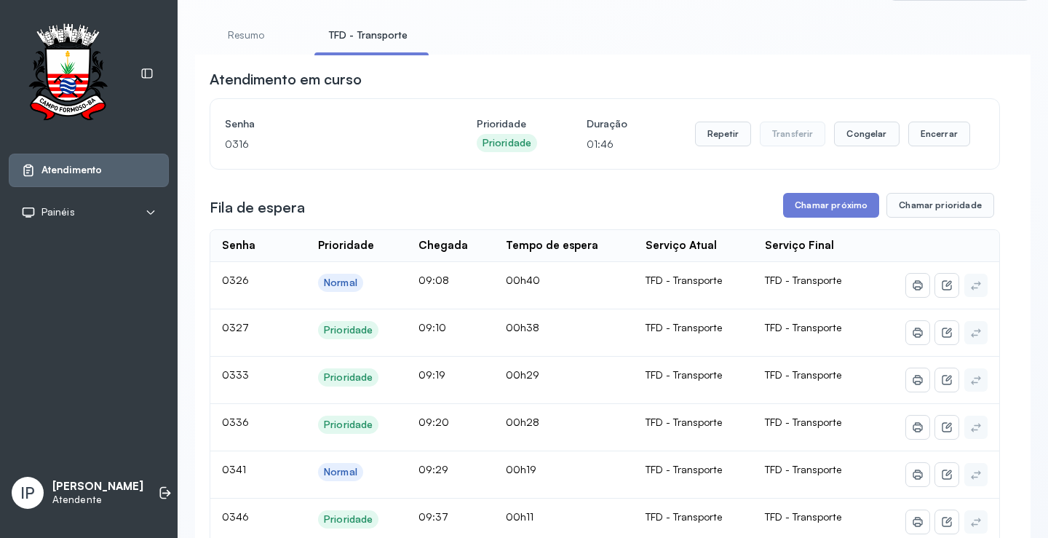
scroll to position [73, 0]
click at [810, 205] on button "Chamar próximo" at bounding box center [831, 206] width 96 height 25
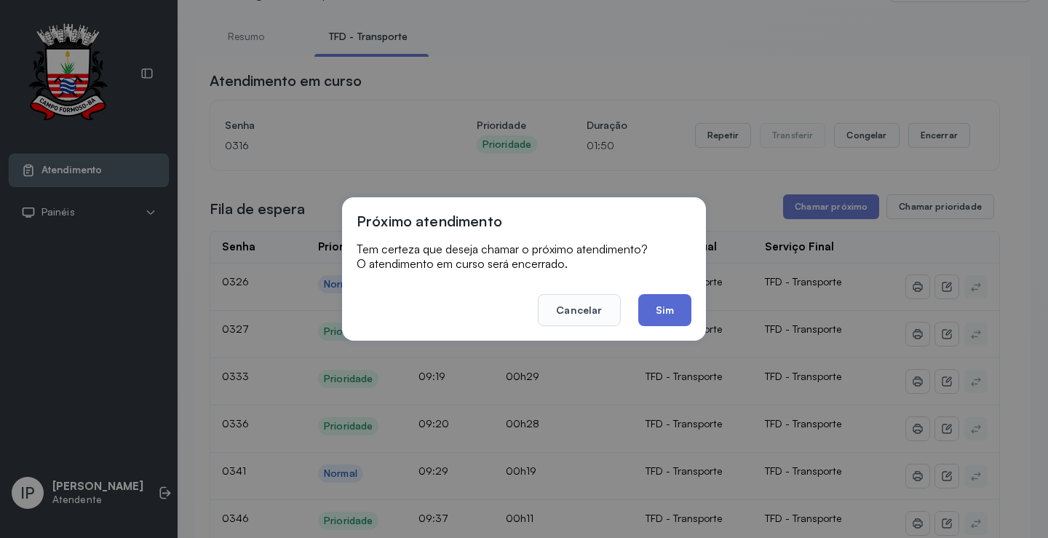
click at [655, 308] on button "Sim" at bounding box center [664, 310] width 53 height 32
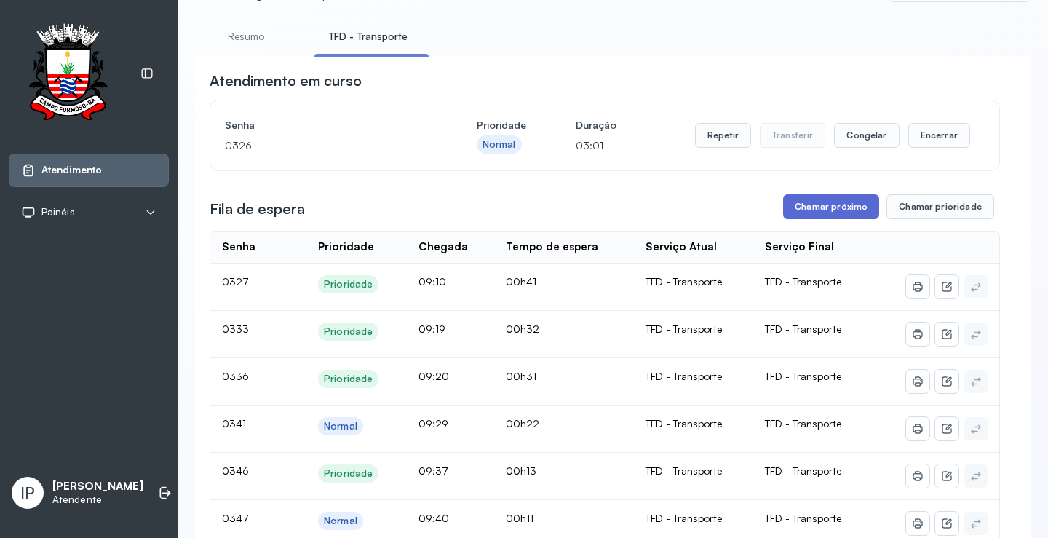
click at [839, 202] on button "Chamar próximo" at bounding box center [831, 206] width 96 height 25
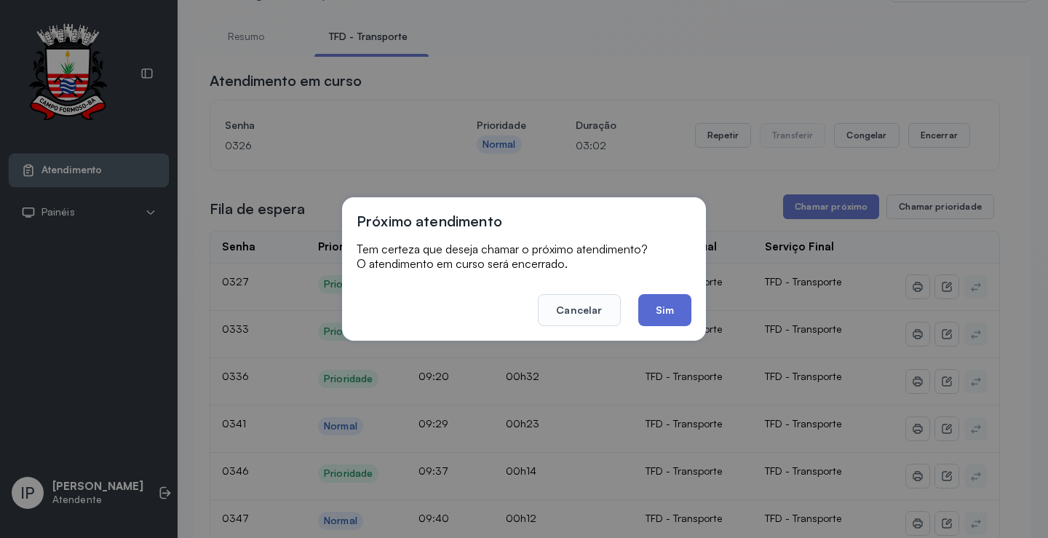
click at [657, 311] on button "Sim" at bounding box center [664, 310] width 53 height 32
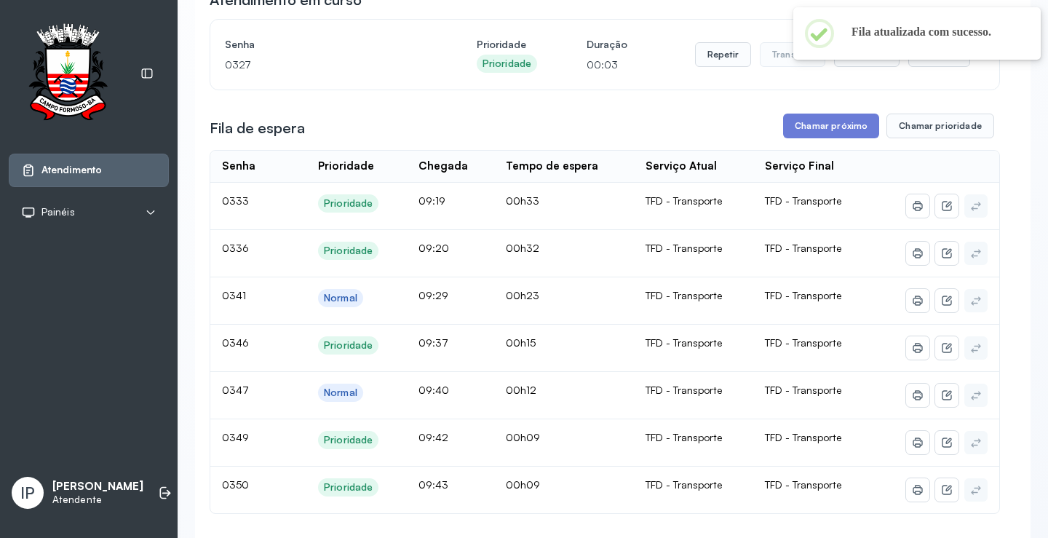
scroll to position [146, 0]
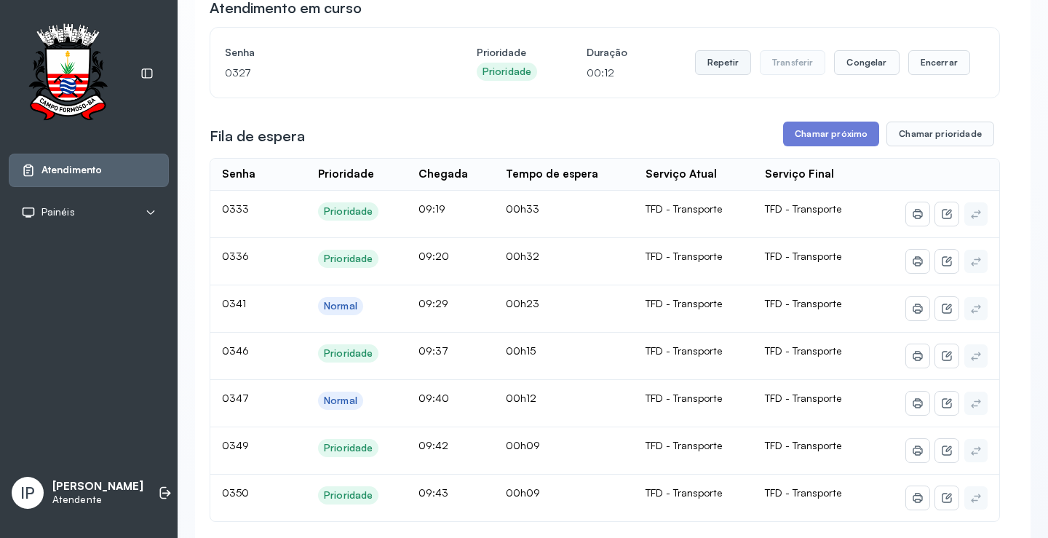
drag, startPoint x: 694, startPoint y: 41, endPoint x: 713, endPoint y: 67, distance: 32.2
click at [702, 52] on div "Senha [SECURITY_DATA] Prioridade Prioridade Duração 00:12 Repetir Transferir Co…" at bounding box center [604, 63] width 789 height 70
click at [718, 70] on button "Repetir" at bounding box center [723, 62] width 56 height 25
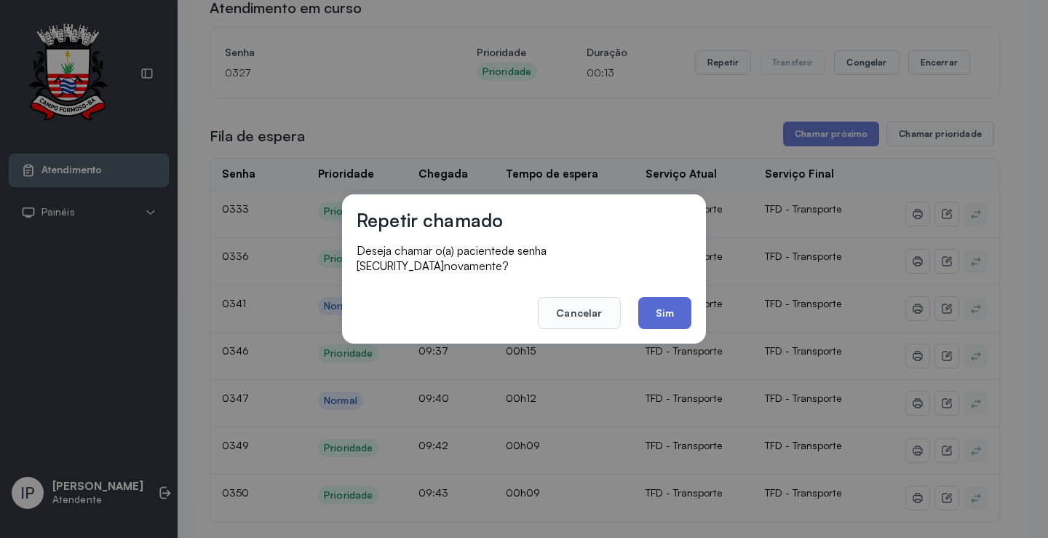
click at [666, 306] on button "Sim" at bounding box center [664, 313] width 53 height 32
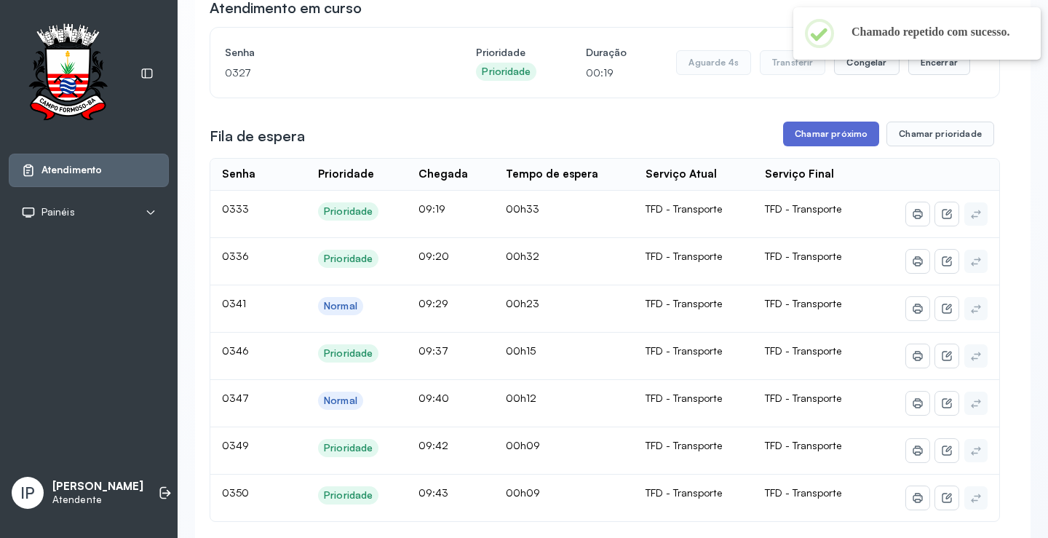
click at [823, 137] on button "Chamar próximo" at bounding box center [831, 134] width 96 height 25
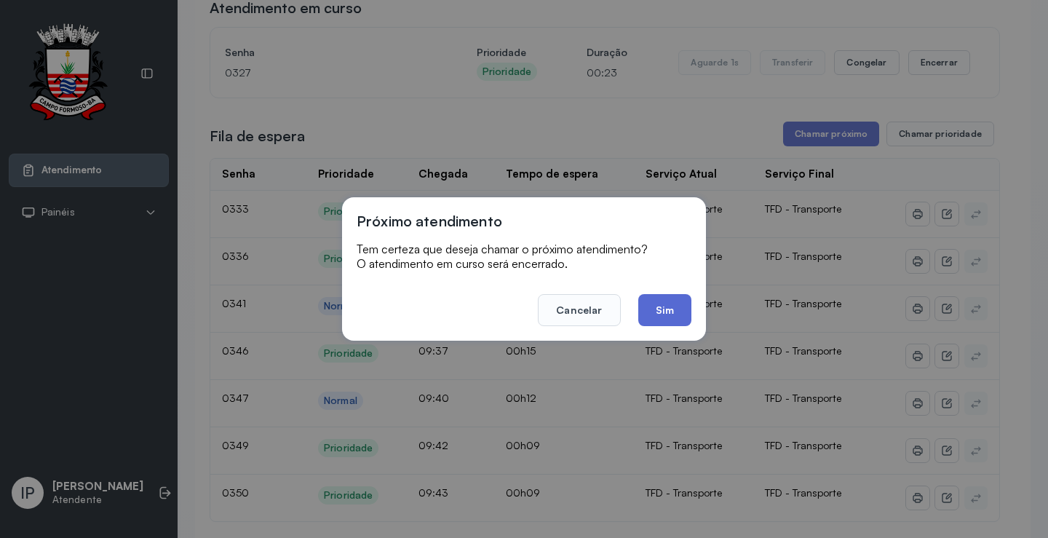
click at [652, 306] on button "Sim" at bounding box center [664, 310] width 53 height 32
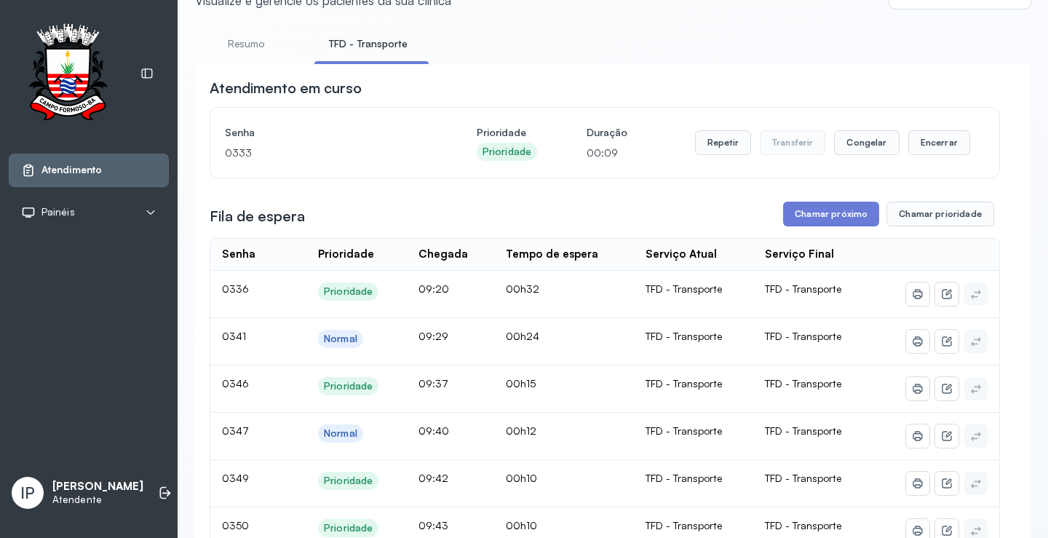
scroll to position [0, 0]
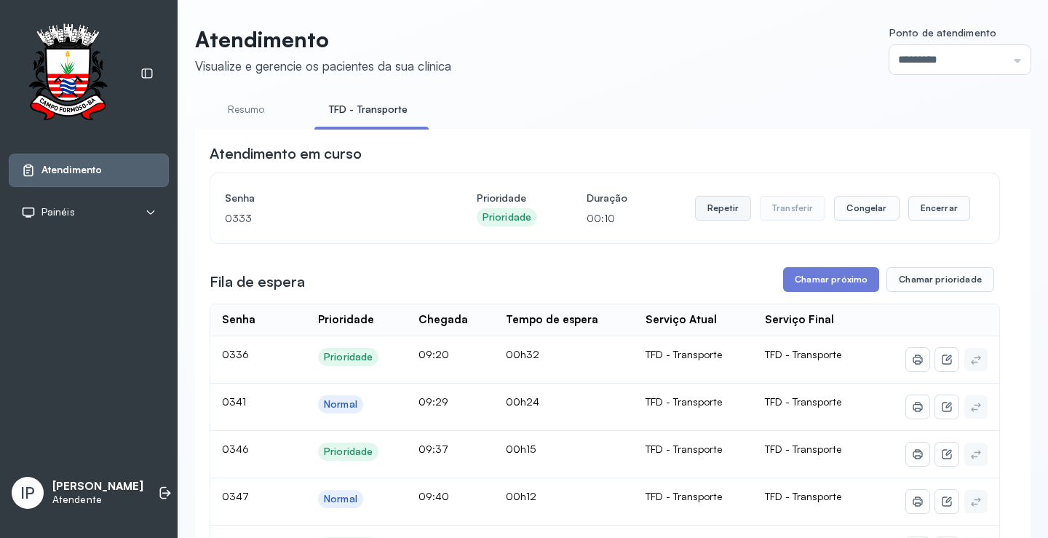
click at [711, 213] on button "Repetir" at bounding box center [723, 208] width 56 height 25
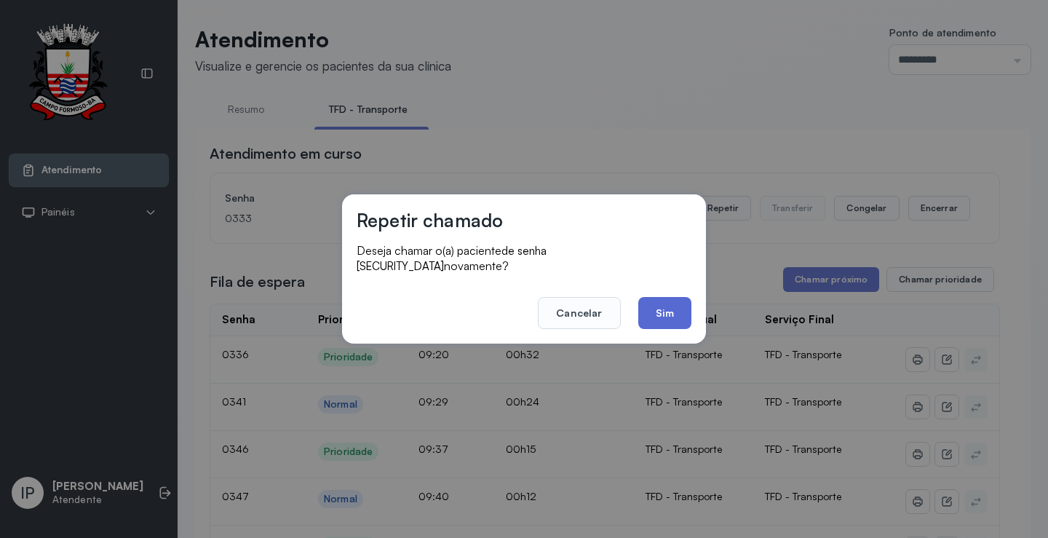
click at [673, 297] on button "Sim" at bounding box center [664, 313] width 53 height 32
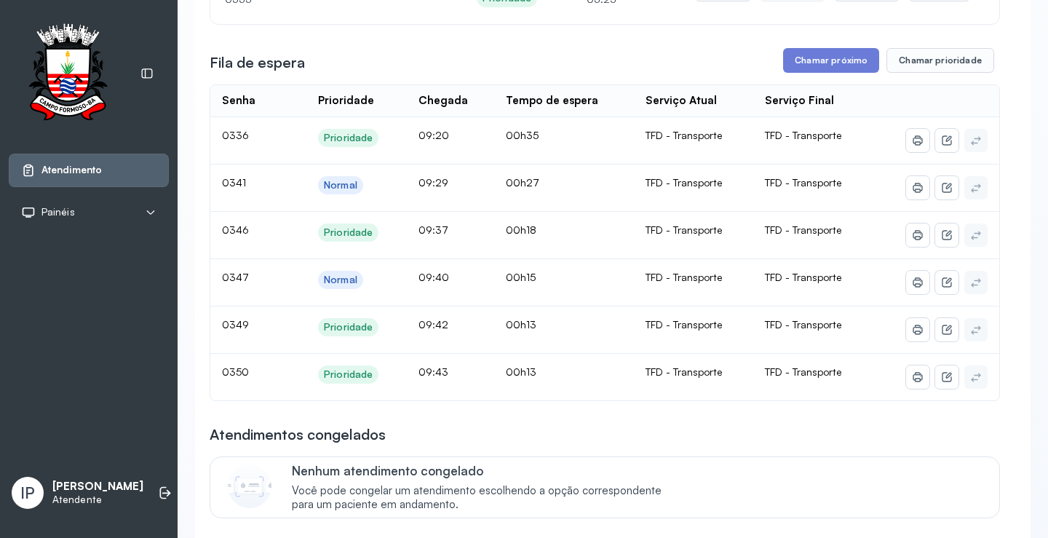
scroll to position [218, 0]
click at [831, 60] on button "Chamar próximo" at bounding box center [831, 61] width 96 height 25
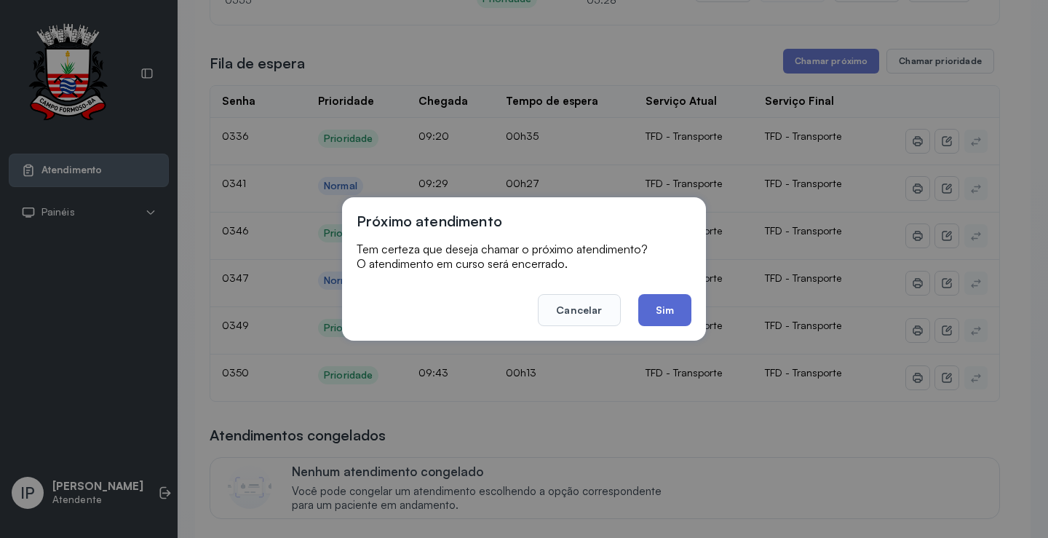
click at [680, 303] on button "Sim" at bounding box center [664, 310] width 53 height 32
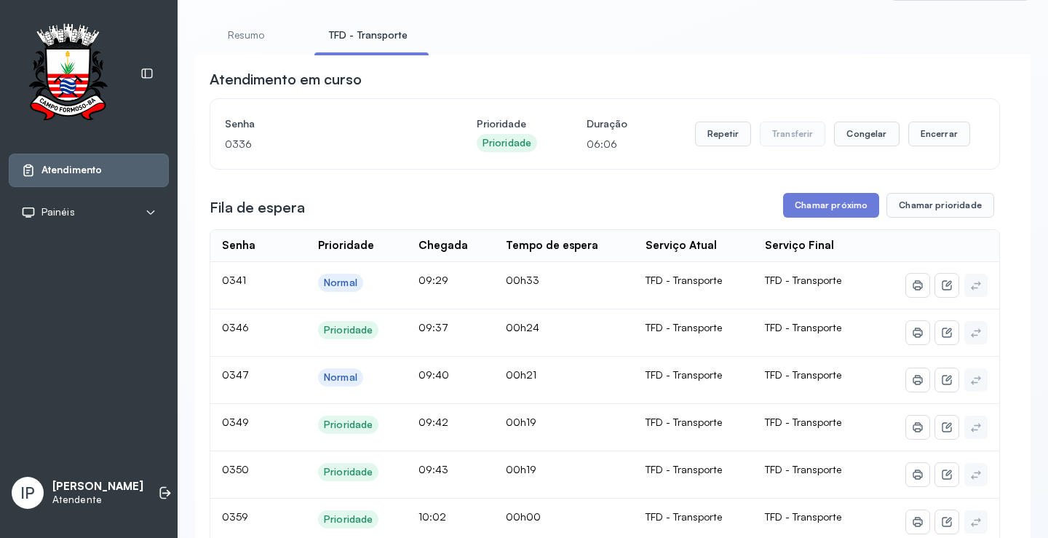
scroll to position [73, 0]
click at [815, 205] on button "Chamar próximo" at bounding box center [831, 206] width 96 height 25
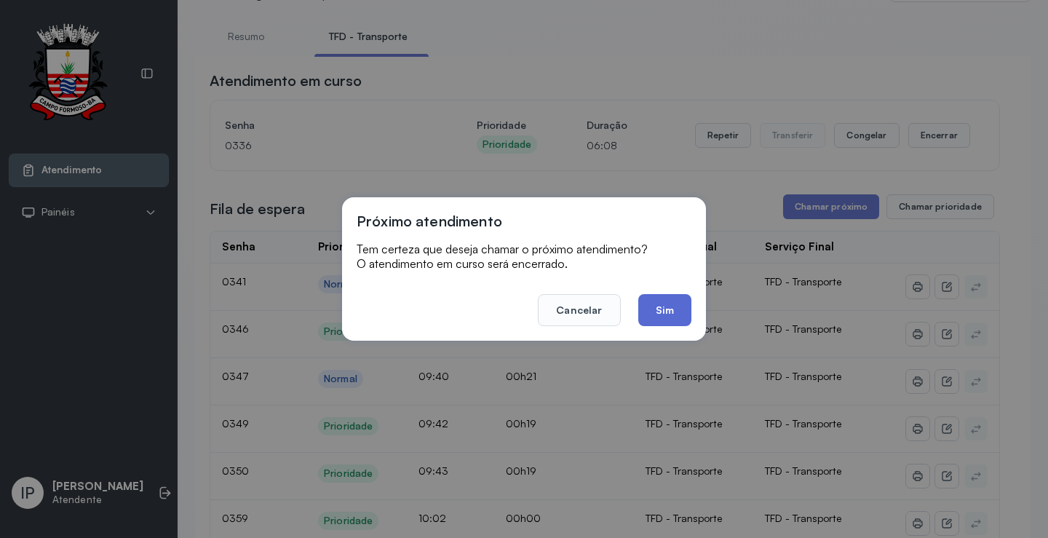
click at [660, 314] on button "Sim" at bounding box center [664, 310] width 53 height 32
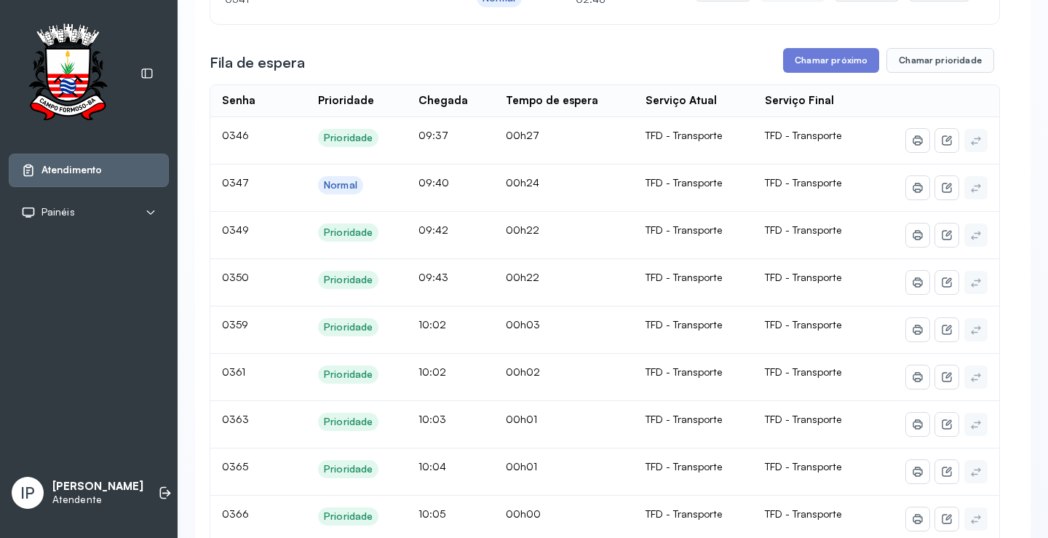
scroll to position [218, 0]
click at [809, 66] on button "Chamar próximo" at bounding box center [831, 61] width 96 height 25
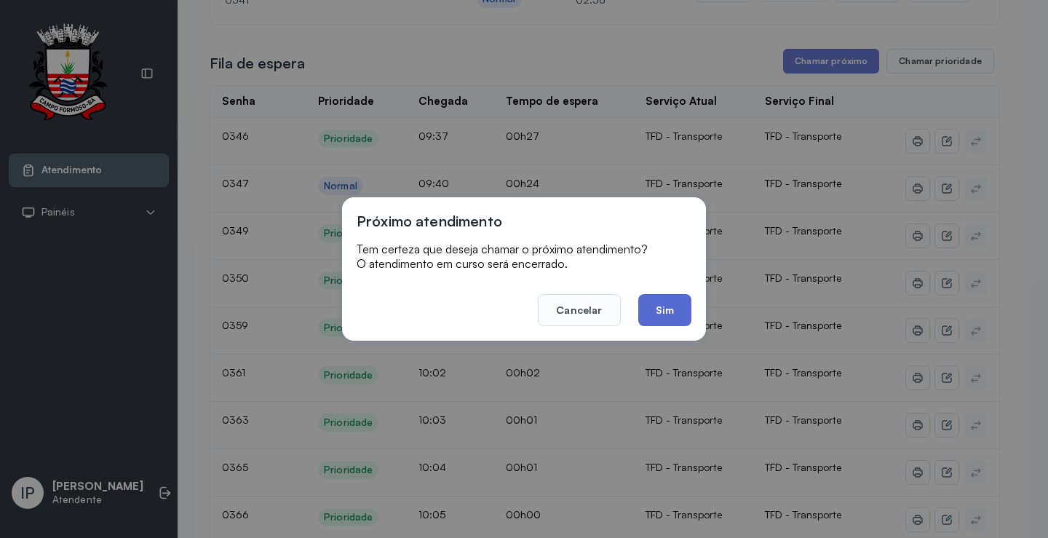
click at [664, 303] on button "Sim" at bounding box center [664, 310] width 53 height 32
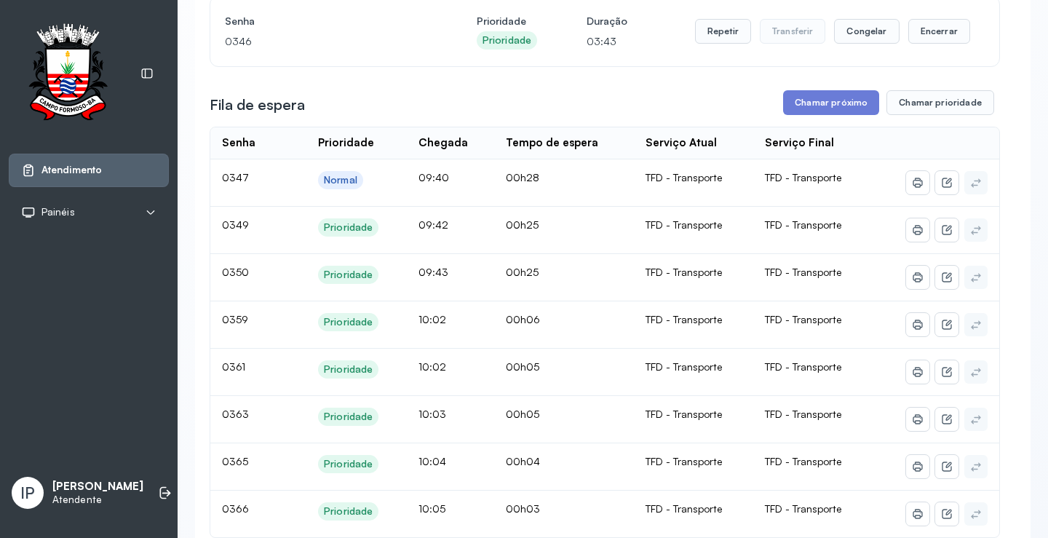
scroll to position [73, 0]
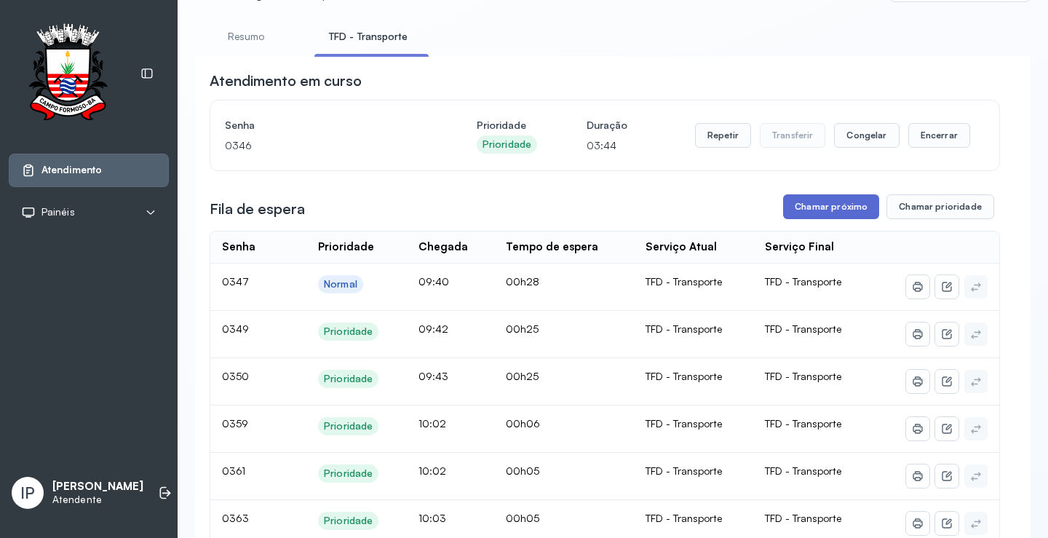
click at [809, 208] on button "Chamar próximo" at bounding box center [831, 206] width 96 height 25
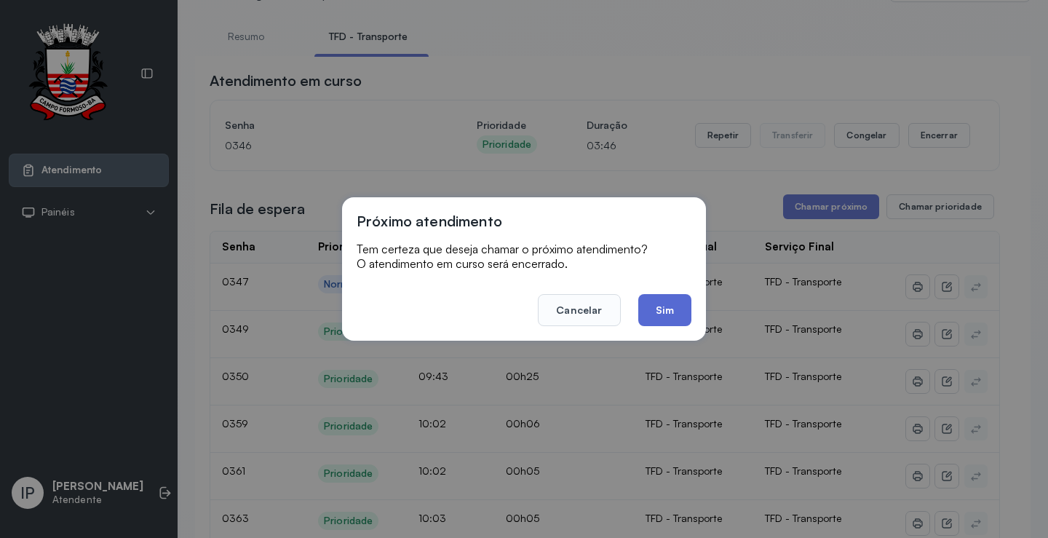
click at [672, 305] on button "Sim" at bounding box center [664, 310] width 53 height 32
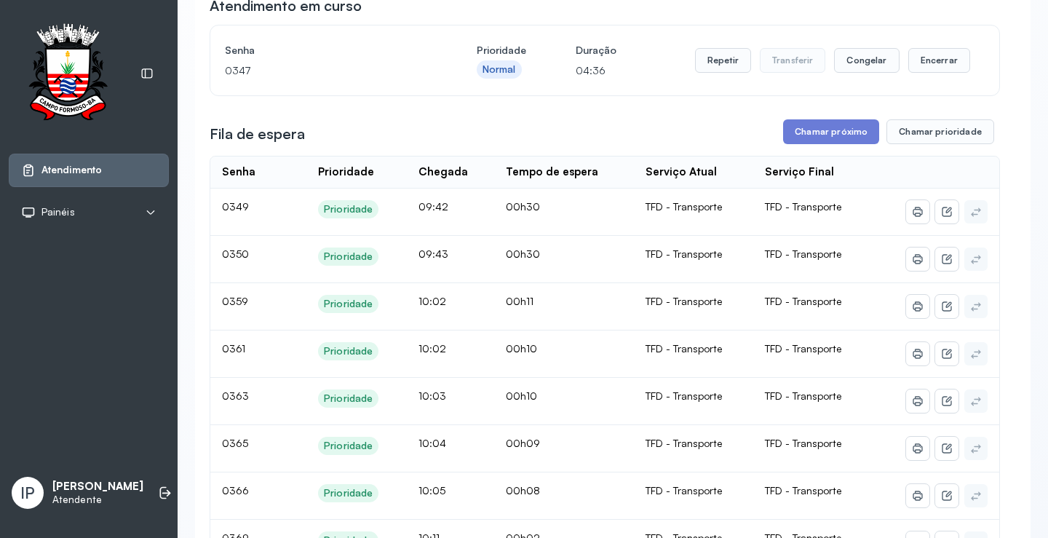
scroll to position [146, 0]
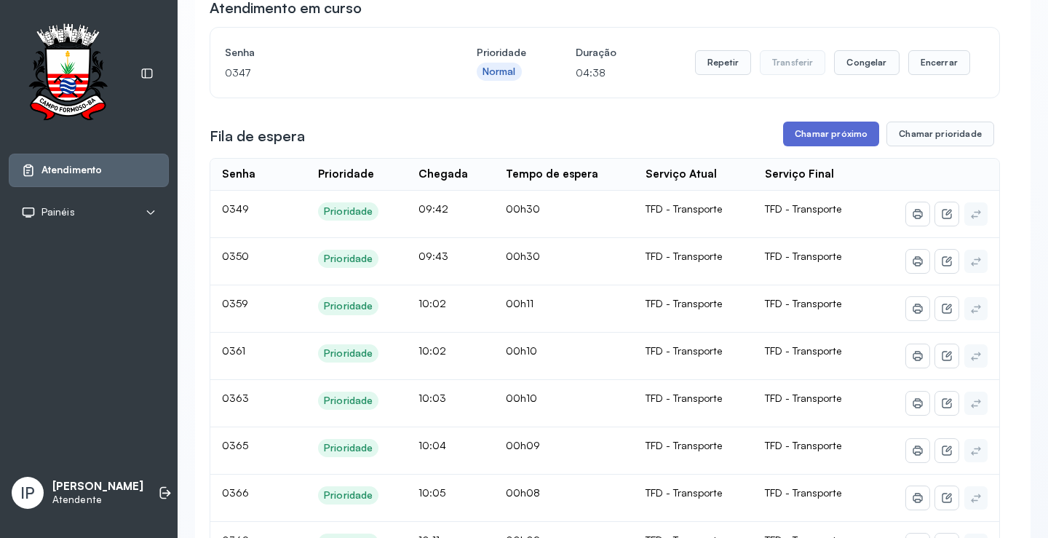
click at [828, 136] on button "Chamar próximo" at bounding box center [831, 134] width 96 height 25
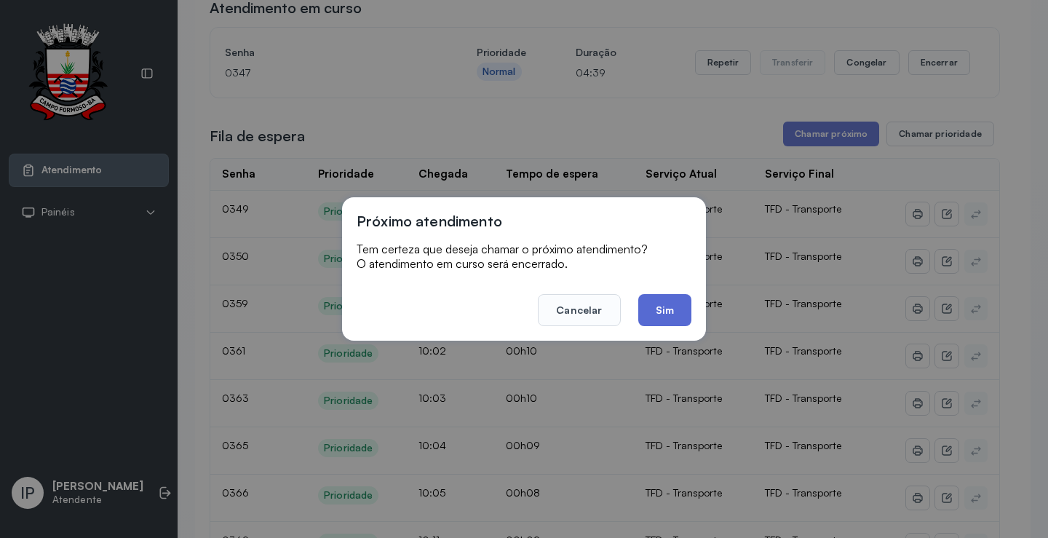
click at [664, 304] on button "Sim" at bounding box center [664, 310] width 53 height 32
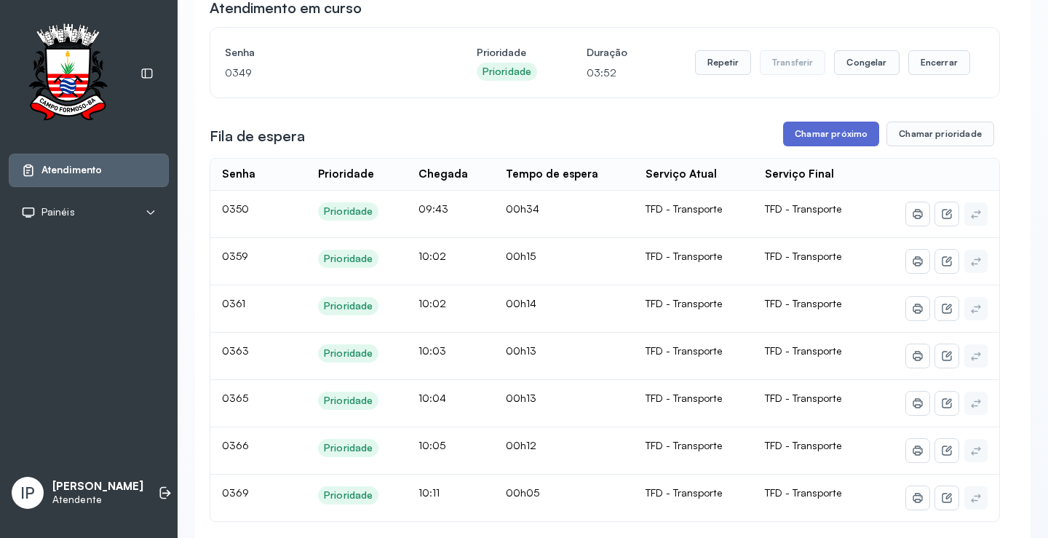
click at [793, 141] on button "Chamar próximo" at bounding box center [831, 134] width 96 height 25
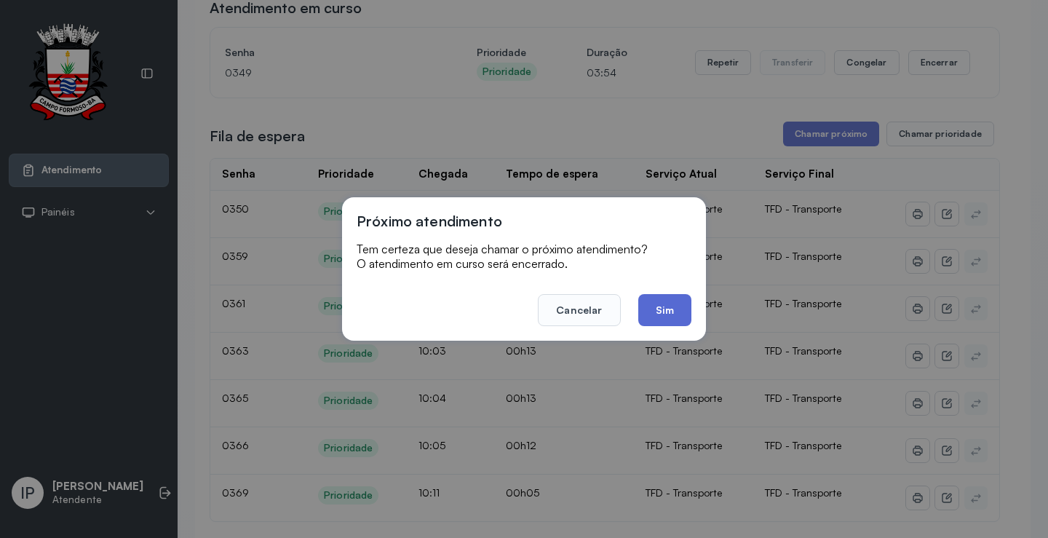
click at [685, 302] on button "Sim" at bounding box center [664, 310] width 53 height 32
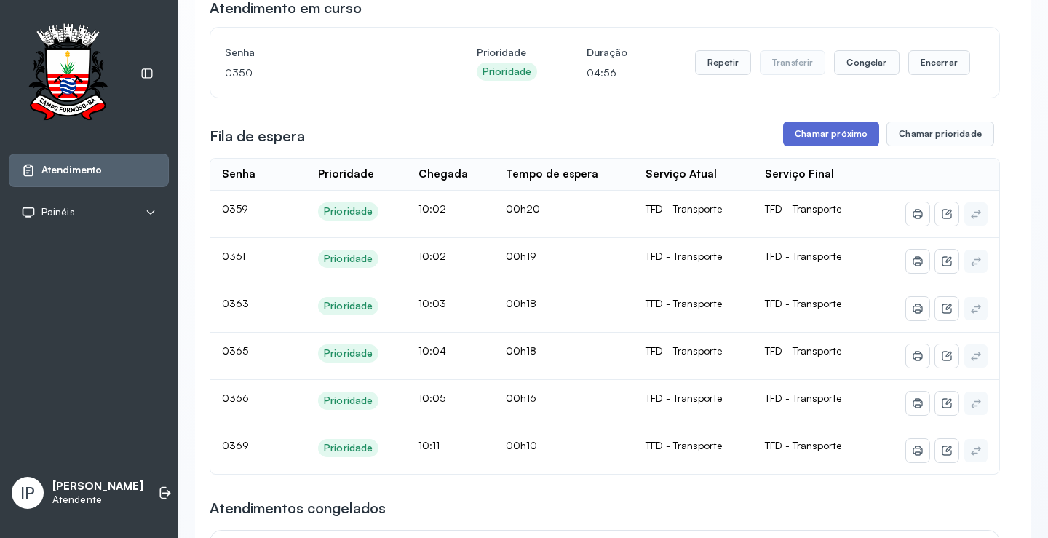
click at [841, 127] on button "Chamar próximo" at bounding box center [831, 134] width 96 height 25
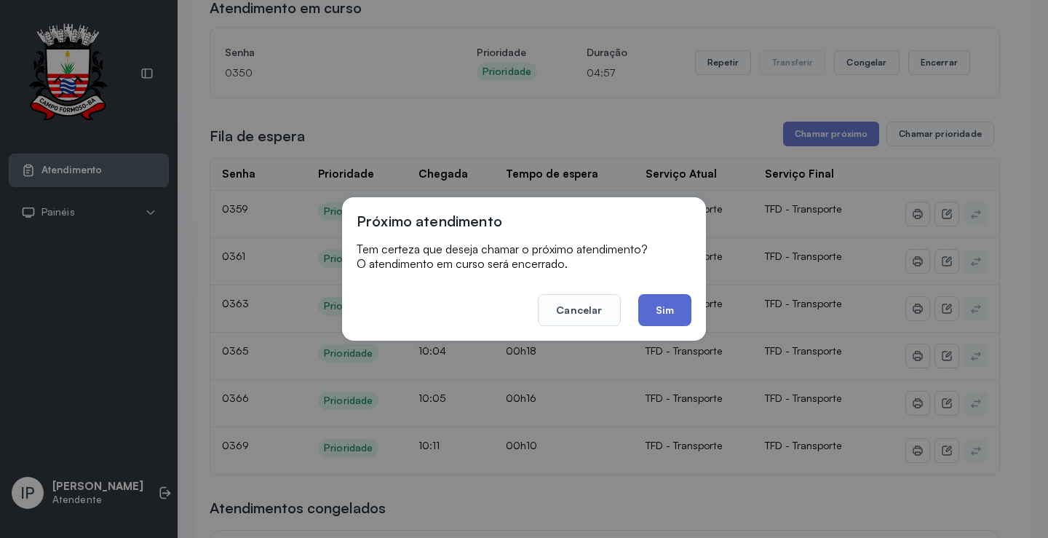
click at [654, 309] on button "Sim" at bounding box center [664, 310] width 53 height 32
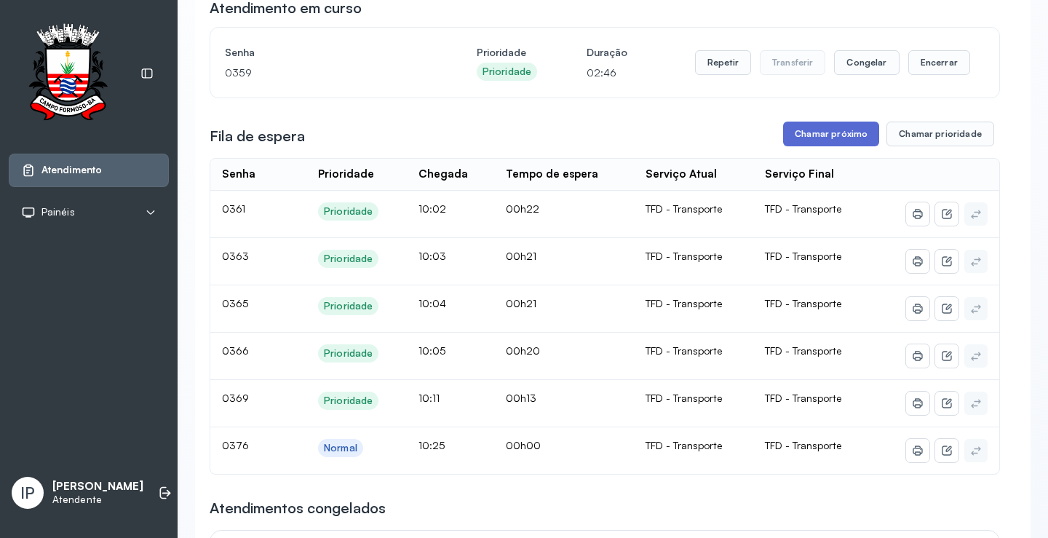
click at [801, 130] on button "Chamar próximo" at bounding box center [831, 134] width 96 height 25
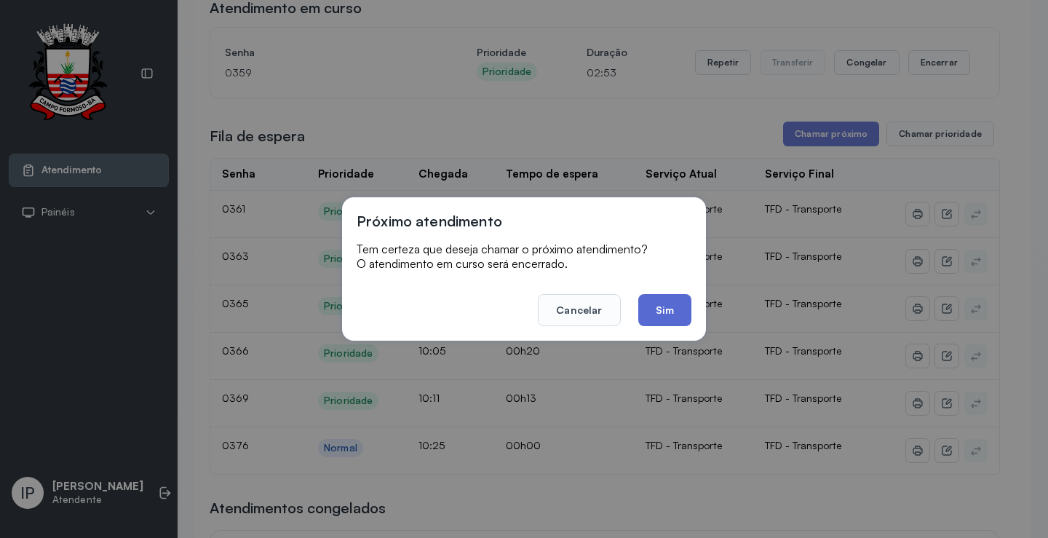
click at [669, 311] on button "Sim" at bounding box center [664, 310] width 53 height 32
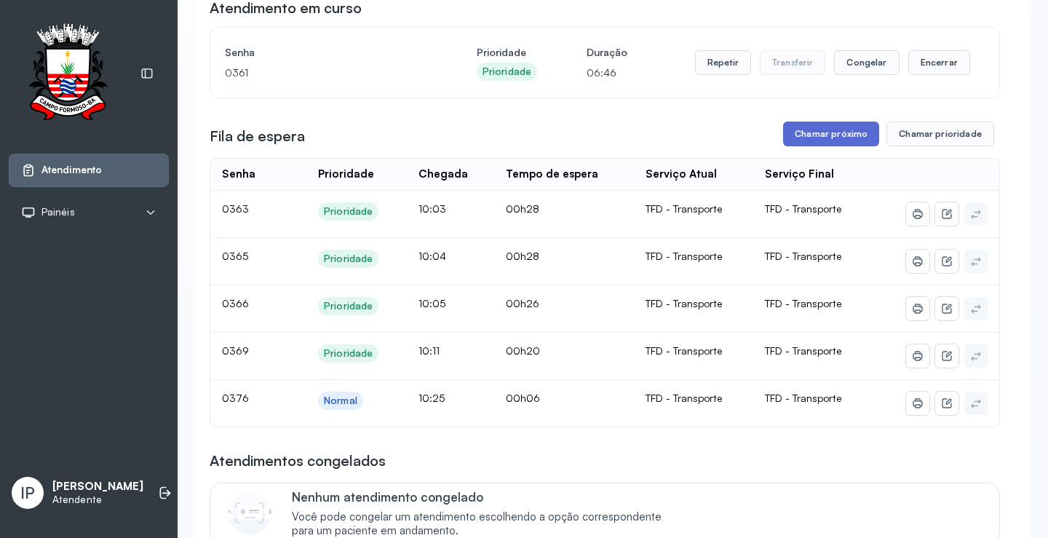
click at [825, 133] on button "Chamar próximo" at bounding box center [831, 134] width 96 height 25
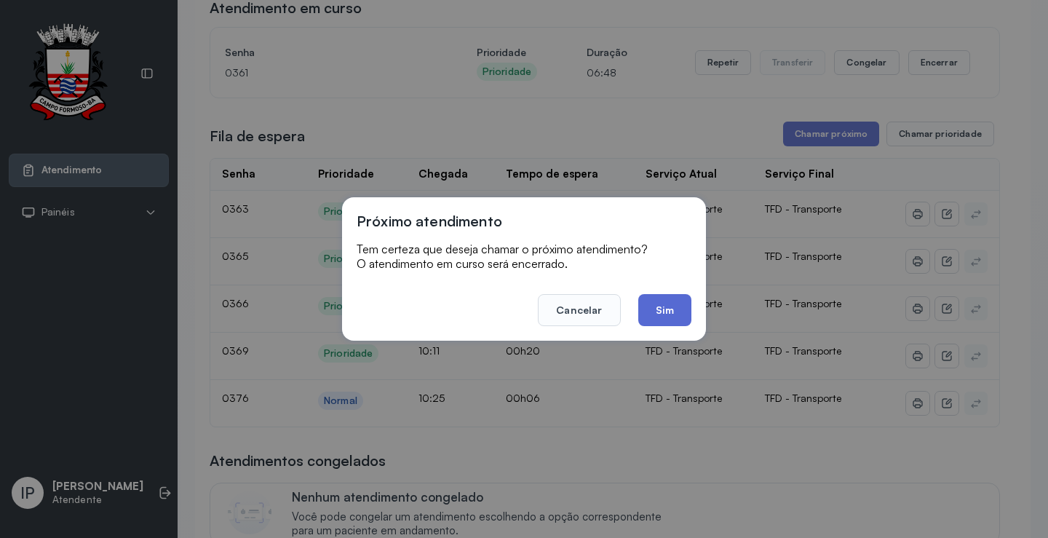
click at [657, 312] on button "Sim" at bounding box center [664, 310] width 53 height 32
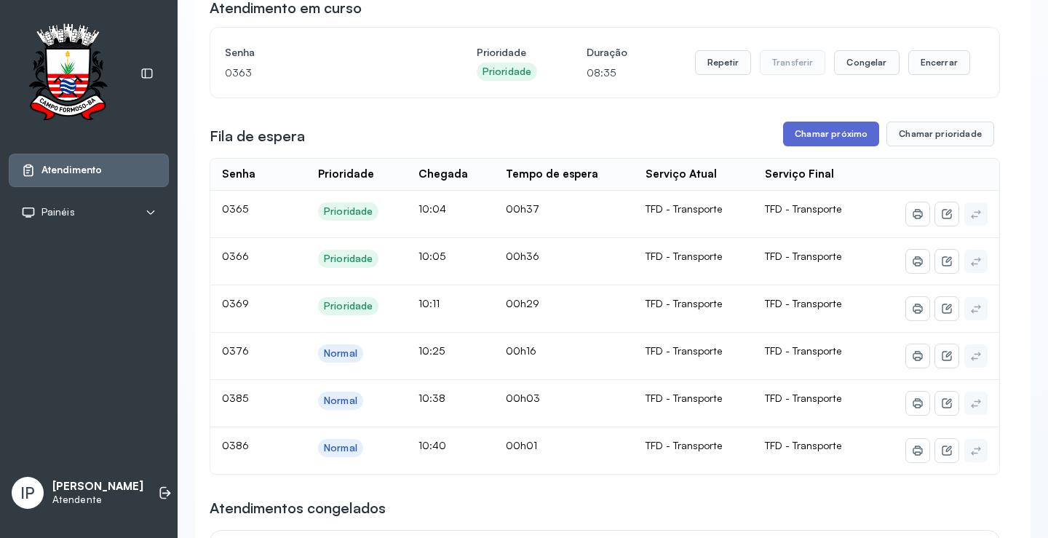
click at [812, 137] on button "Chamar próximo" at bounding box center [831, 134] width 96 height 25
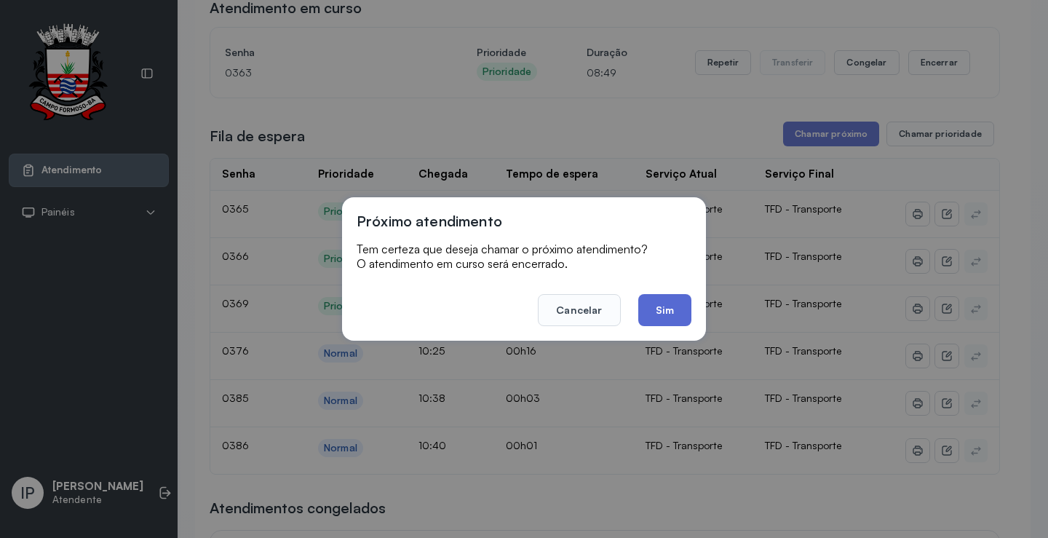
click at [675, 304] on button "Sim" at bounding box center [664, 310] width 53 height 32
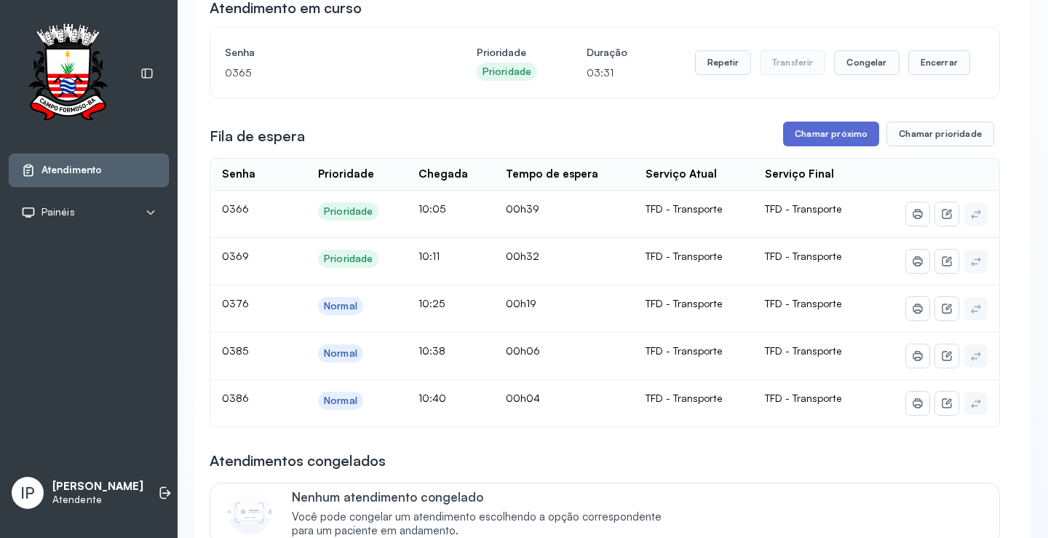
click at [811, 137] on button "Chamar próximo" at bounding box center [831, 134] width 96 height 25
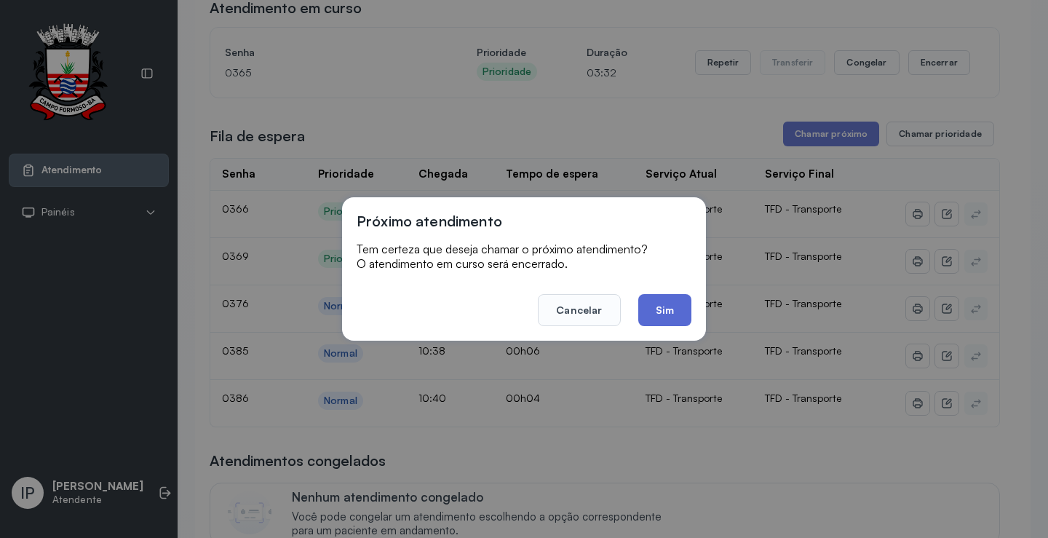
click at [652, 310] on button "Sim" at bounding box center [664, 310] width 53 height 32
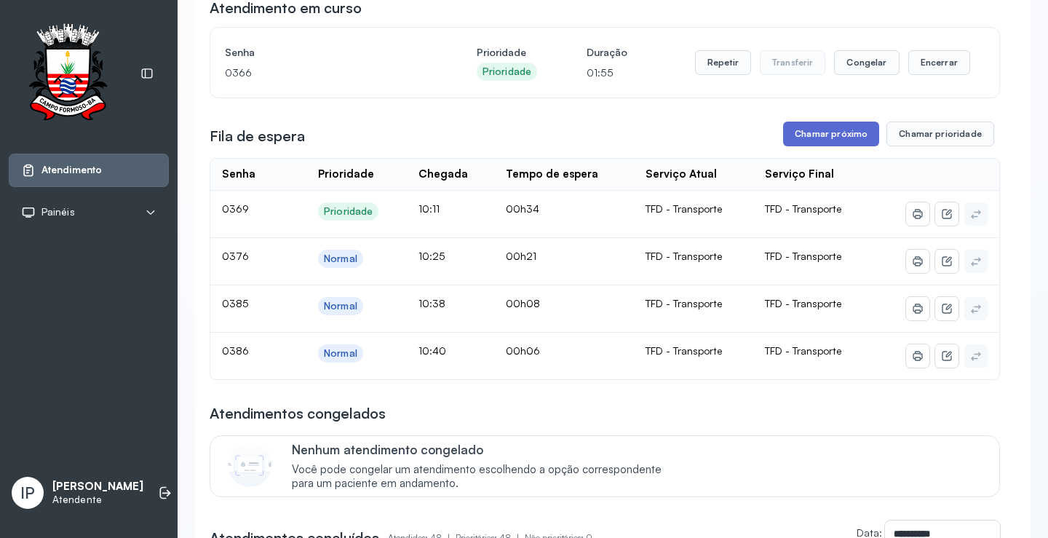
click at [790, 132] on button "Chamar próximo" at bounding box center [831, 134] width 96 height 25
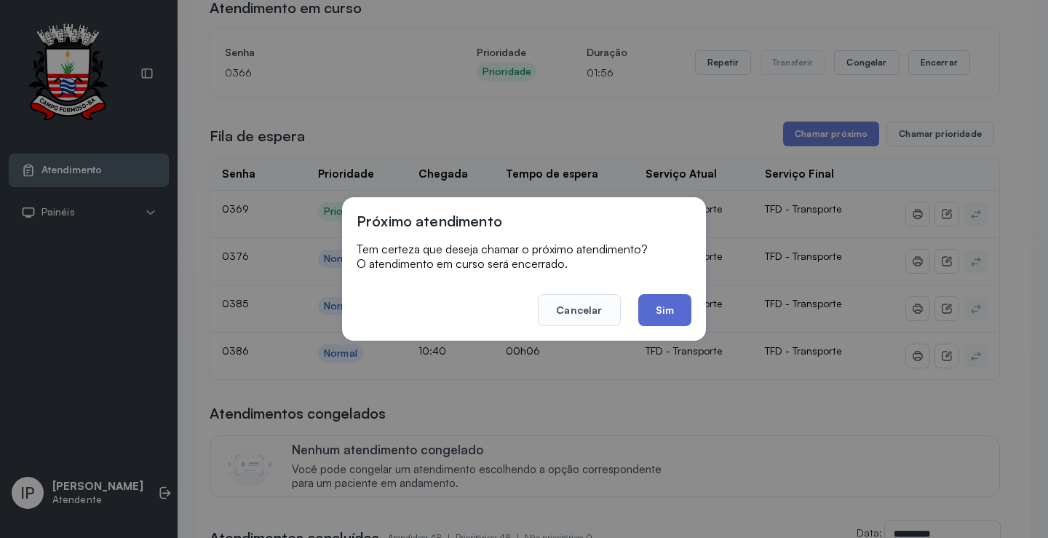
click at [641, 319] on button "Sim" at bounding box center [664, 310] width 53 height 32
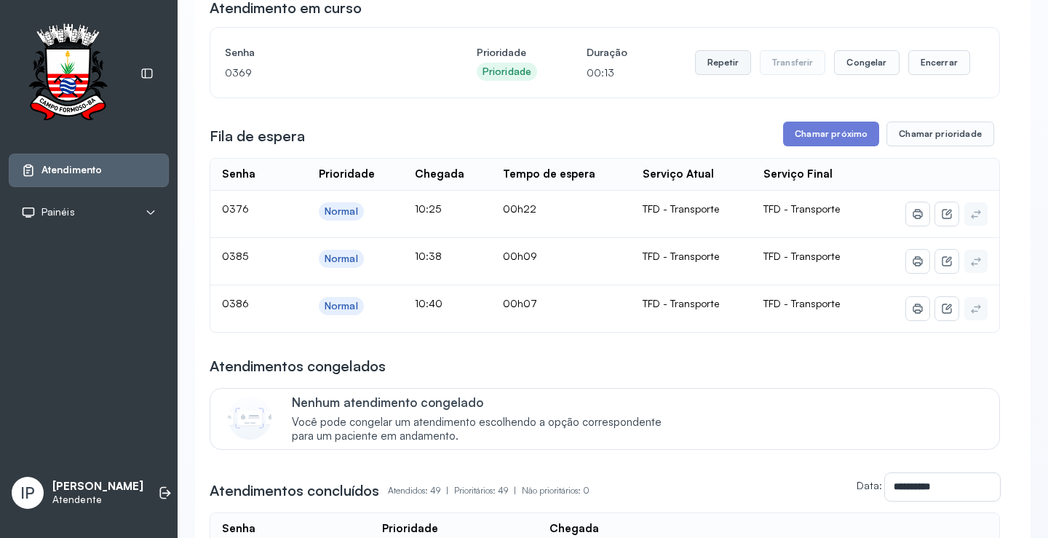
click at [731, 60] on button "Repetir" at bounding box center [723, 62] width 56 height 25
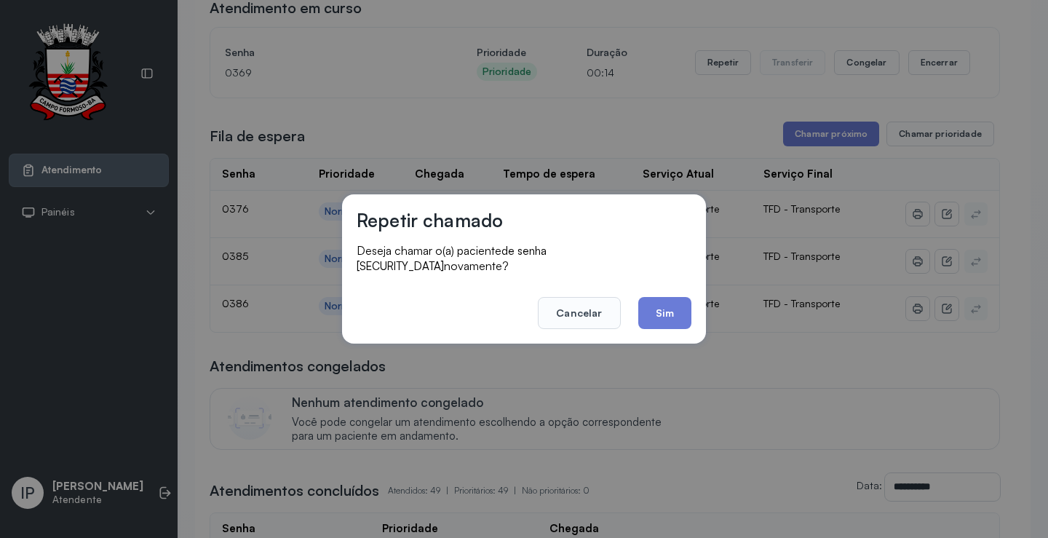
drag, startPoint x: 665, startPoint y: 312, endPoint x: 660, endPoint y: 306, distance: 7.9
click at [660, 308] on button "Sim" at bounding box center [664, 313] width 53 height 32
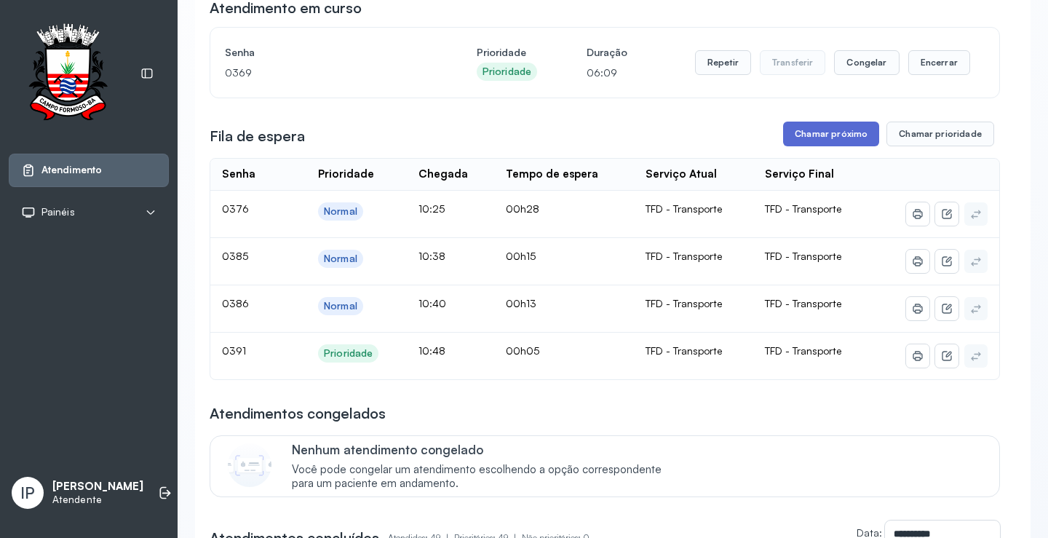
click at [798, 128] on button "Chamar próximo" at bounding box center [831, 134] width 96 height 25
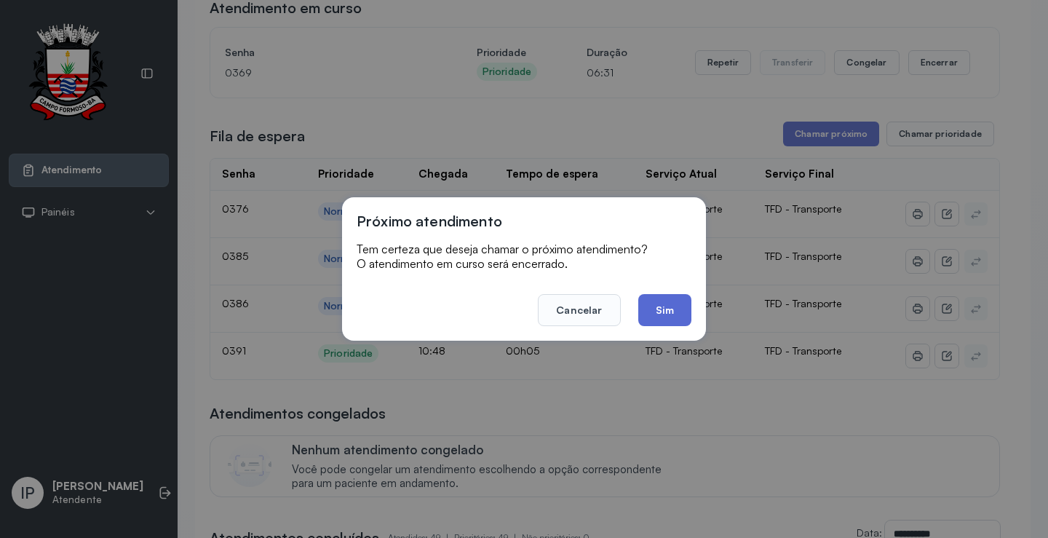
click at [651, 298] on button "Sim" at bounding box center [664, 310] width 53 height 32
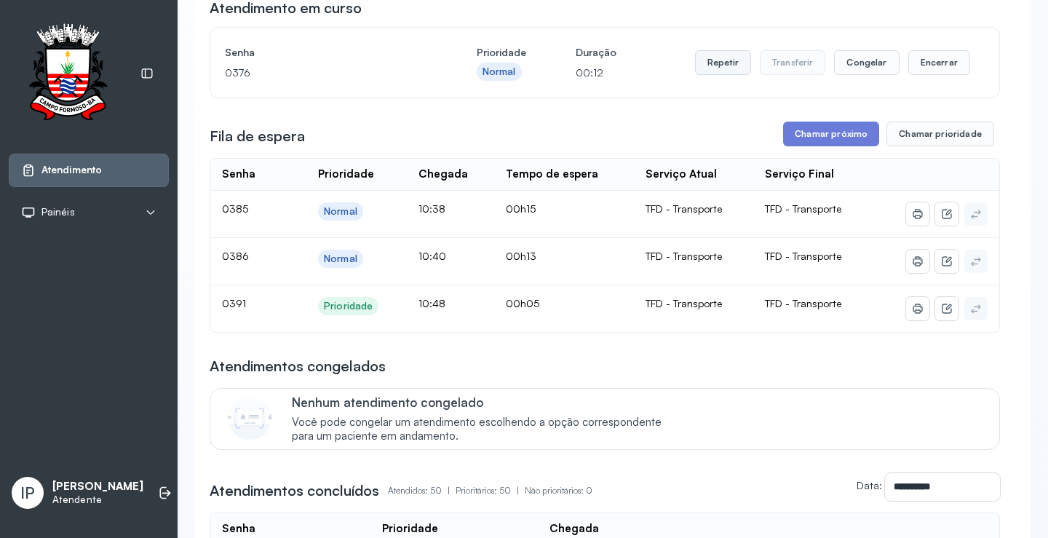
click at [722, 58] on button "Repetir" at bounding box center [723, 62] width 56 height 25
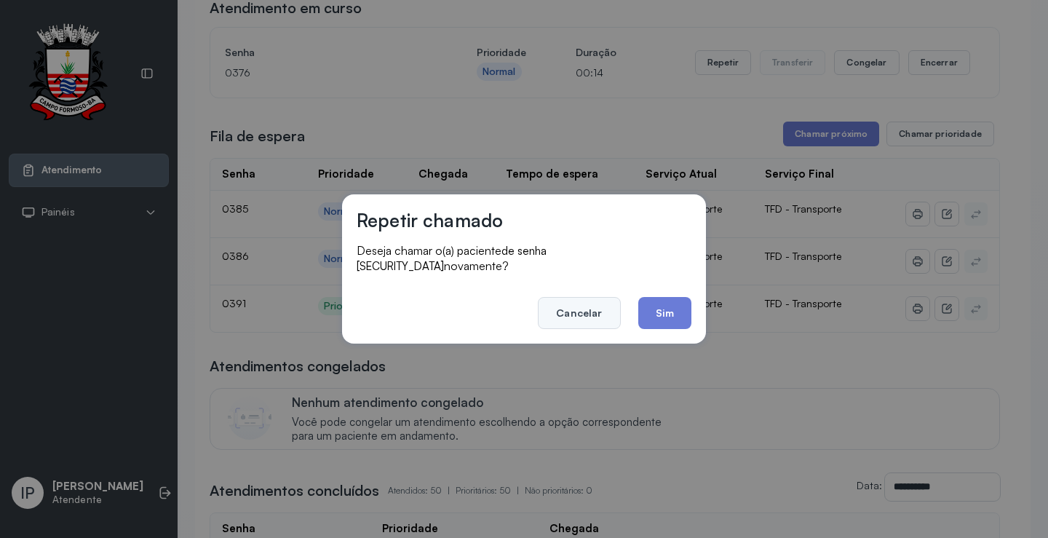
click at [595, 306] on button "Cancelar" at bounding box center [579, 313] width 82 height 32
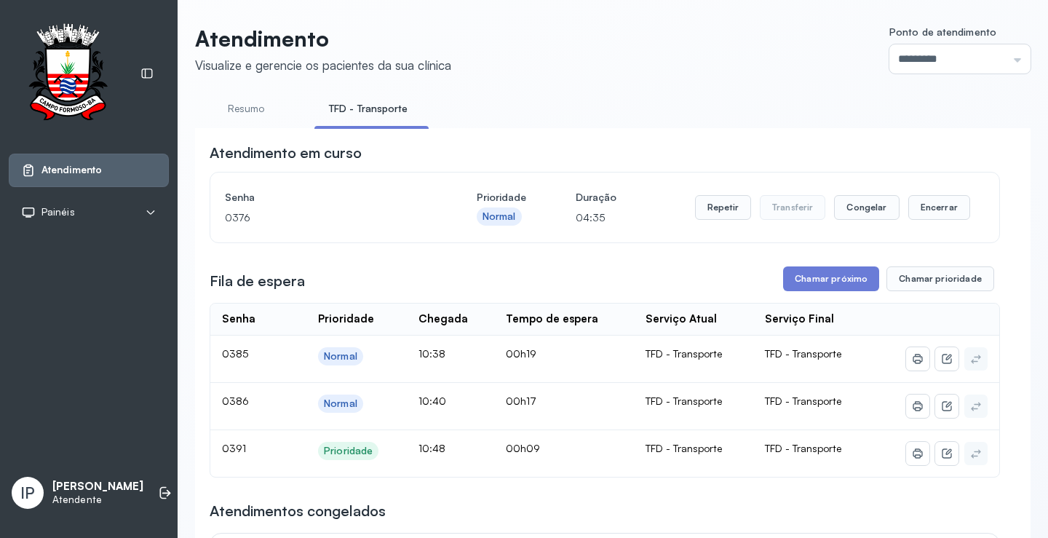
scroll to position [0, 0]
click at [810, 280] on button "Chamar próximo" at bounding box center [831, 279] width 96 height 25
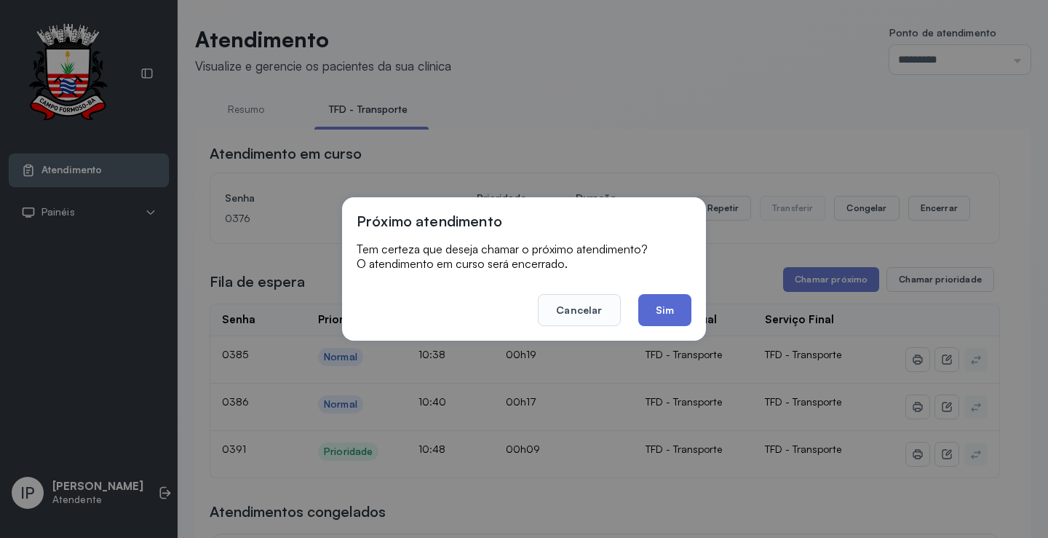
click at [639, 313] on button "Sim" at bounding box center [664, 310] width 53 height 32
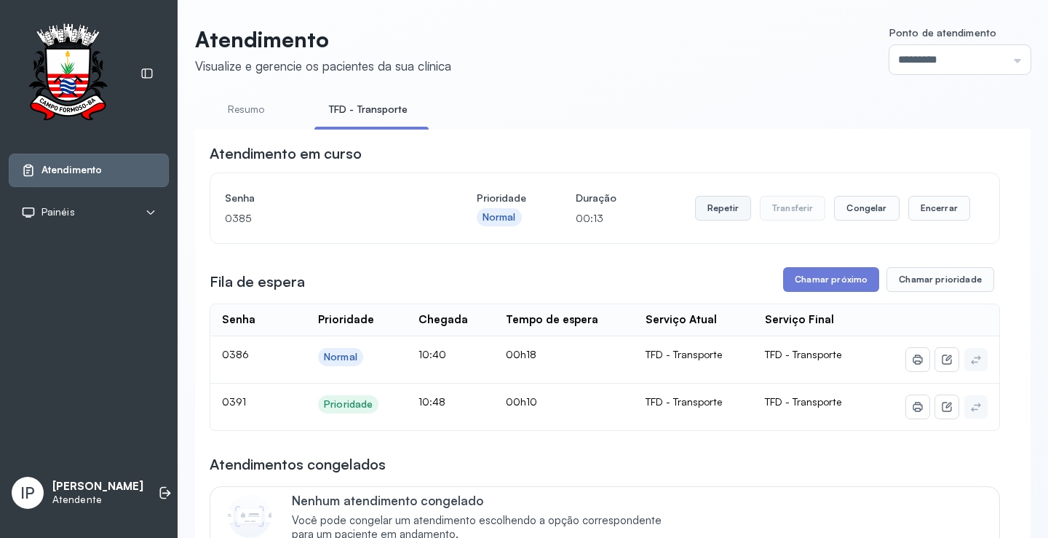
click at [702, 207] on button "Repetir" at bounding box center [723, 208] width 56 height 25
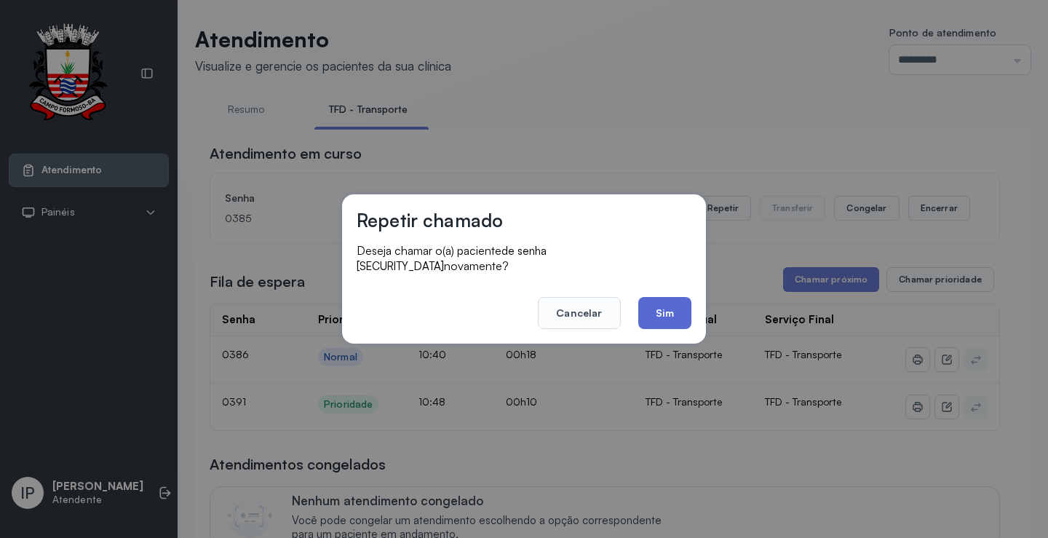
click at [658, 309] on button "Sim" at bounding box center [664, 313] width 53 height 32
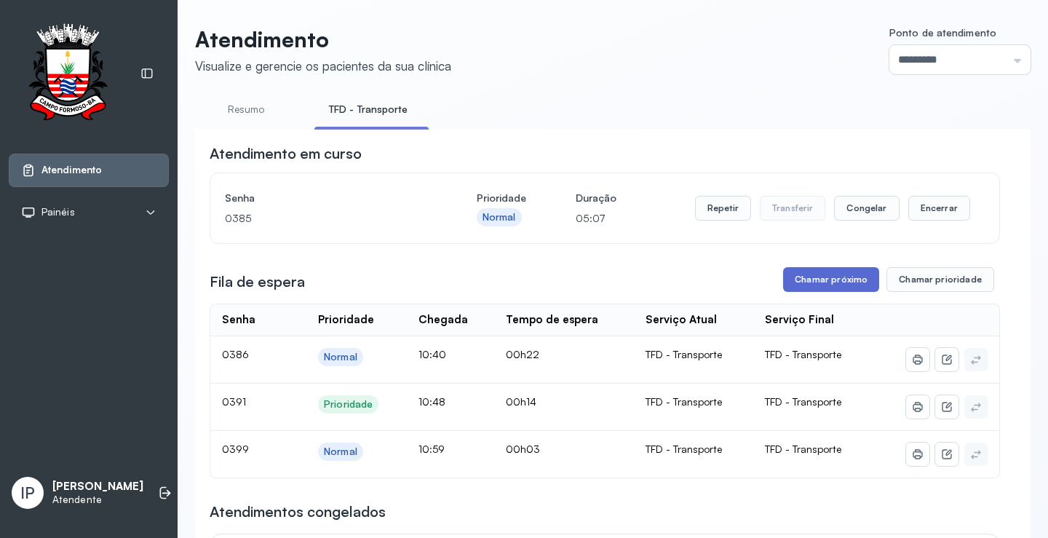
click at [812, 274] on button "Chamar próximo" at bounding box center [831, 279] width 96 height 25
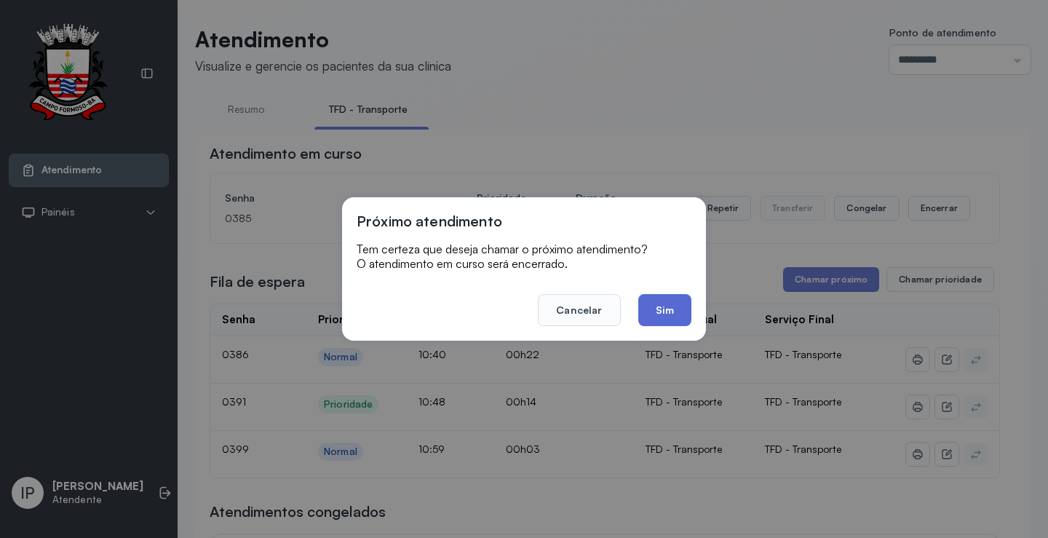
click at [691, 312] on button "Sim" at bounding box center [664, 310] width 53 height 32
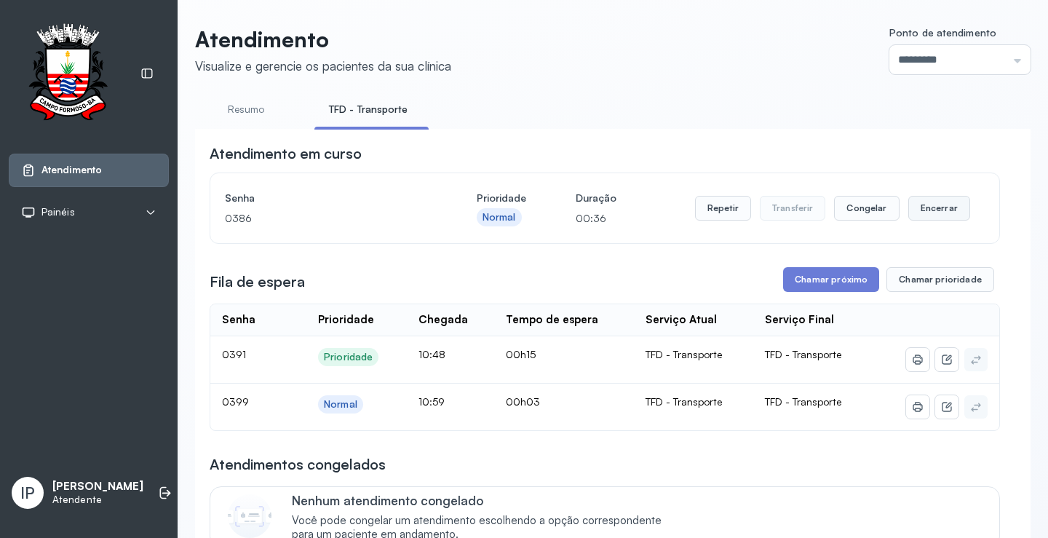
click at [930, 206] on button "Encerrar" at bounding box center [939, 208] width 62 height 25
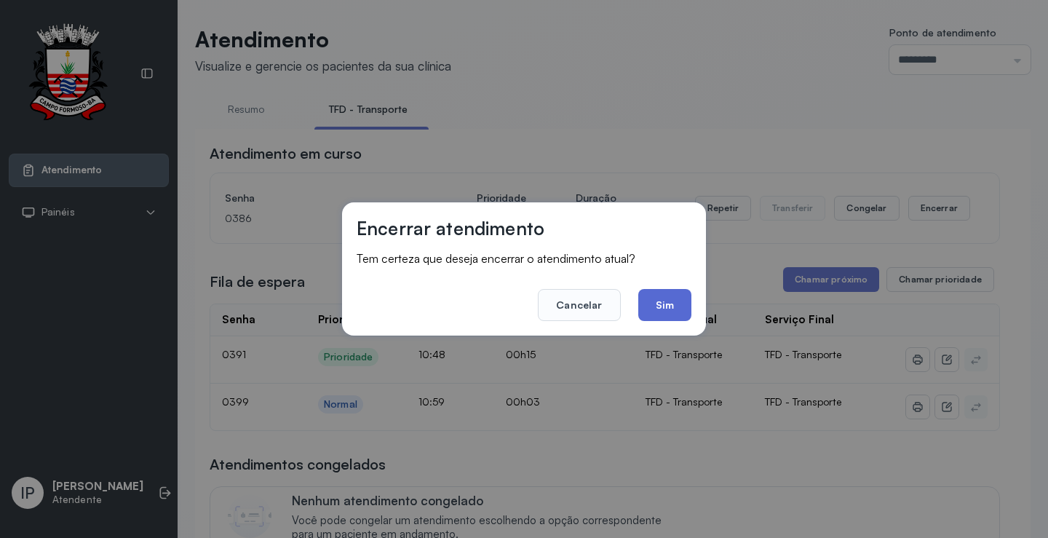
click at [661, 312] on button "Sim" at bounding box center [664, 305] width 53 height 32
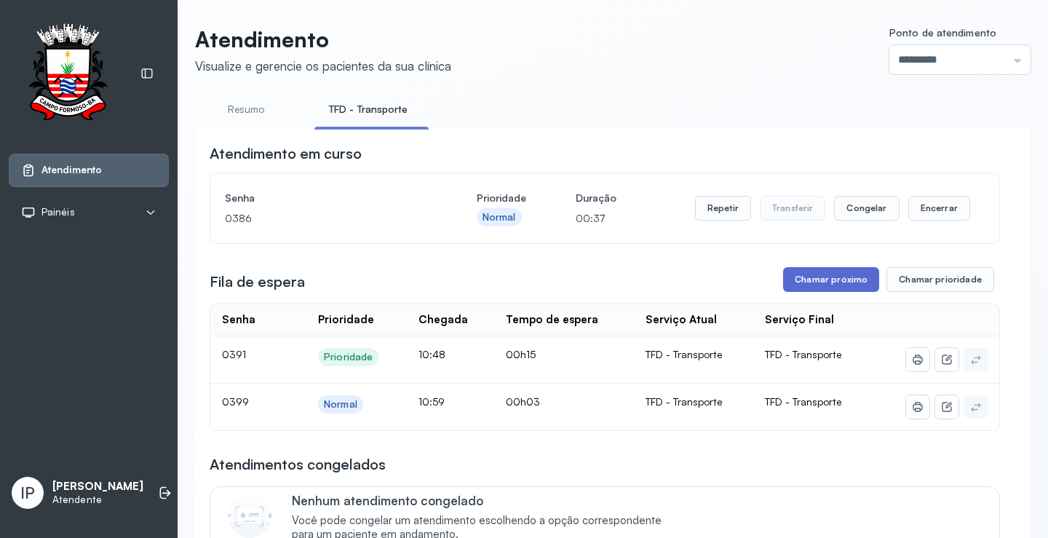
click at [847, 290] on button "Chamar próximo" at bounding box center [831, 279] width 96 height 25
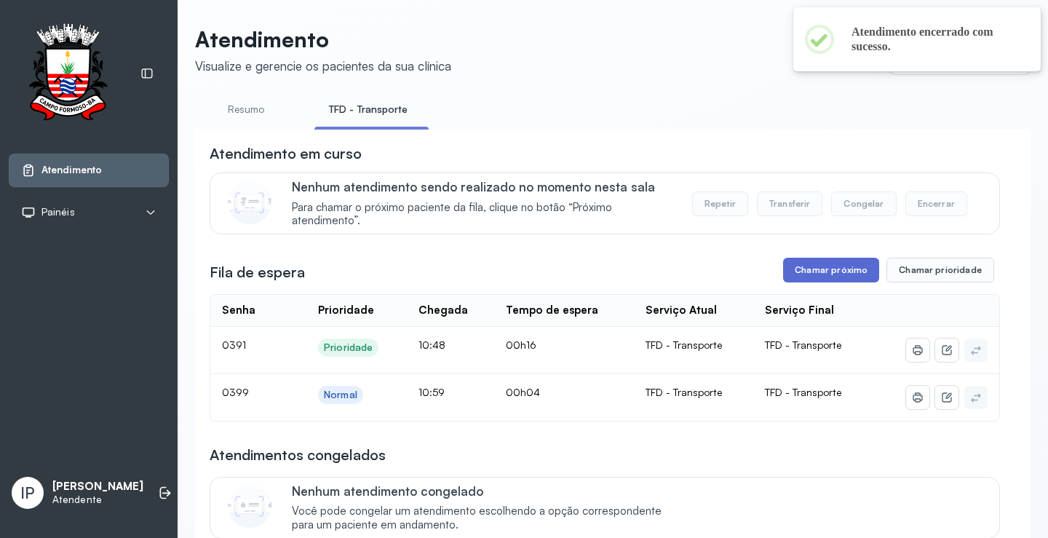
click at [801, 282] on button "Chamar próximo" at bounding box center [831, 270] width 96 height 25
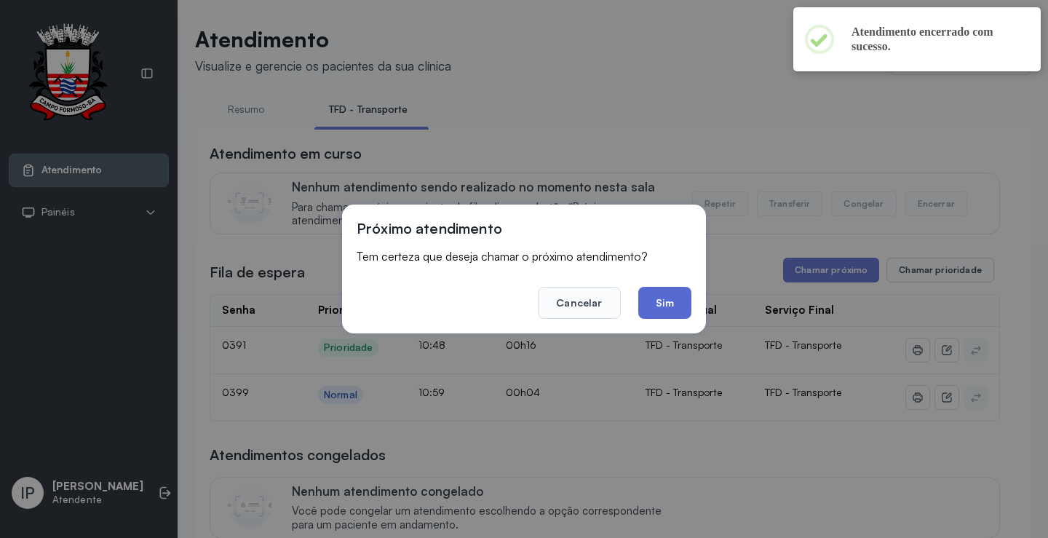
click at [670, 309] on button "Sim" at bounding box center [664, 303] width 53 height 32
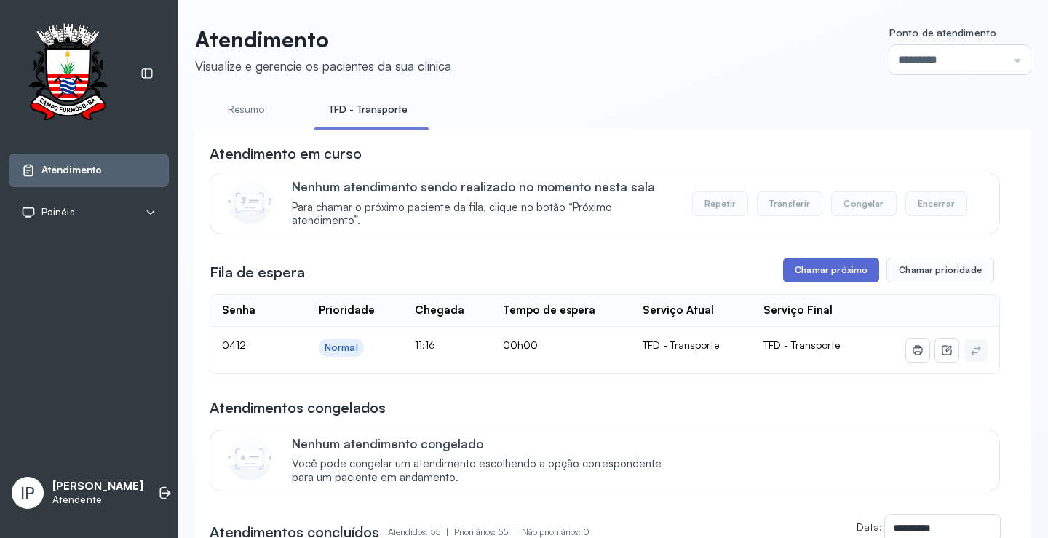
click at [836, 272] on button "Chamar próximo" at bounding box center [831, 270] width 96 height 25
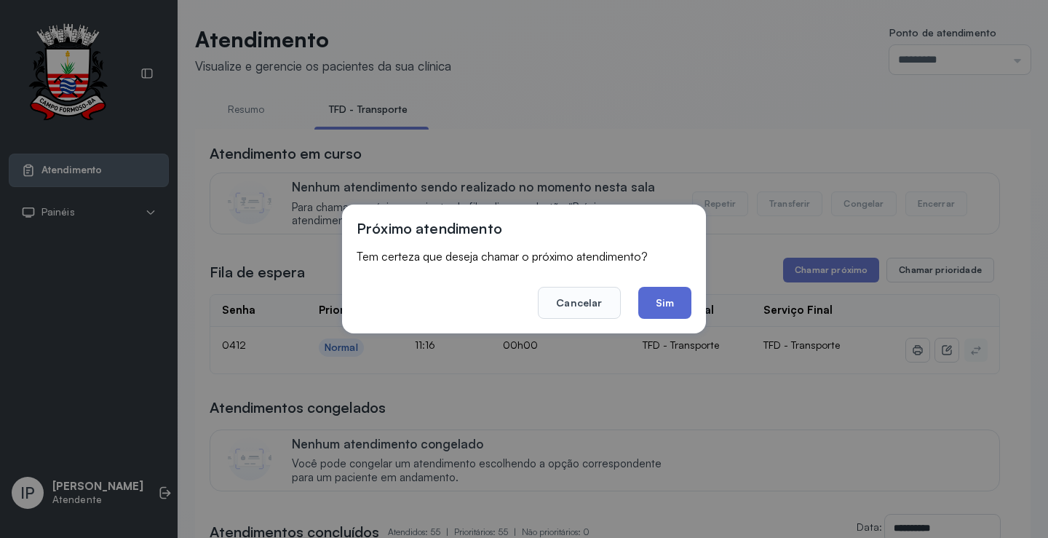
click at [657, 306] on button "Sim" at bounding box center [664, 303] width 53 height 32
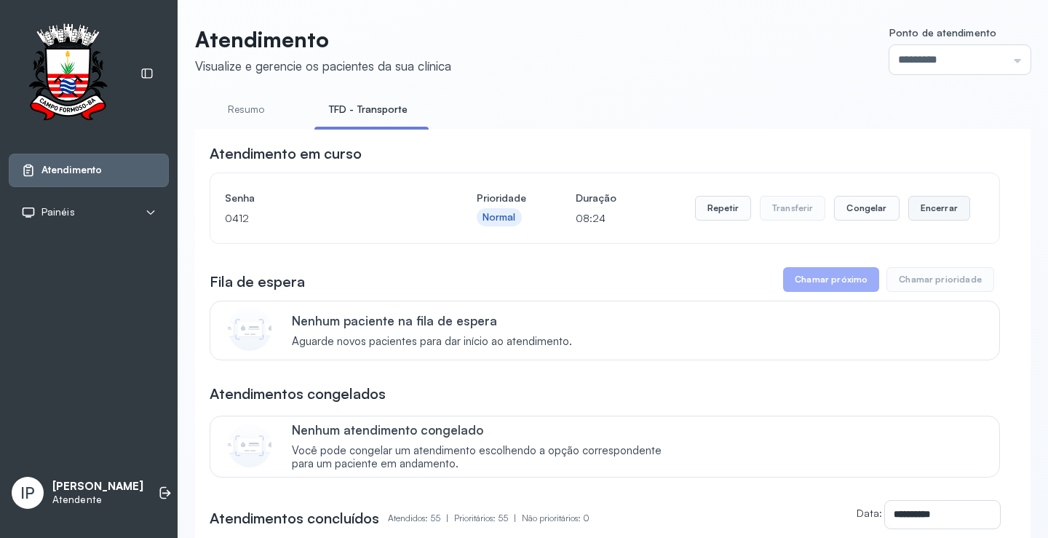
click at [935, 212] on button "Encerrar" at bounding box center [939, 208] width 62 height 25
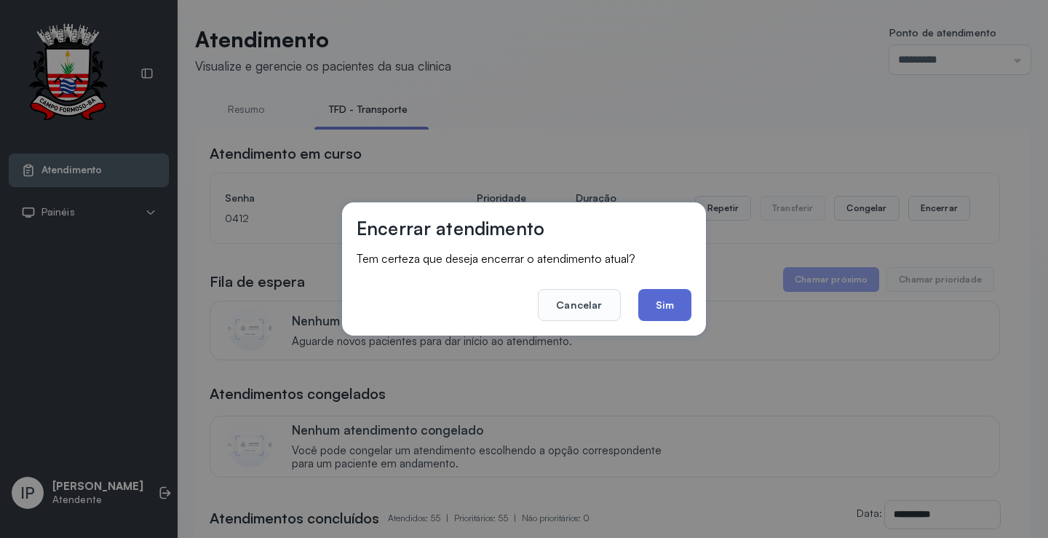
click at [654, 302] on button "Sim" at bounding box center [664, 305] width 53 height 32
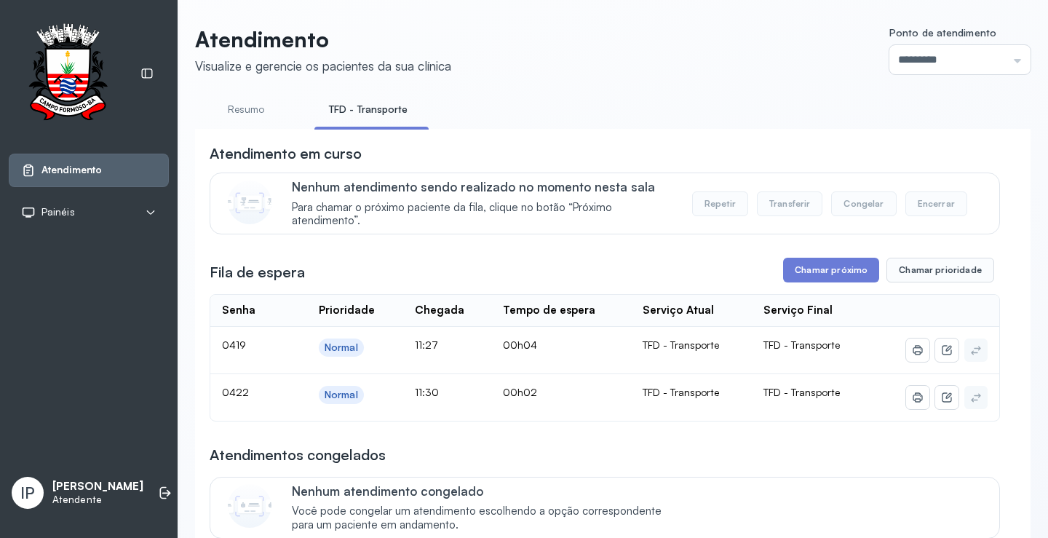
click at [827, 266] on button "Chamar próximo" at bounding box center [831, 270] width 96 height 25
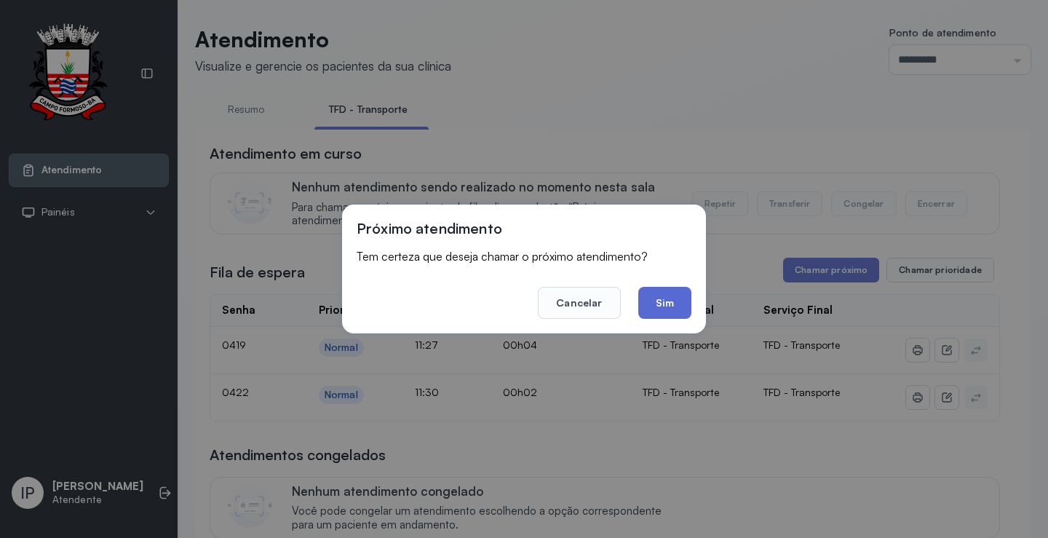
click at [667, 309] on button "Sim" at bounding box center [664, 303] width 53 height 32
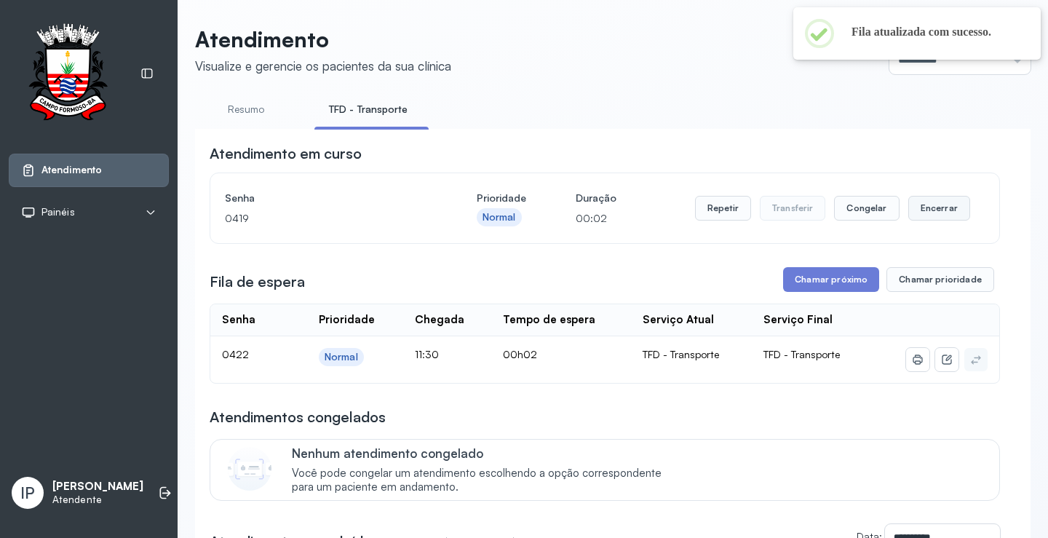
click at [938, 211] on button "Encerrar" at bounding box center [939, 208] width 62 height 25
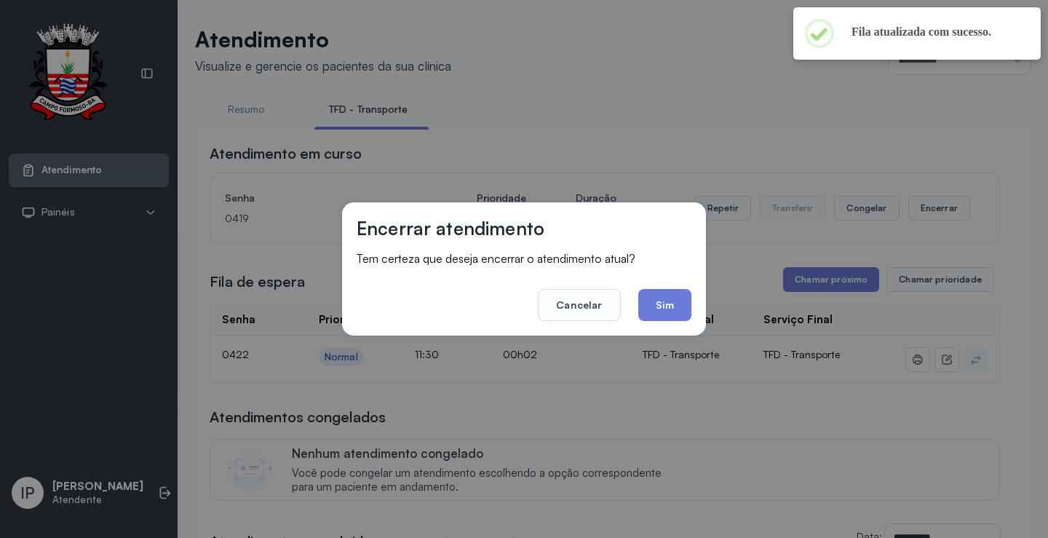
click at [662, 309] on button "Sim" at bounding box center [664, 305] width 53 height 32
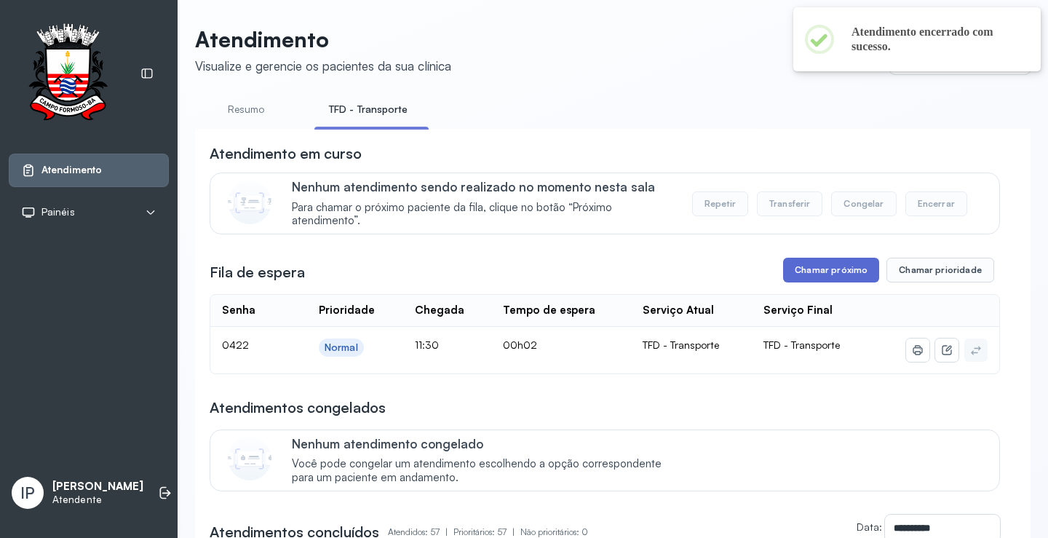
click at [828, 279] on button "Chamar próximo" at bounding box center [831, 270] width 96 height 25
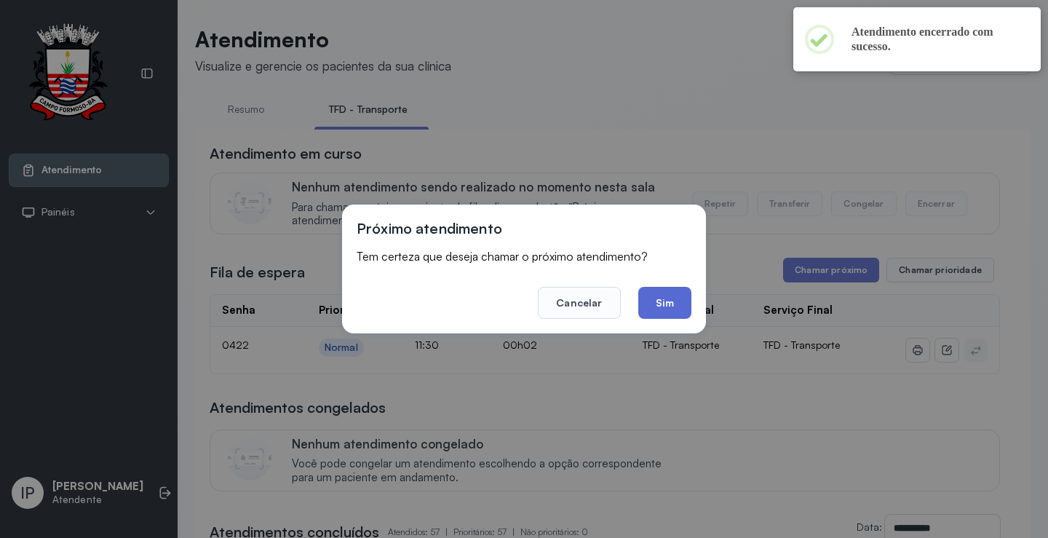
click at [681, 302] on button "Sim" at bounding box center [664, 303] width 53 height 32
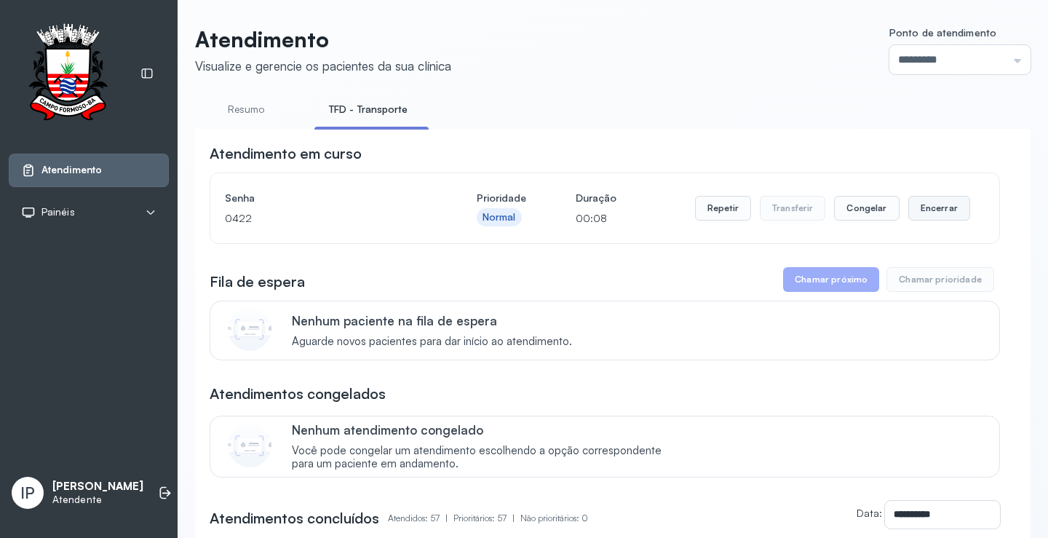
click at [923, 210] on button "Encerrar" at bounding box center [939, 208] width 62 height 25
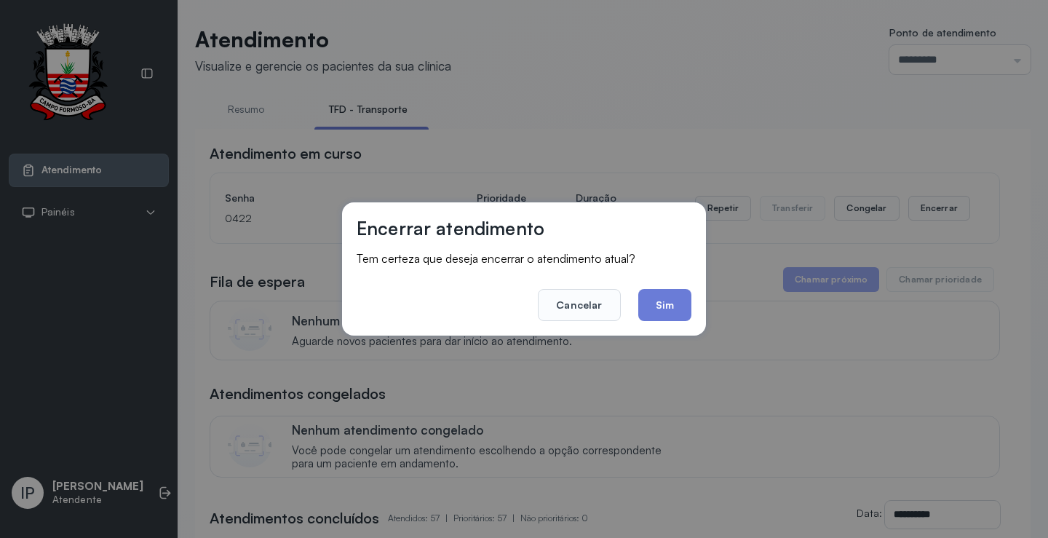
drag, startPoint x: 665, startPoint y: 303, endPoint x: 601, endPoint y: 90, distance: 222.5
click at [665, 298] on button "Sim" at bounding box center [664, 305] width 53 height 32
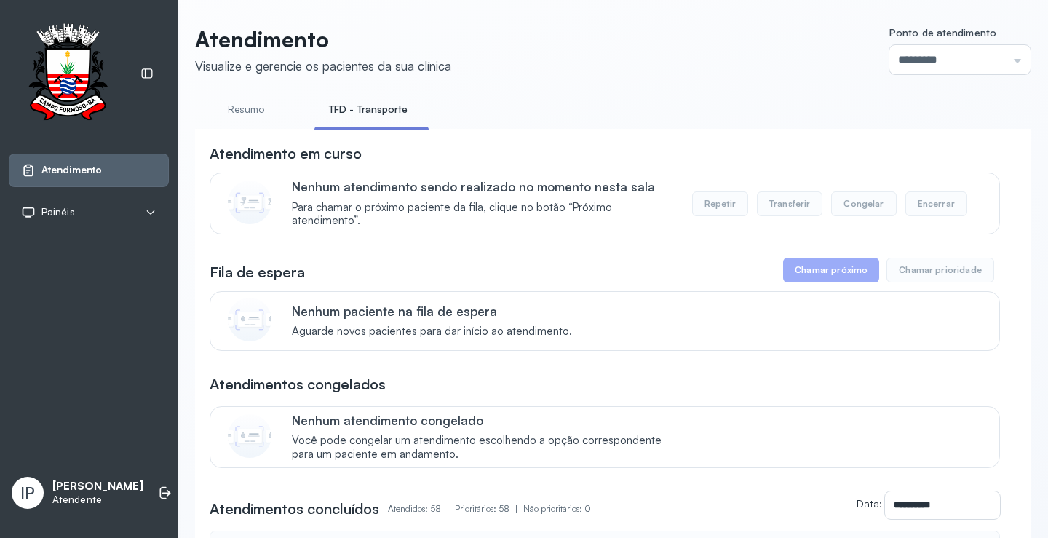
click at [240, 106] on link "Resumo" at bounding box center [246, 110] width 102 height 24
click at [357, 105] on link "TFD - Transporte" at bounding box center [366, 110] width 105 height 24
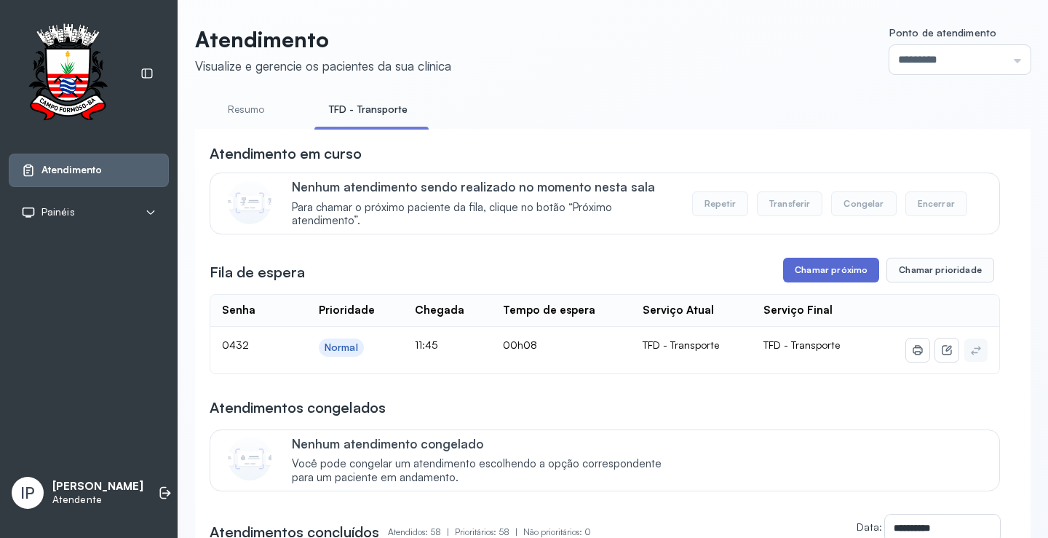
click at [818, 268] on button "Chamar próximo" at bounding box center [831, 270] width 96 height 25
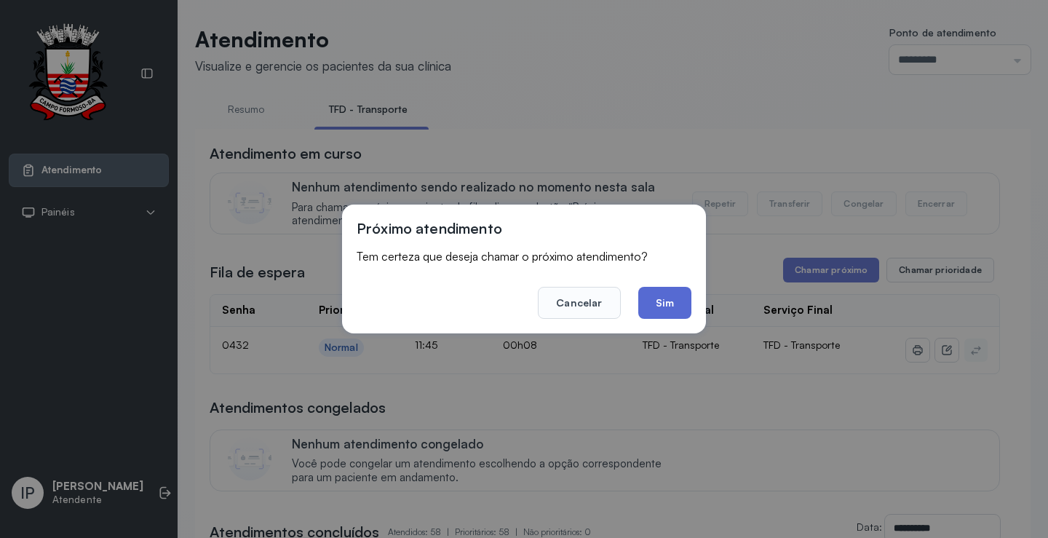
click at [651, 305] on button "Sim" at bounding box center [664, 303] width 53 height 32
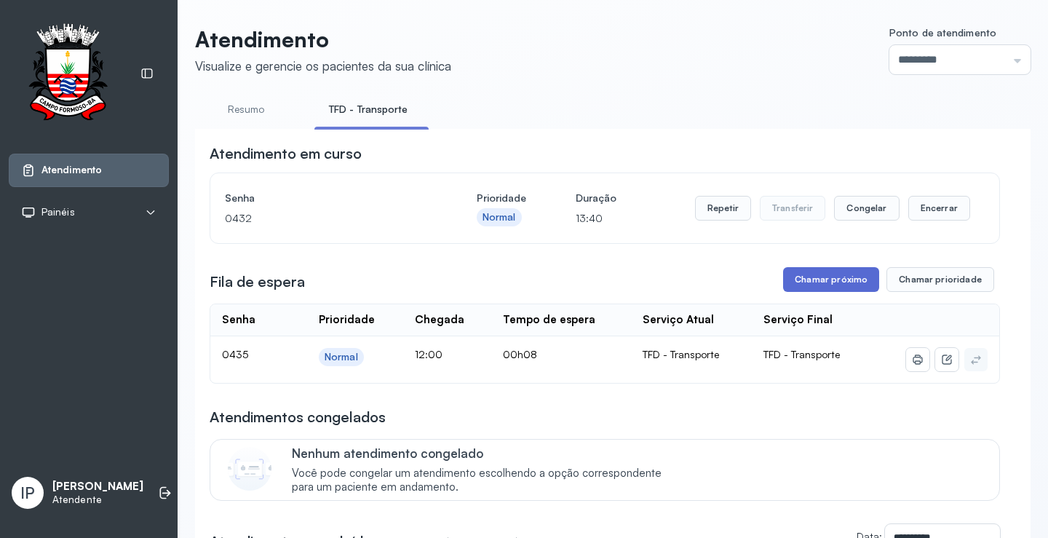
click at [828, 279] on button "Chamar próximo" at bounding box center [831, 279] width 96 height 25
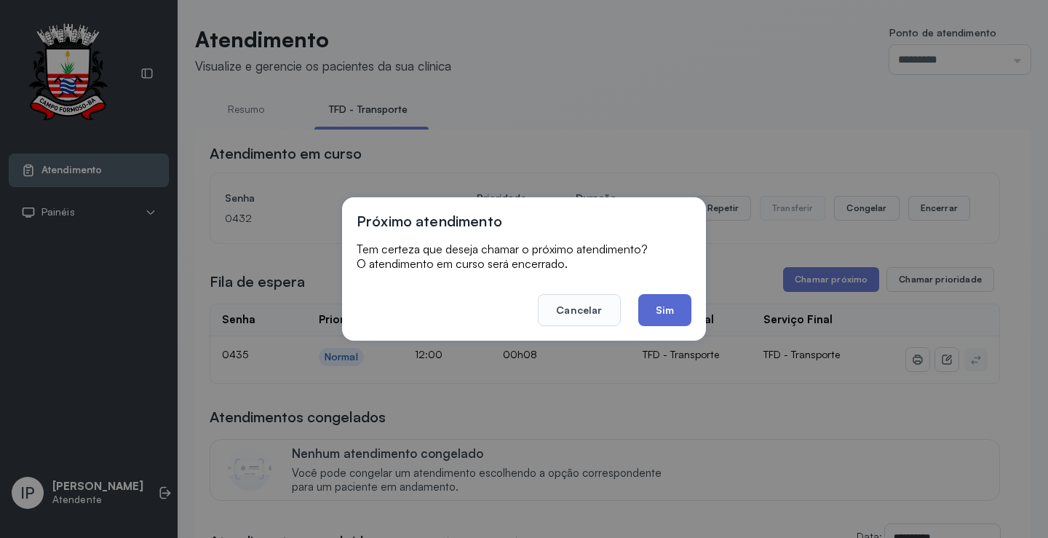
click at [658, 311] on button "Sim" at bounding box center [664, 310] width 53 height 32
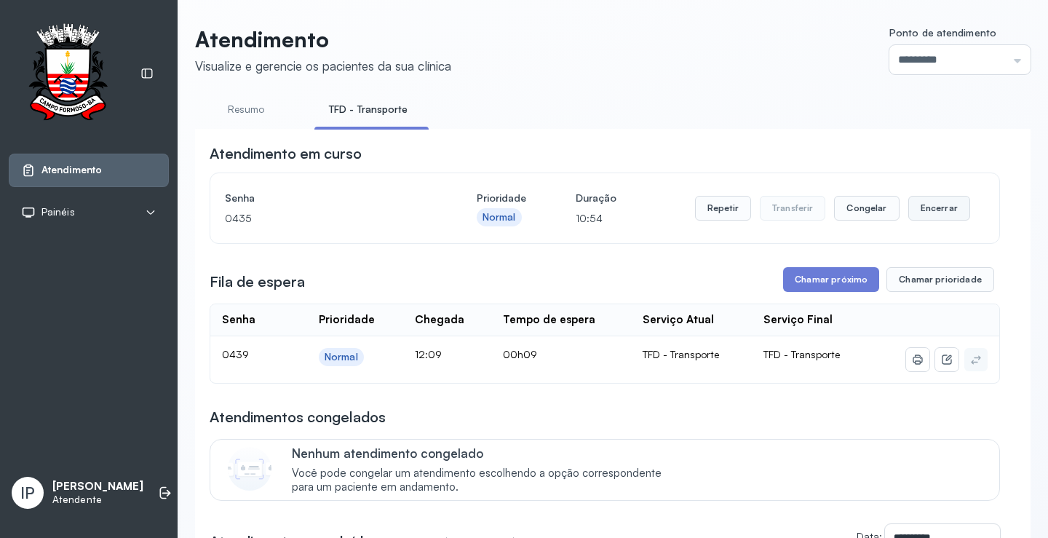
click at [931, 208] on button "Encerrar" at bounding box center [939, 208] width 62 height 25
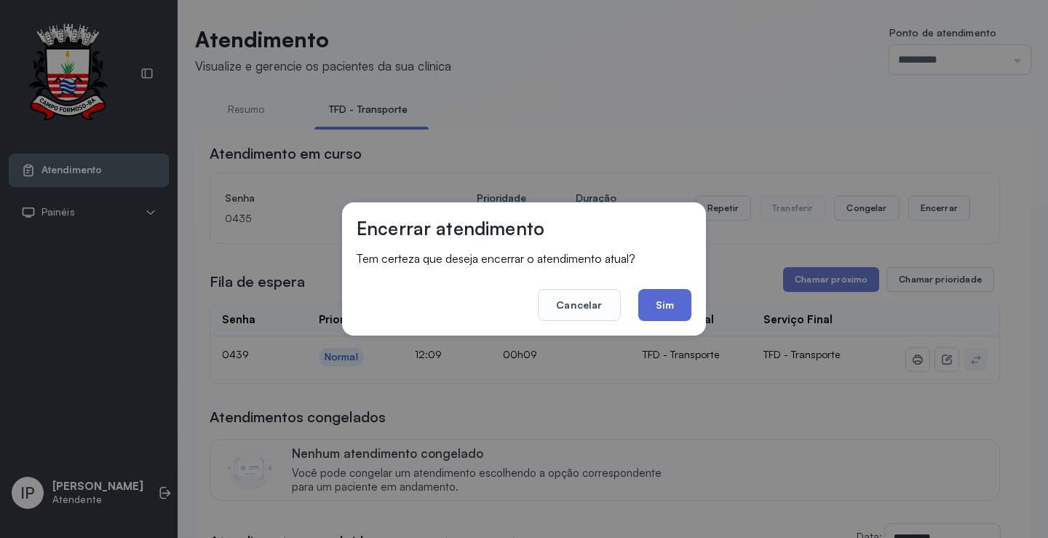
drag, startPoint x: 670, startPoint y: 300, endPoint x: 716, endPoint y: 294, distance: 46.2
click at [670, 300] on button "Sim" at bounding box center [664, 305] width 53 height 32
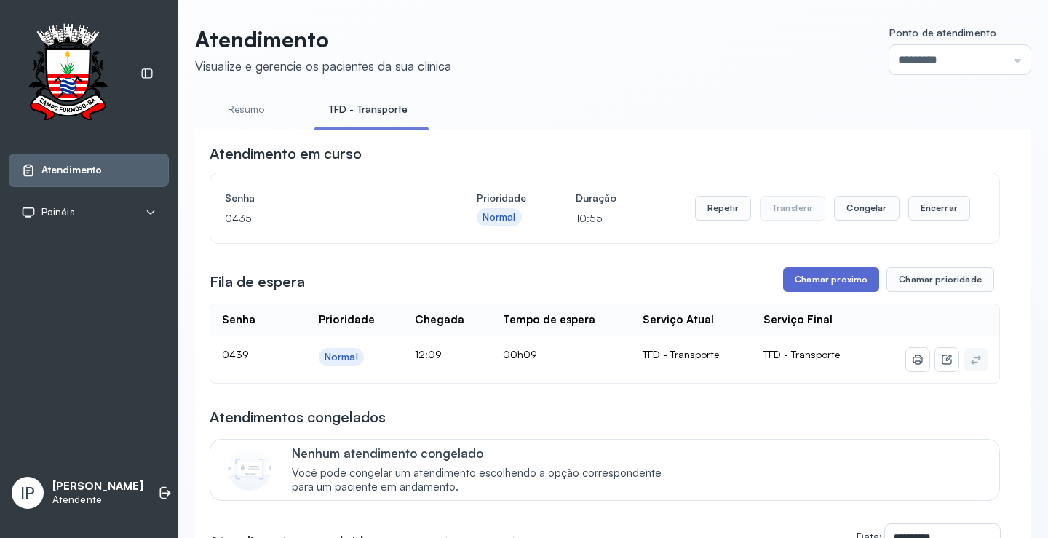
click at [806, 281] on button "Chamar próximo" at bounding box center [831, 279] width 96 height 25
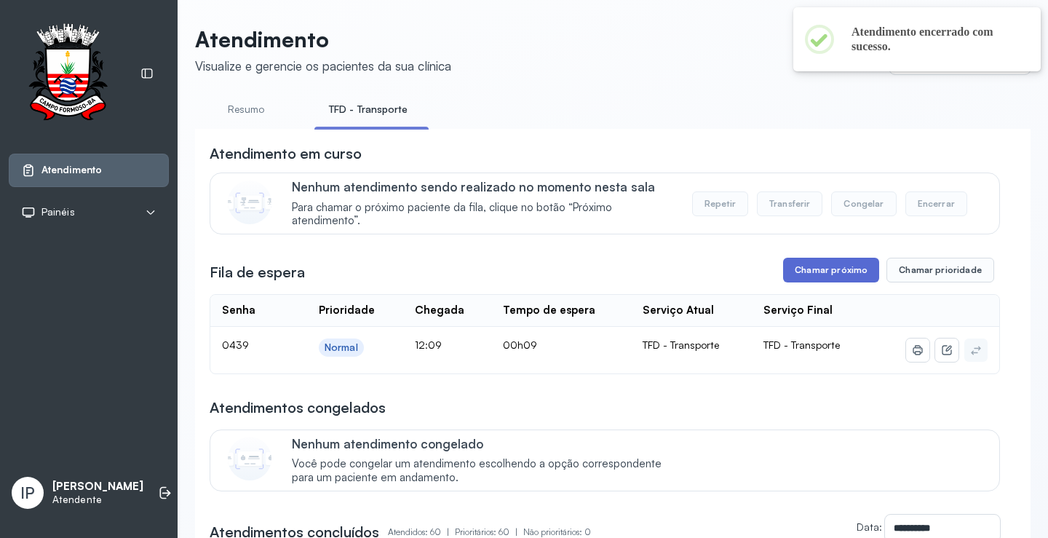
click at [824, 274] on button "Chamar próximo" at bounding box center [831, 270] width 96 height 25
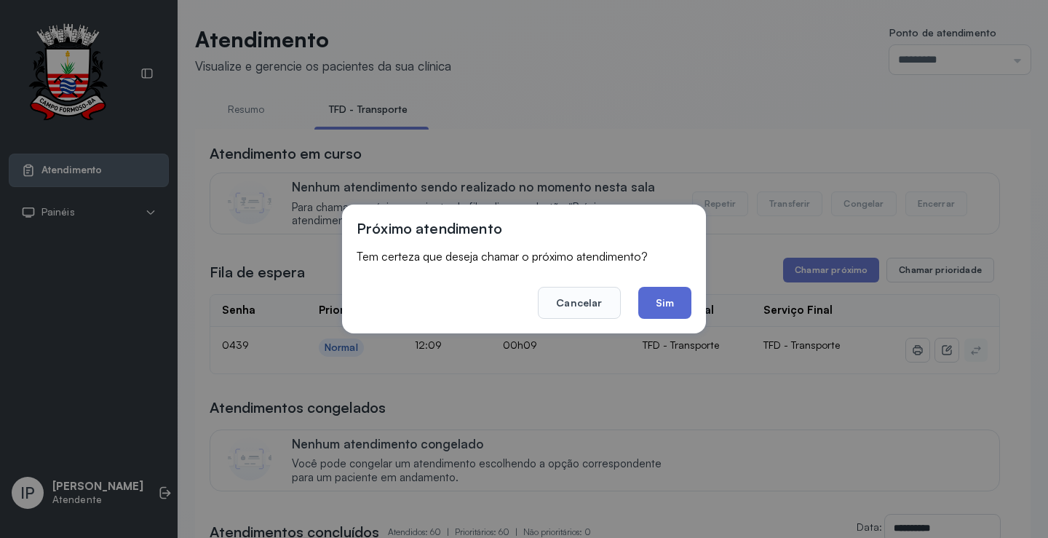
click at [679, 313] on button "Sim" at bounding box center [664, 303] width 53 height 32
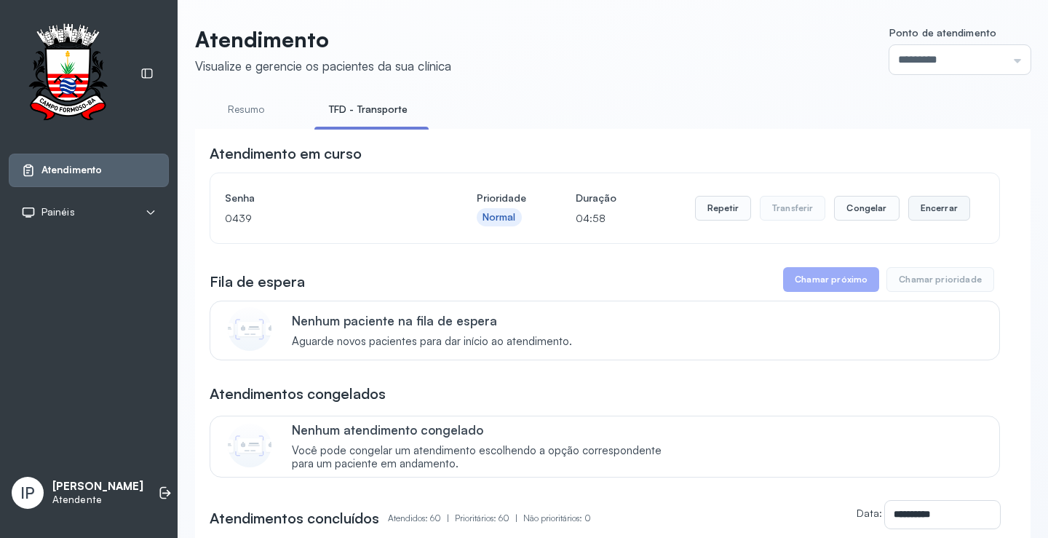
click at [922, 211] on button "Encerrar" at bounding box center [939, 208] width 62 height 25
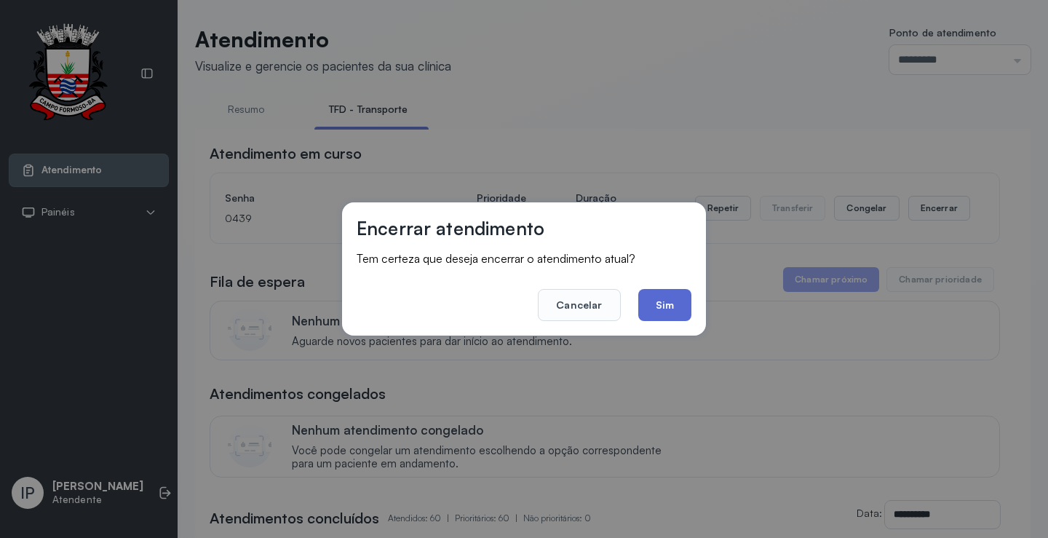
click at [673, 302] on button "Sim" at bounding box center [664, 305] width 53 height 32
